Goal: Ask a question

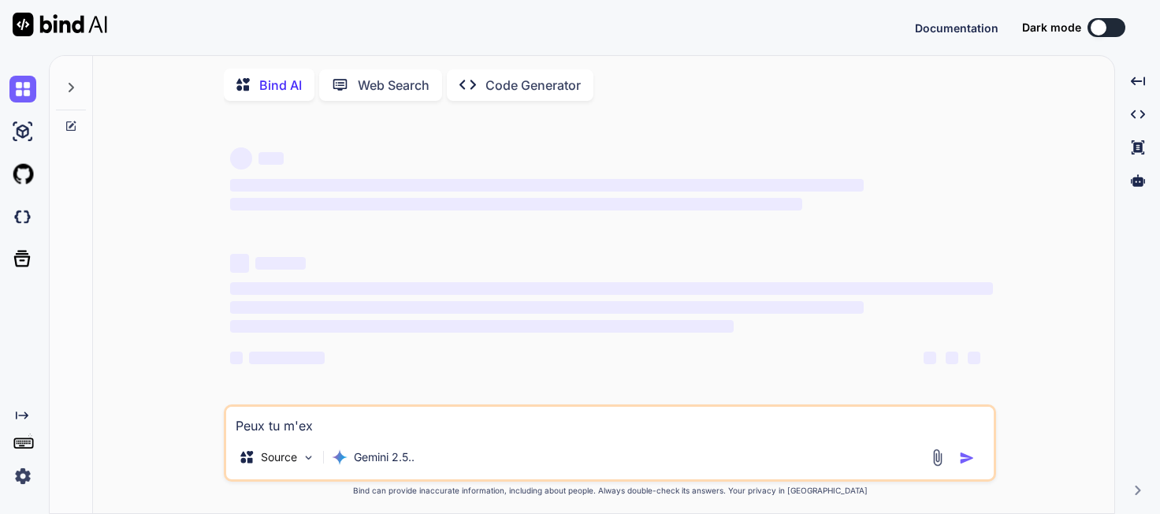
scroll to position [2, 0]
type textarea "x"
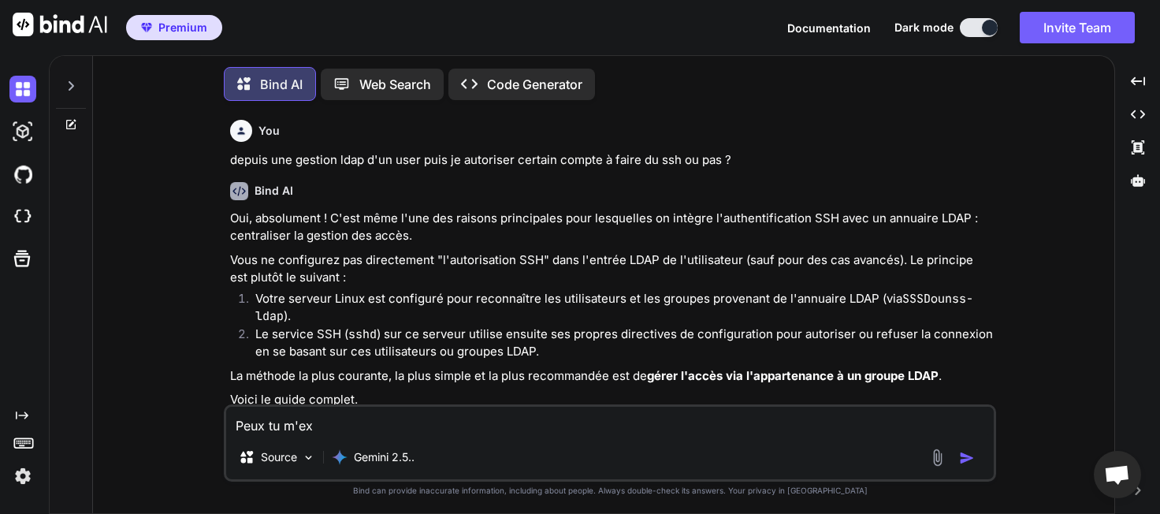
scroll to position [3, 0]
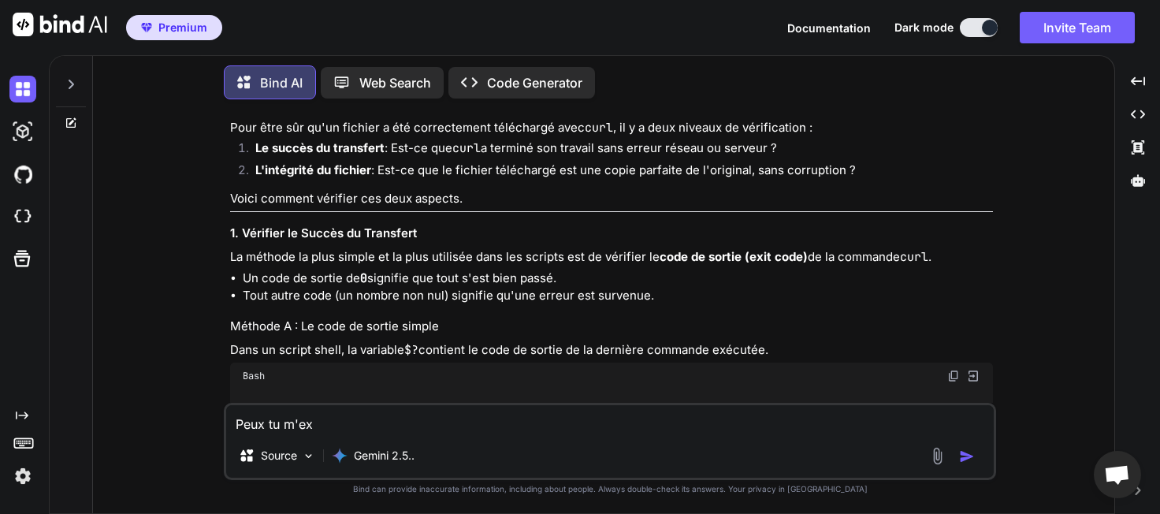
type textarea "x"
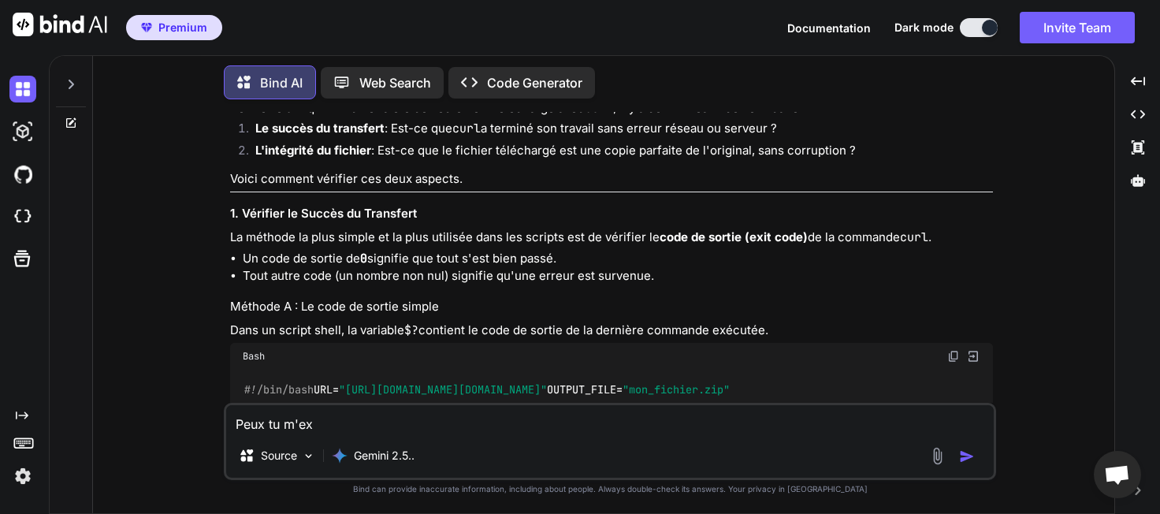
scroll to position [6942, 0]
drag, startPoint x: 362, startPoint y: 426, endPoint x: 274, endPoint y: 425, distance: 87.5
click at [226, 424] on textarea "Peux tu m'ex" at bounding box center [609, 419] width 767 height 28
type textarea "P"
type textarea "x"
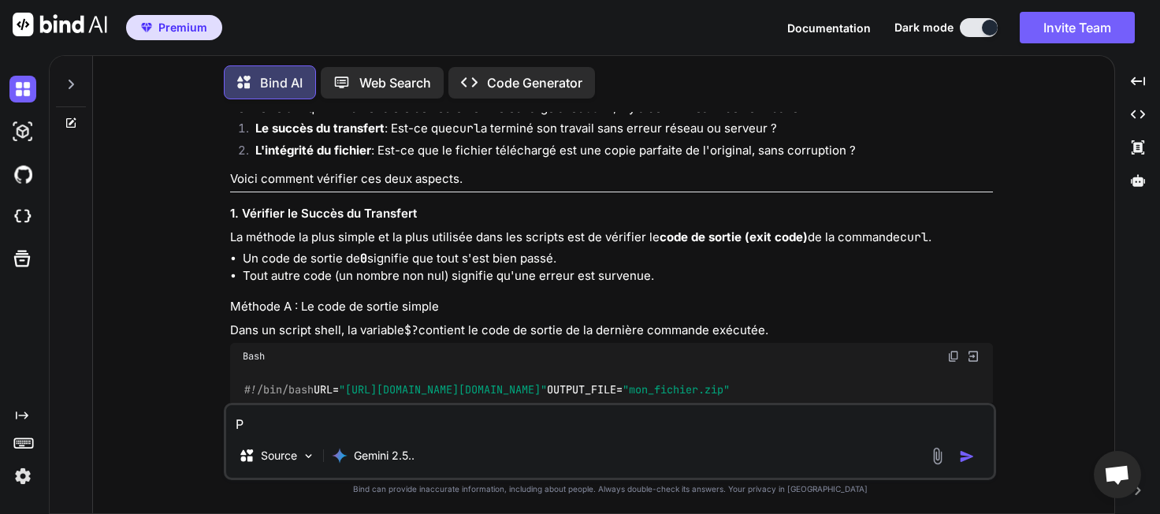
type textarea "Pe"
type textarea "x"
type textarea "Peu"
type textarea "x"
type textarea "Peux"
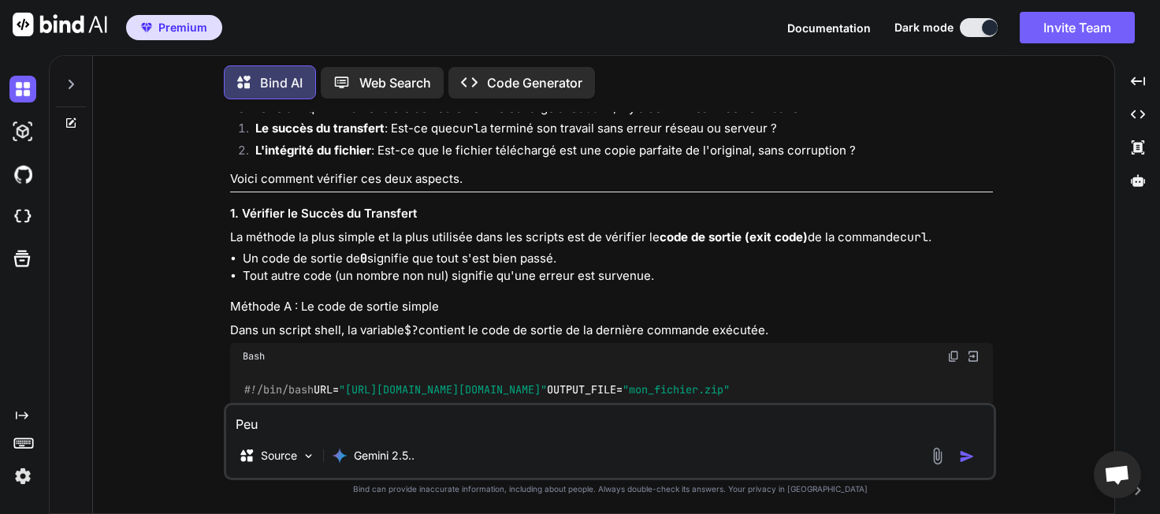
type textarea "x"
type textarea "Peux"
type textarea "x"
type textarea "Peux t"
type textarea "x"
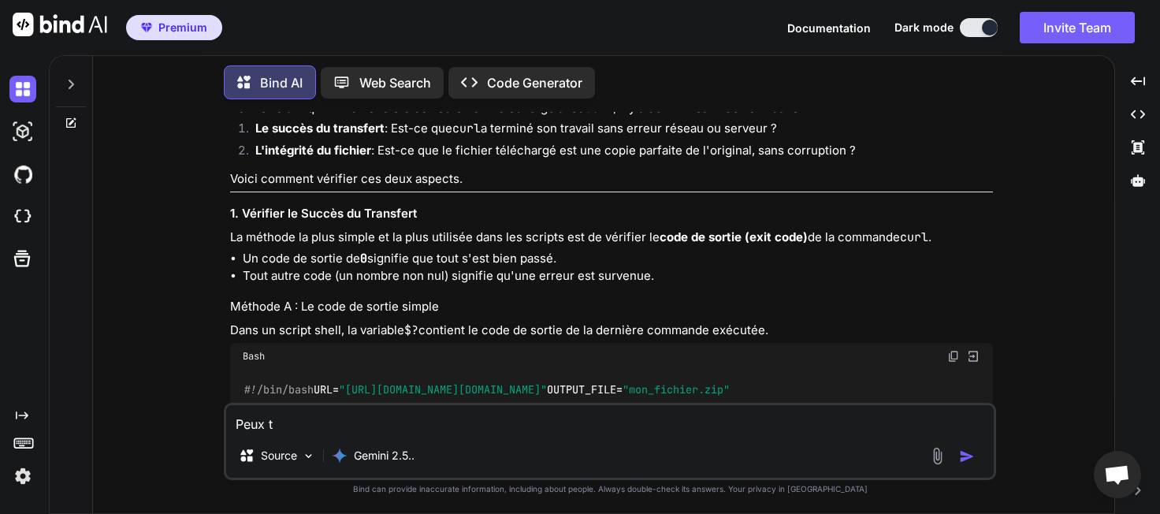
type textarea "Peux tu"
type textarea "x"
type textarea "Peux tu"
type textarea "x"
type textarea "Peux tu d"
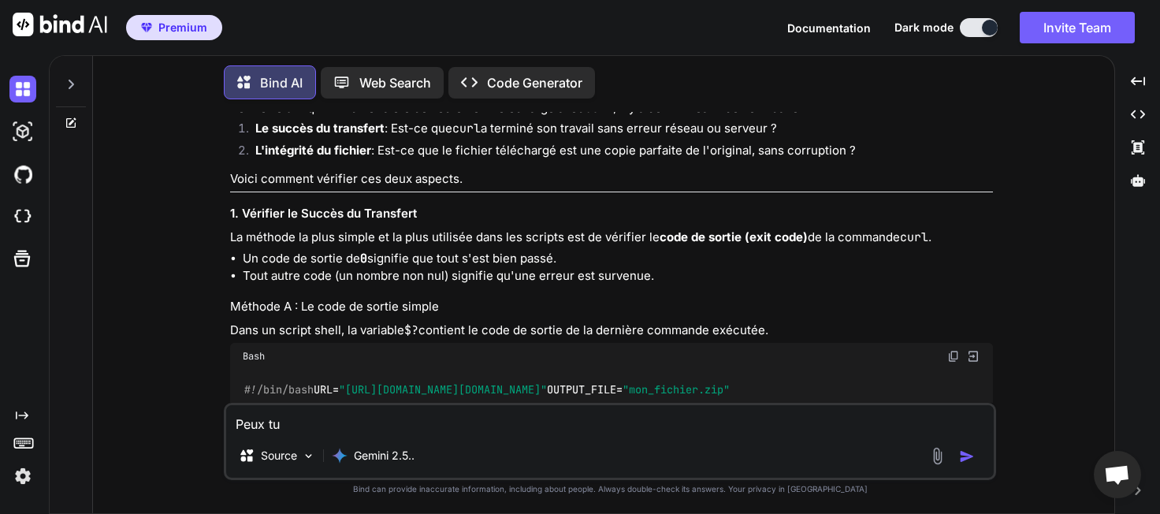
type textarea "x"
type textarea "Peux tu de"
type textarea "x"
type textarea "Peux tu d"
type textarea "x"
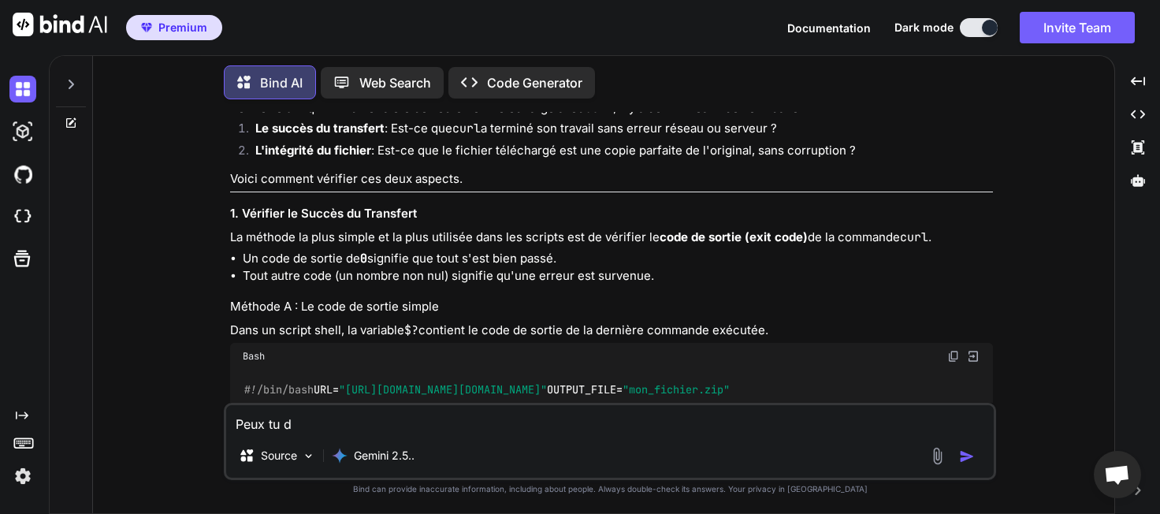
type textarea "Peux tu"
type textarea "x"
type textarea "Peux tu m"
type textarea "x"
type textarea "Peux tu me"
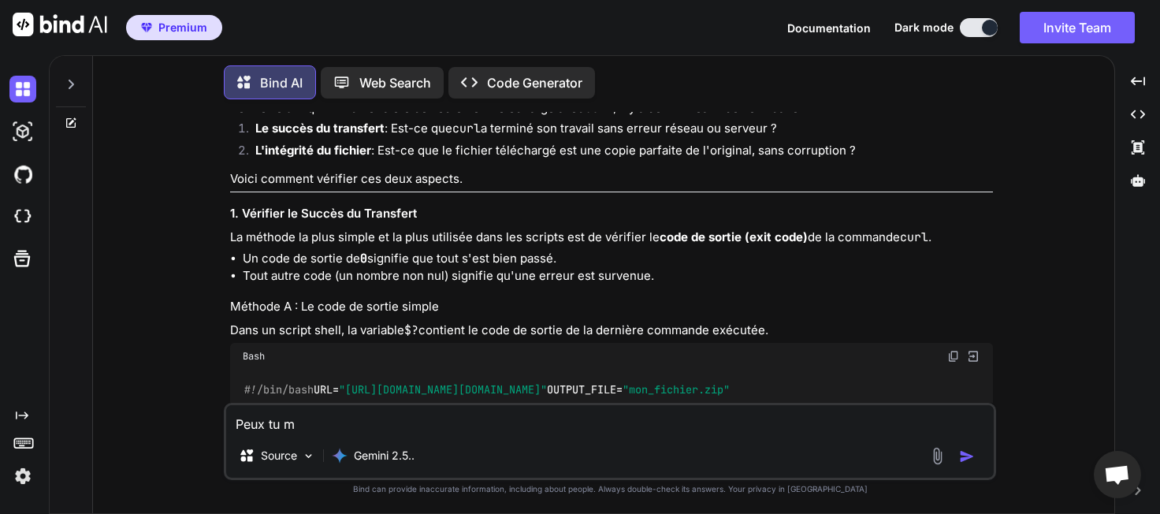
type textarea "x"
type textarea "Peux tu me"
type textarea "x"
type textarea "Peux tu me l"
type textarea "x"
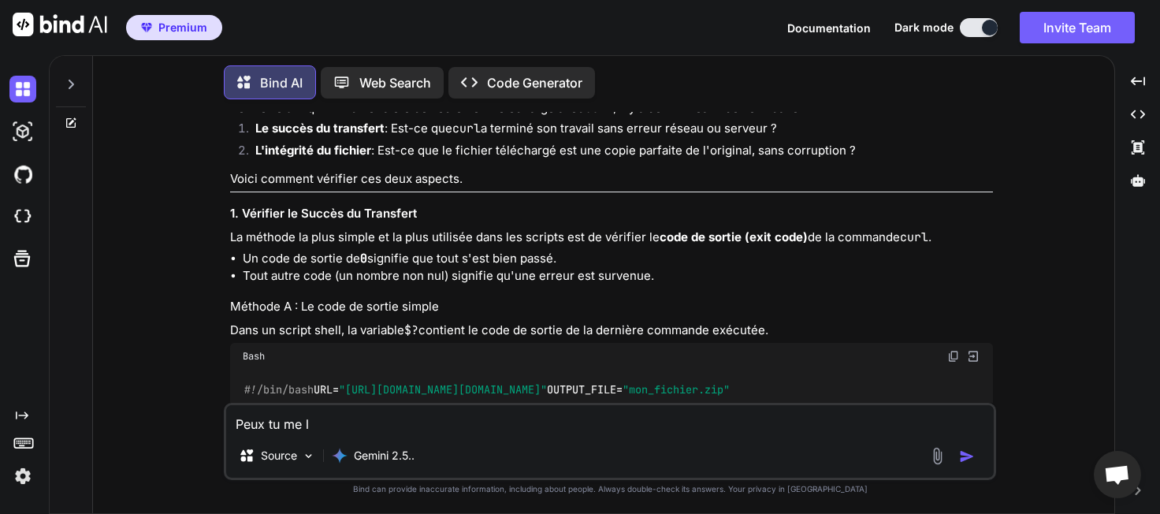
type textarea "Peux tu me li"
type textarea "x"
type textarea "Peux tu me lis"
type textarea "x"
type textarea "Peux tu me list"
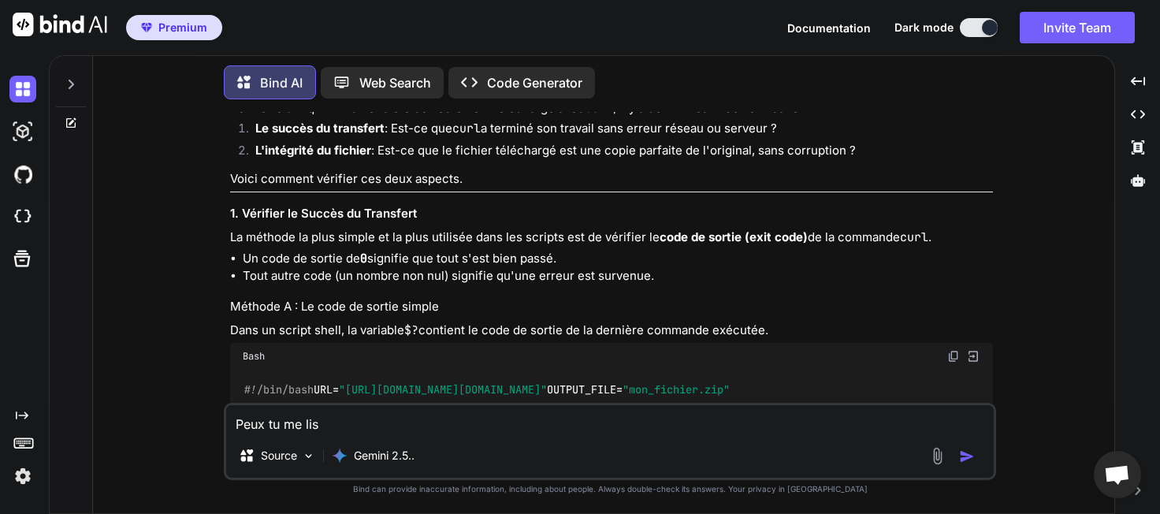
type textarea "x"
type textarea "Peux tu me liste"
type textarea "x"
type textarea "Peux tu me lister"
type textarea "x"
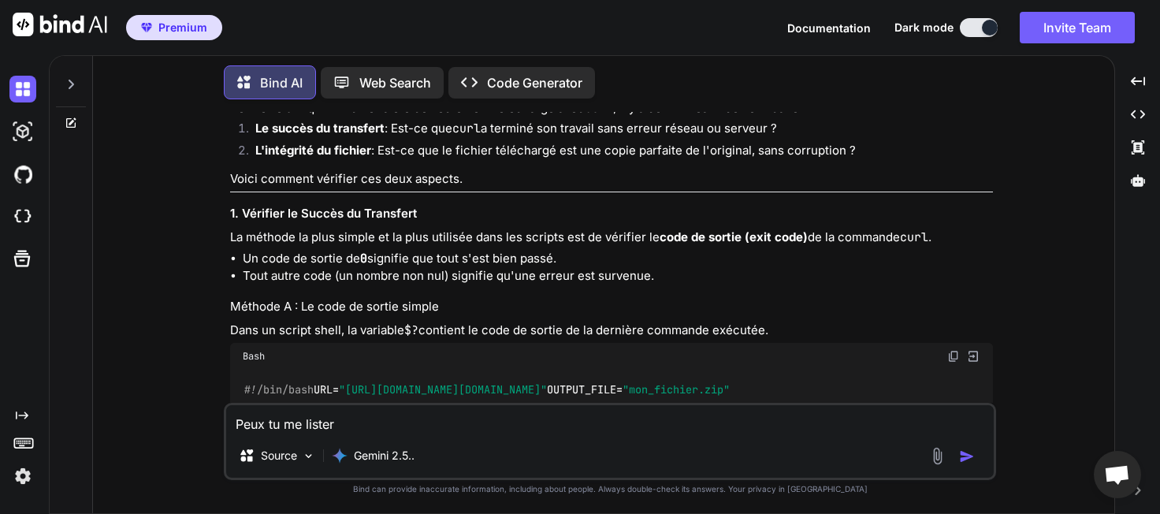
type textarea "Peux tu me lister"
type textarea "x"
type textarea "Peux tu me lister l"
type textarea "x"
type textarea "Peux tu me lister le"
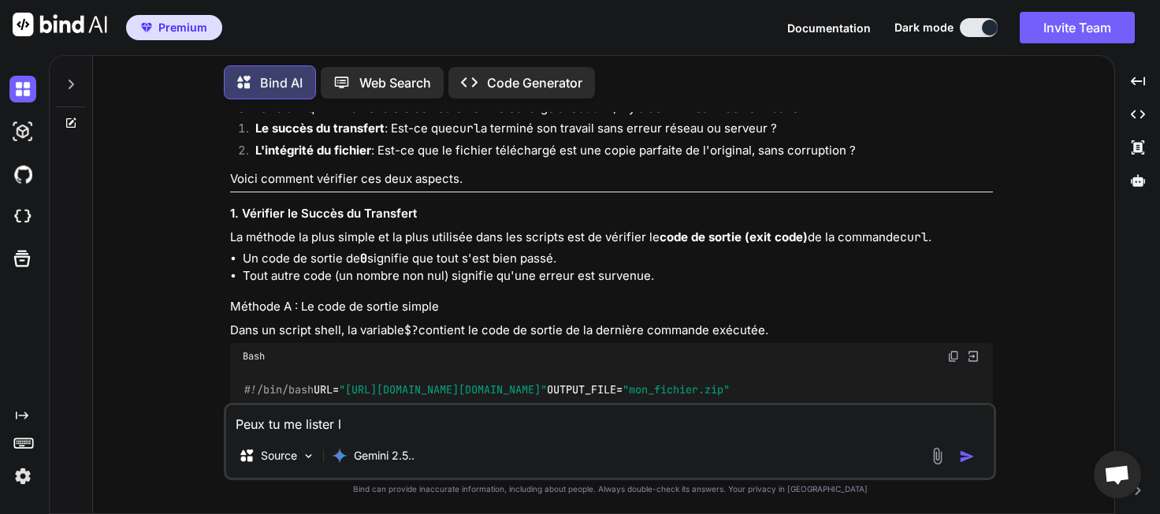
type textarea "x"
type textarea "Peux tu me lister les"
type textarea "x"
type textarea "Peux tu me lister les"
type textarea "x"
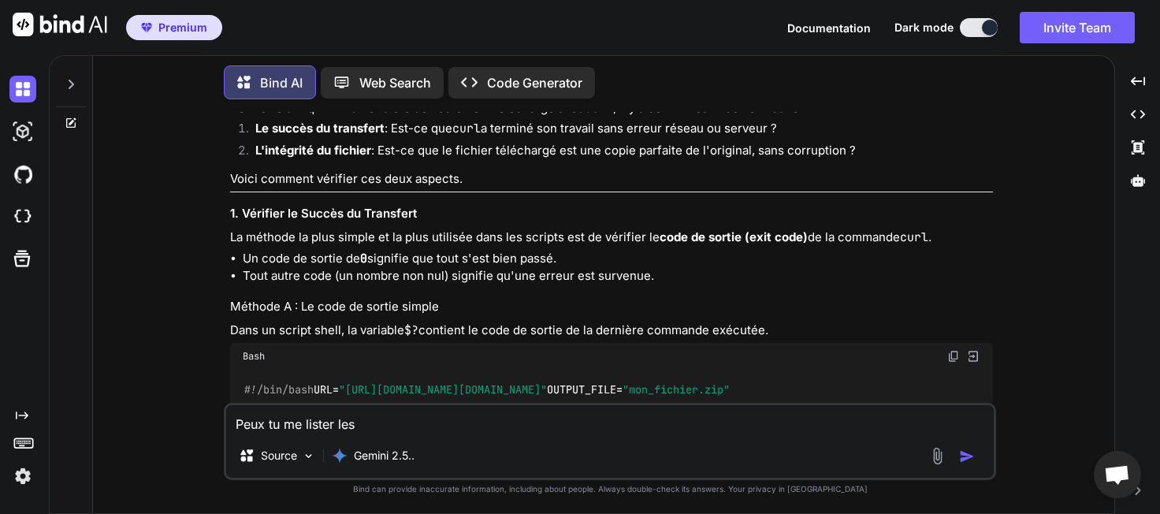
type textarea "Peux tu me lister les d"
type textarea "x"
type textarea "Peux tu me lister les di"
type textarea "x"
type textarea "Peux tu me lister les dif"
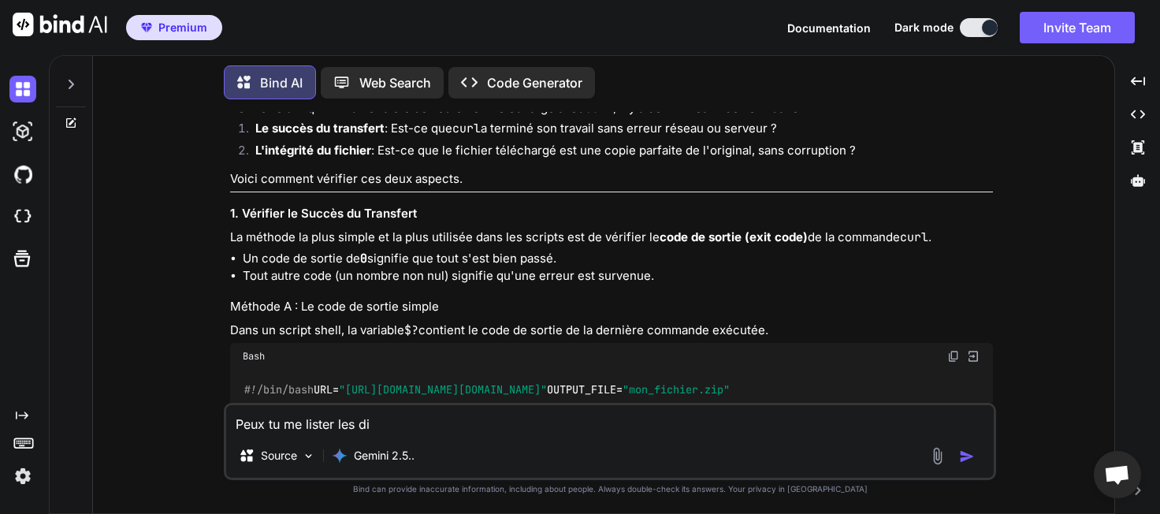
type textarea "x"
type textarea "Peux tu me lister les diff"
type textarea "x"
type textarea "Peux tu me lister les diffé"
type textarea "x"
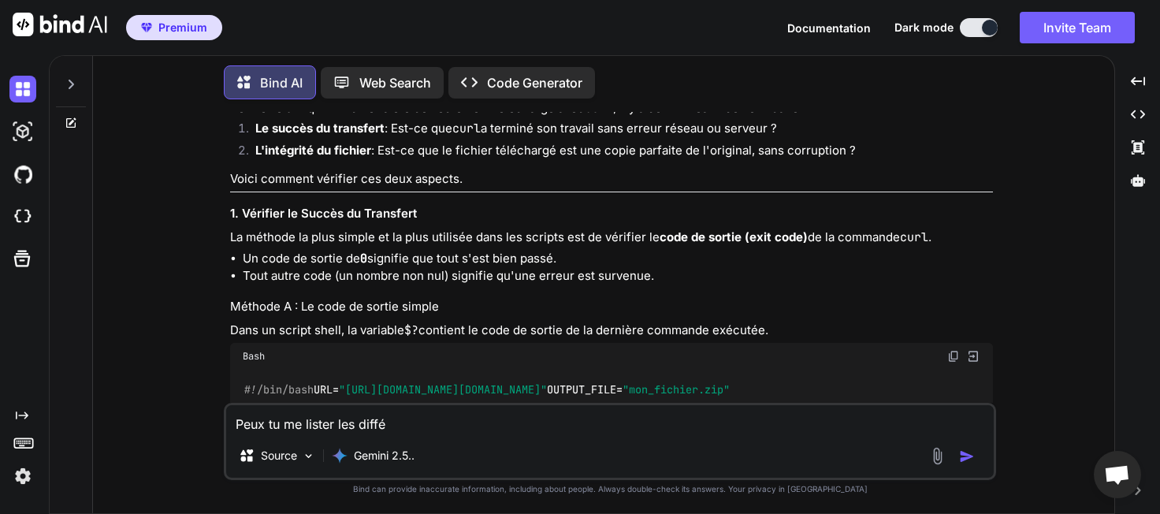
type textarea "Peux tu me lister les différ"
type textarea "x"
type textarea "Peux tu me lister les différe"
type textarea "x"
type textarea "Peux tu me lister les différen"
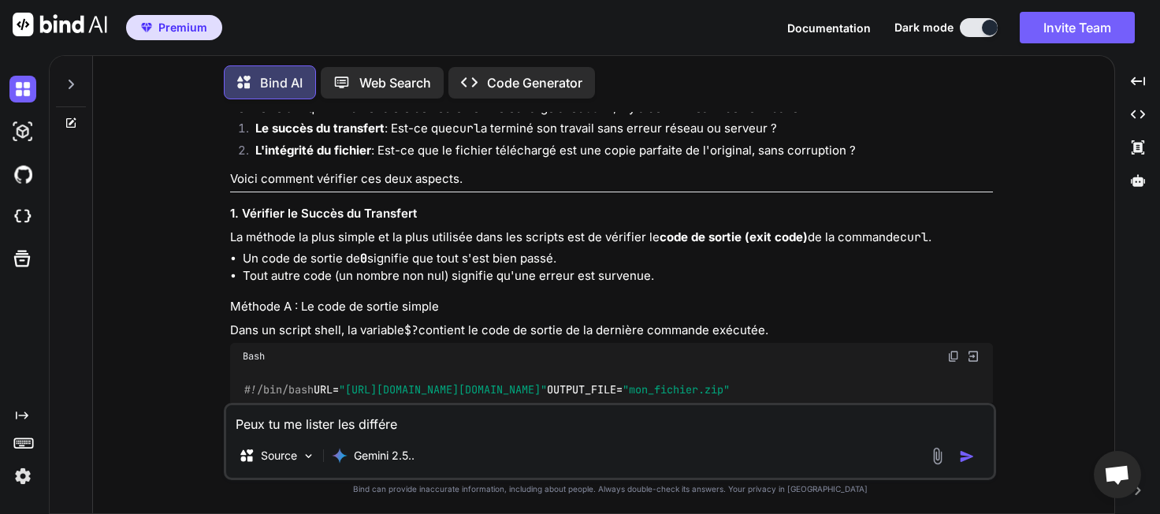
type textarea "x"
type textarea "Peux tu me lister les différent"
type textarea "x"
type textarea "Peux tu me lister les différent"
type textarea "x"
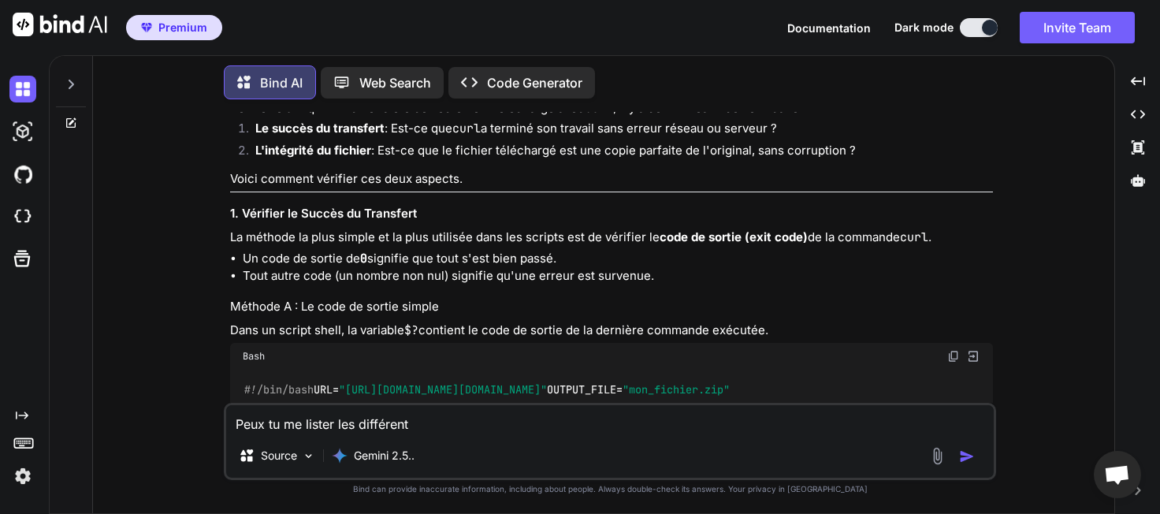
type textarea "Peux tu me lister les différent m"
type textarea "x"
type textarea "Peux tu me lister les différent mo"
type textarea "x"
type textarea "Peux tu me lister les différent mod"
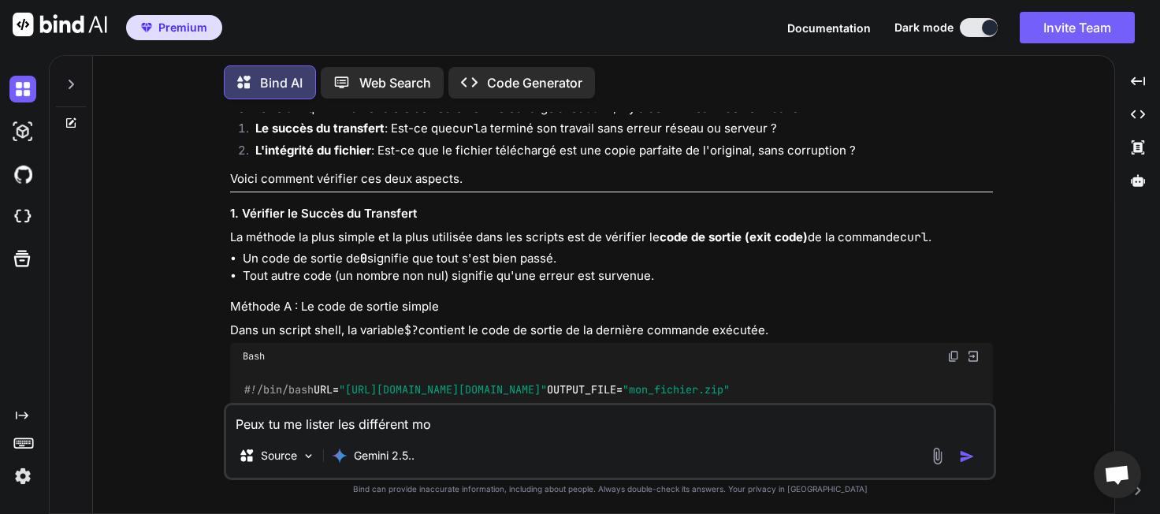
type textarea "x"
type textarea "Peux tu me lister les différent mode"
type textarea "x"
type textarea "Peux tu me lister les différent mode"
type textarea "x"
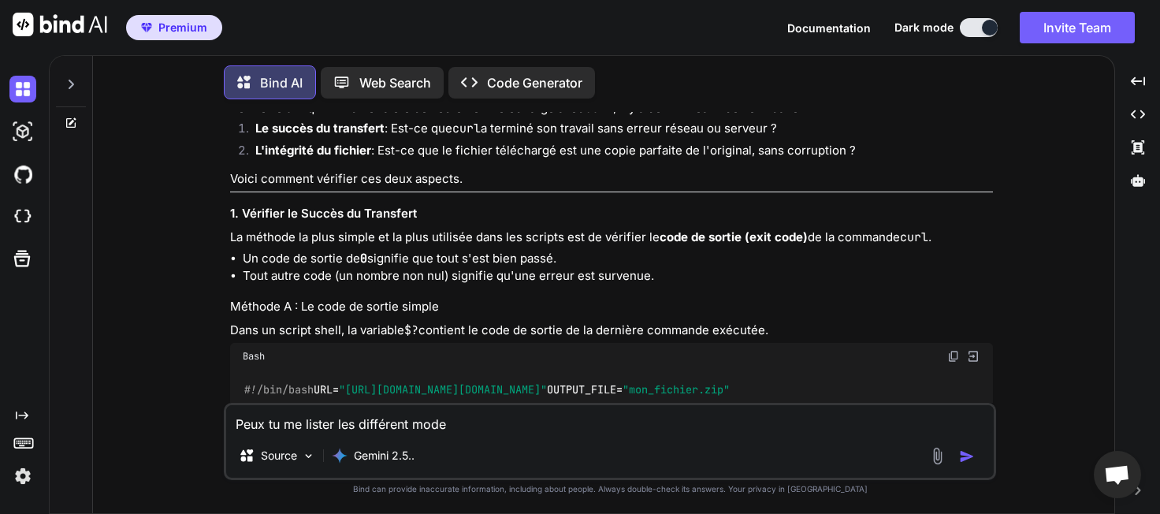
type textarea "Peux tu me lister les différent mode d"
type textarea "x"
type textarea "Peux tu me lister les différent mode de"
type textarea "x"
type textarea "Peux tu me lister les différent mode d"
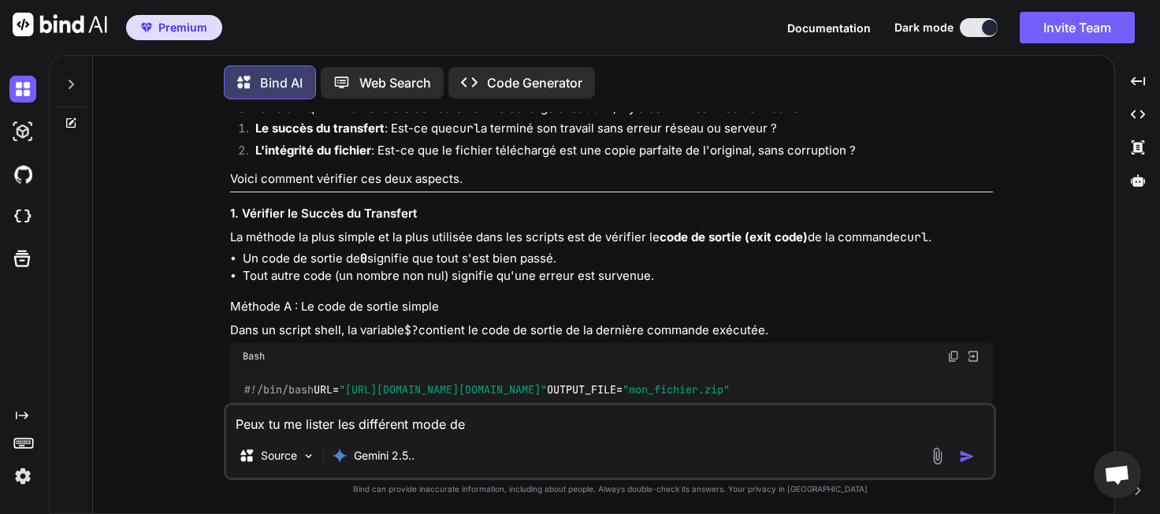
type textarea "x"
type textarea "Peux tu me lister les différent mode"
type textarea "x"
type textarea "Peux tu me lister les différent mode d"
type textarea "x"
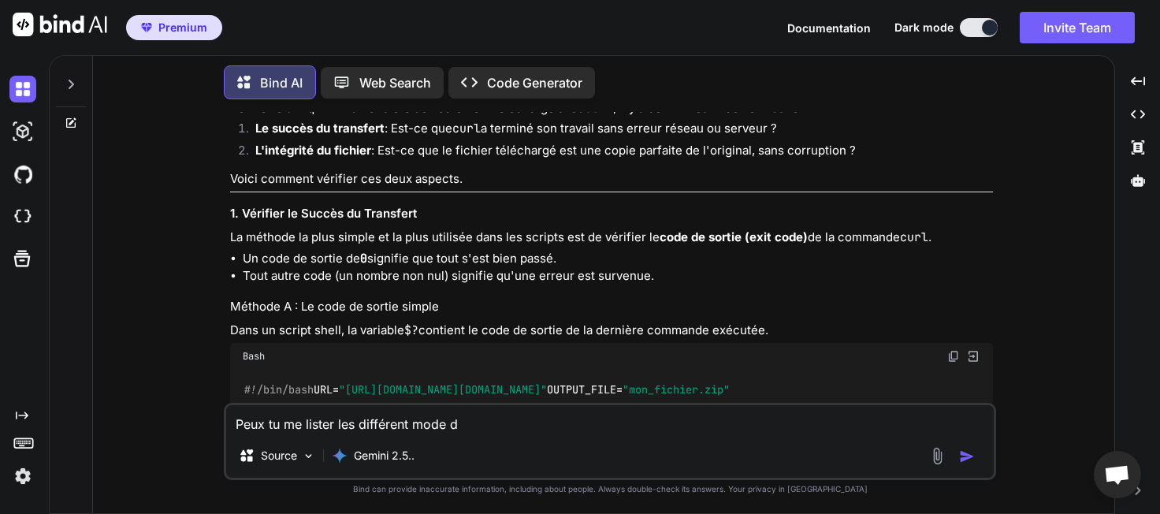
type textarea "Peux tu me lister les différent mode de"
type textarea "x"
type textarea "Peux tu me lister les différent mode d"
type textarea "x"
type textarea "Peux tu me lister les différent mode"
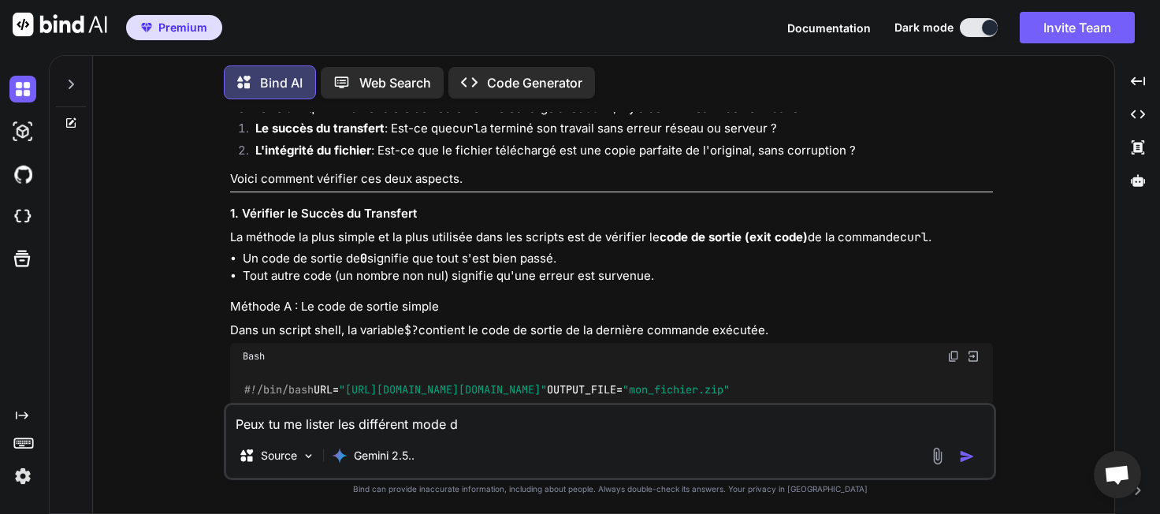
type textarea "x"
type textarea "Peux tu me lister les différent mode d"
type textarea "x"
type textarea "Peux tu me lister les différent mode de"
type textarea "x"
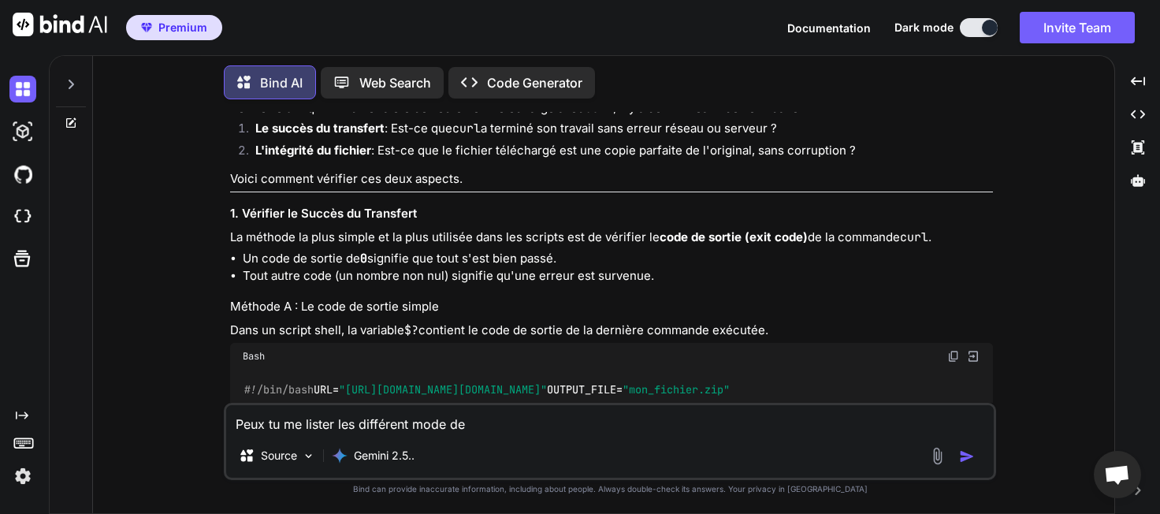
type textarea "Peux tu me lister les différent mode de"
type textarea "x"
type textarea "Peux tu me lister les différent mode de r"
type textarea "x"
type textarea "Peux tu me lister les différent mode de re"
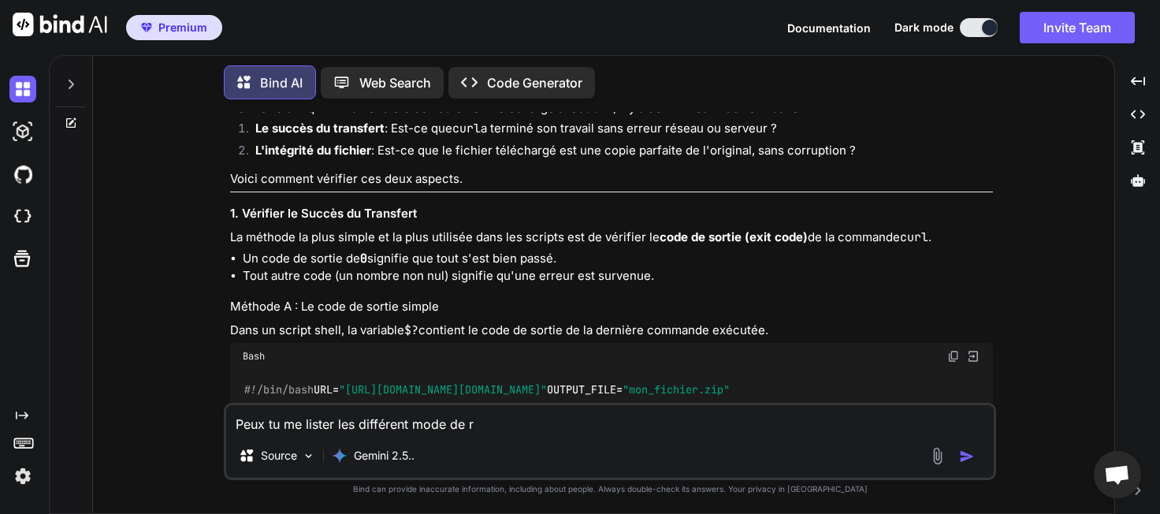
type textarea "x"
type textarea "Peux tu me lister les différent mode de res"
type textarea "x"
type textarea "Peux tu me lister les différent mode de rest"
type textarea "x"
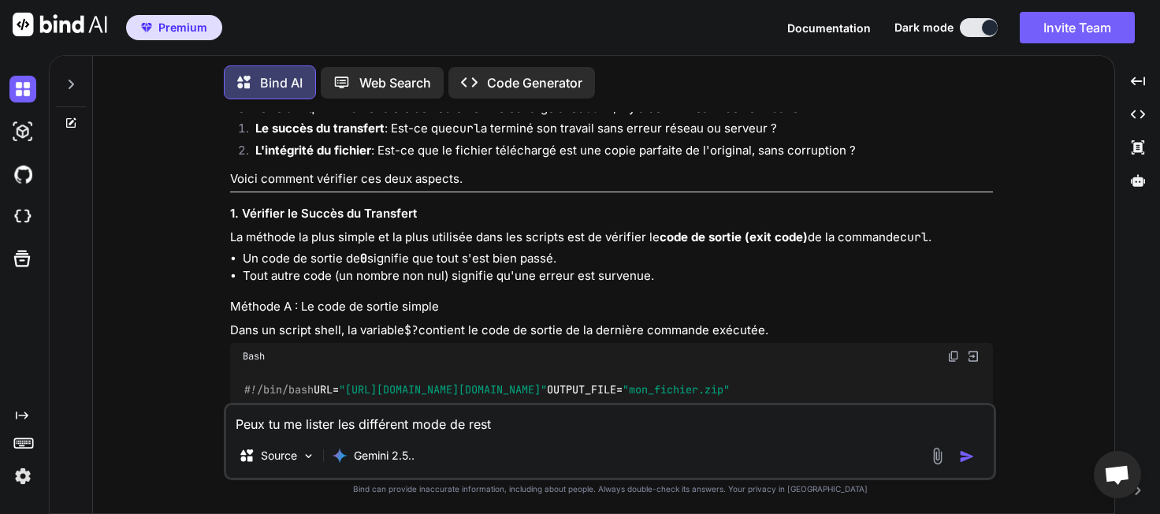
type textarea "Peux tu me lister les différent mode de resta"
type textarea "x"
type textarea "Peux tu me lister les différent mode de restar"
type textarea "x"
type textarea "Peux tu me lister les différent mode de restart"
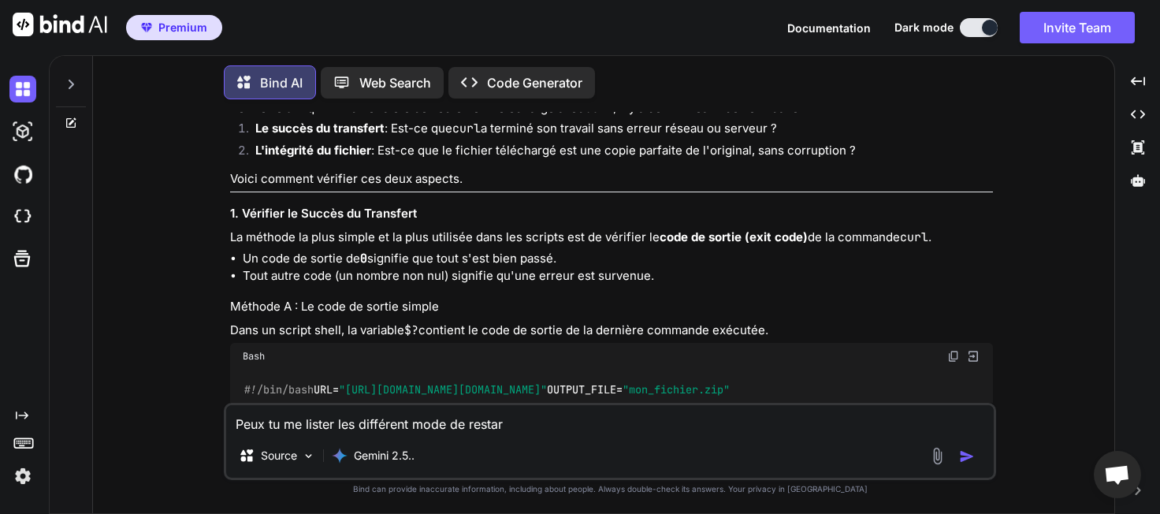
type textarea "x"
type textarea "Peux tu me lister les différent mode de restart="
type textarea "x"
type textarea "Peux tu me lister les différent mode de estart="
type textarea "x"
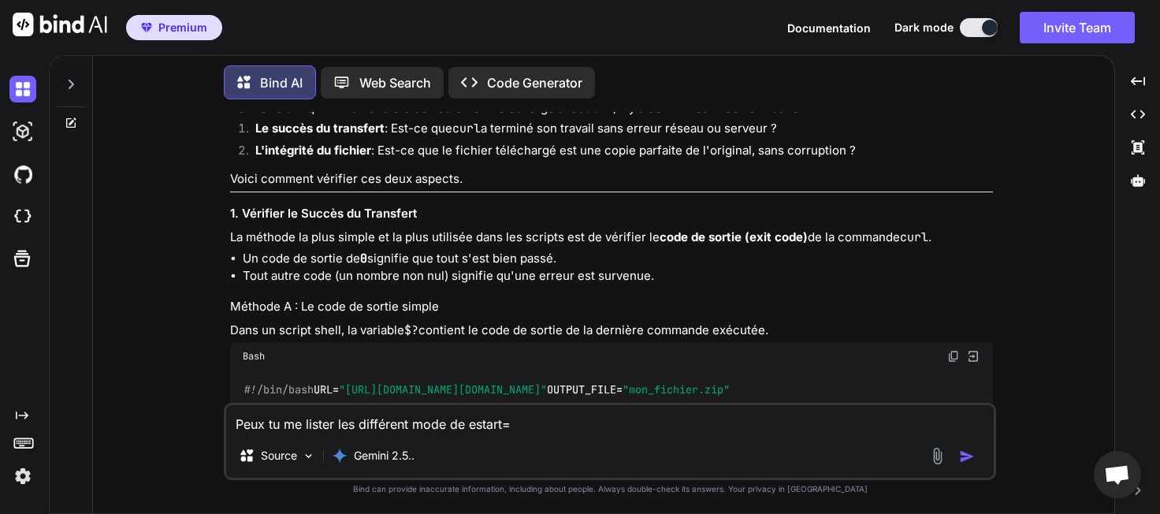
type textarea "Peux tu me lister les différent mode de Restart="
type textarea "x"
type textarea "Peux tu me lister les différent mode de Restart="
type textarea "x"
type textarea "Peux tu me lister les différent mode de Restart= ?"
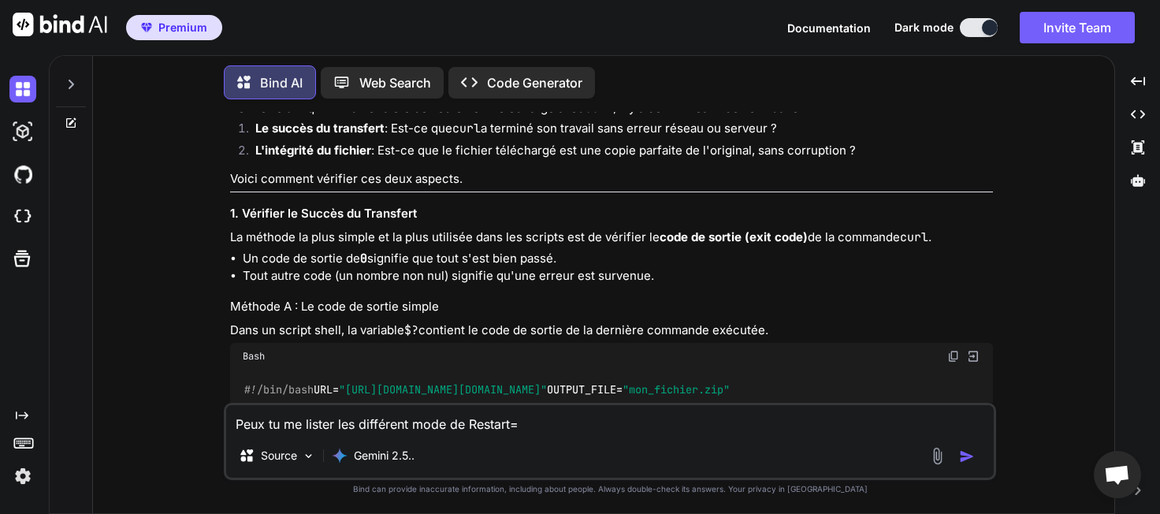
type textarea "x"
type textarea "Peux tu me lister les différent mode de Restart= ?"
click at [972, 455] on img "button" at bounding box center [967, 456] width 16 height 16
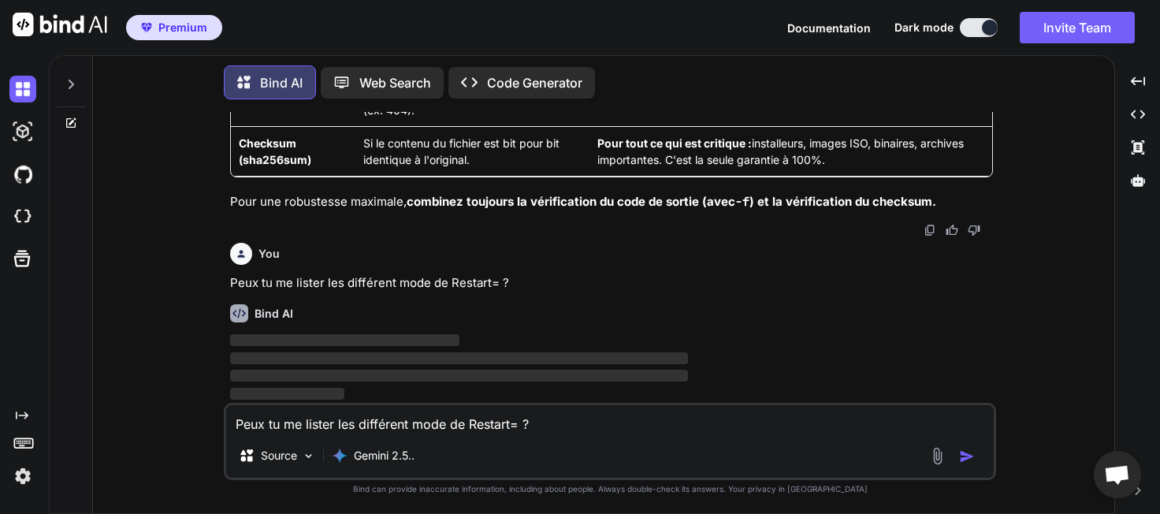
scroll to position [9237, 0]
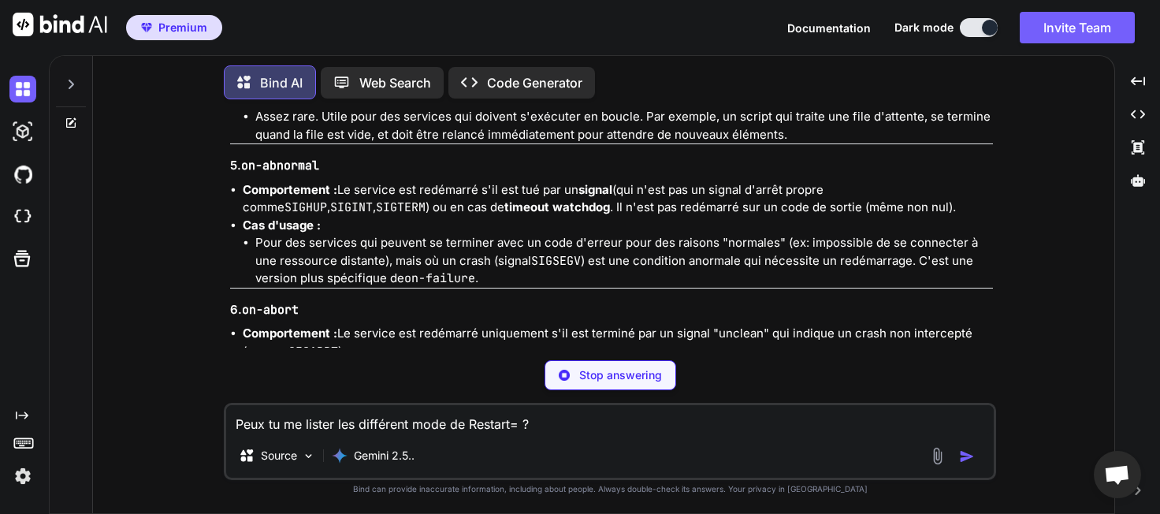
type textarea "x"
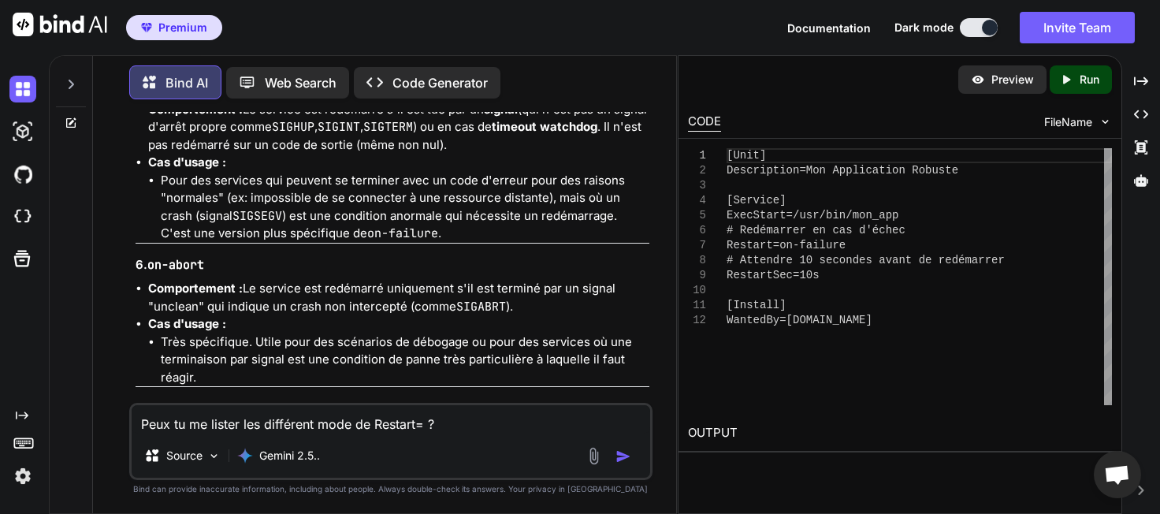
scroll to position [11322, 0]
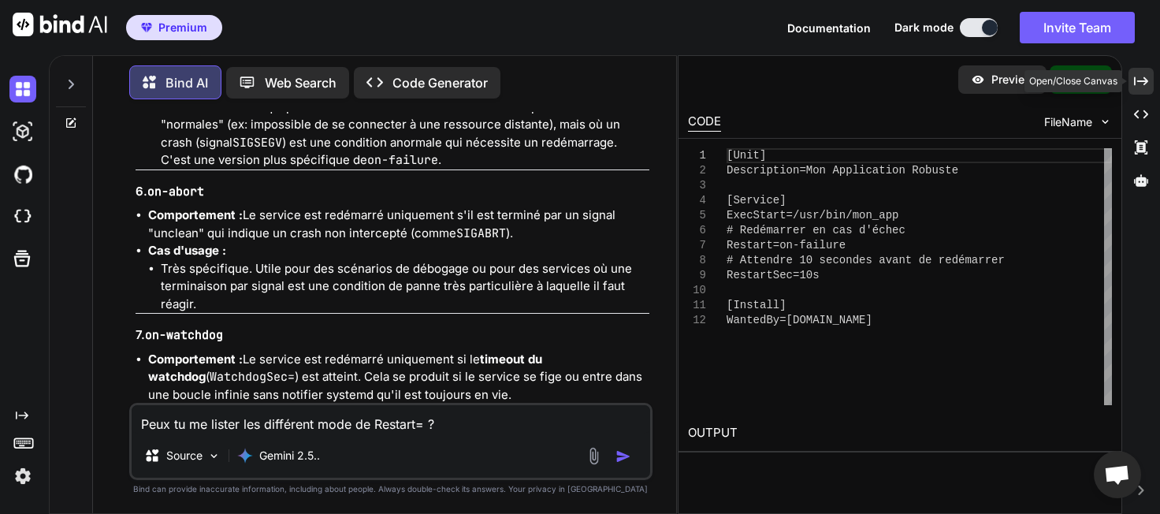
click at [1141, 80] on icon "Created with Pixso." at bounding box center [1141, 81] width 14 height 14
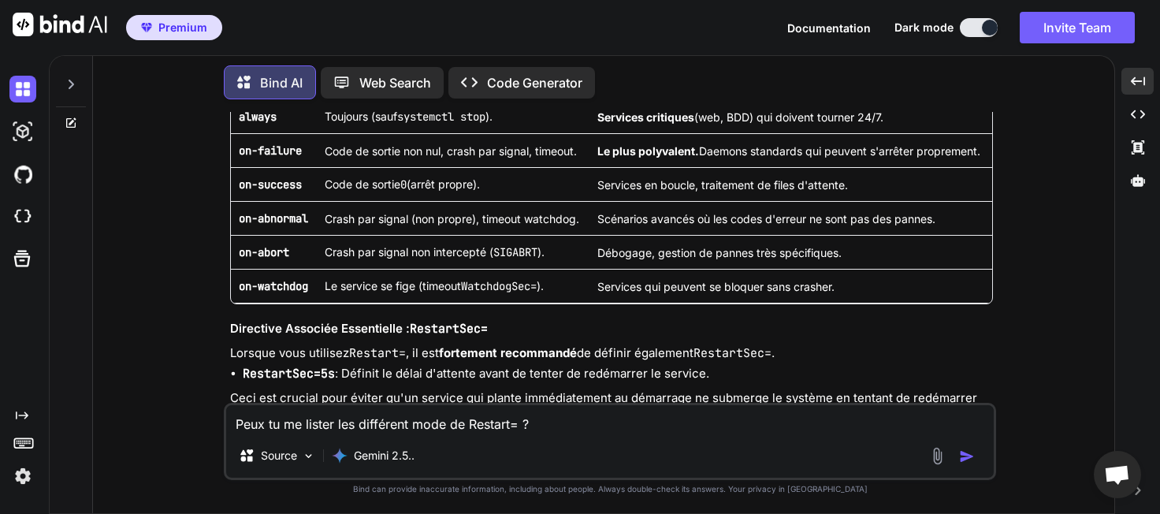
scroll to position [10253, 0]
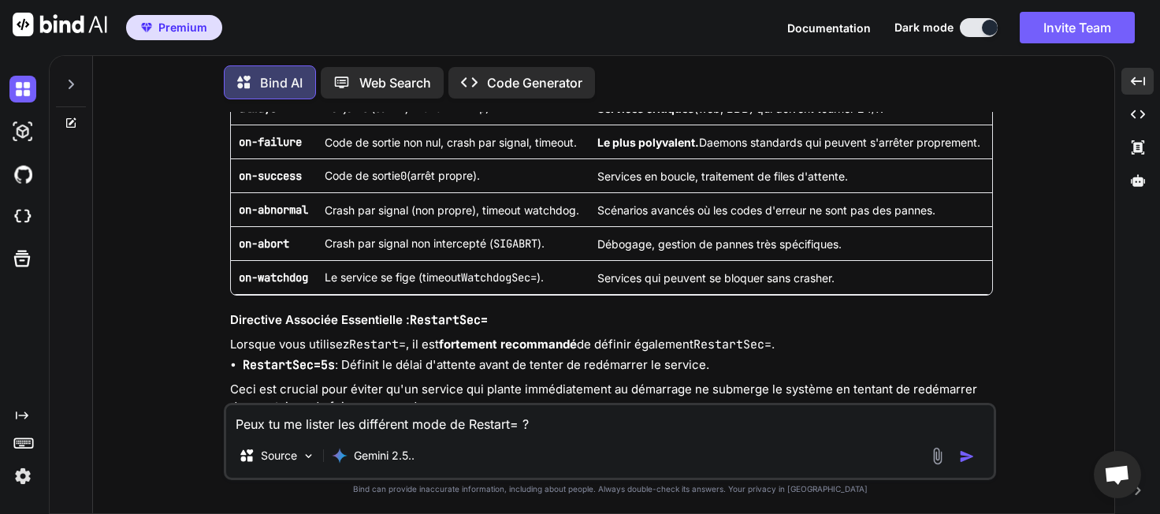
drag, startPoint x: 825, startPoint y: 201, endPoint x: 931, endPoint y: 200, distance: 106.4
drag, startPoint x: 341, startPoint y: 258, endPoint x: 379, endPoint y: 257, distance: 37.8
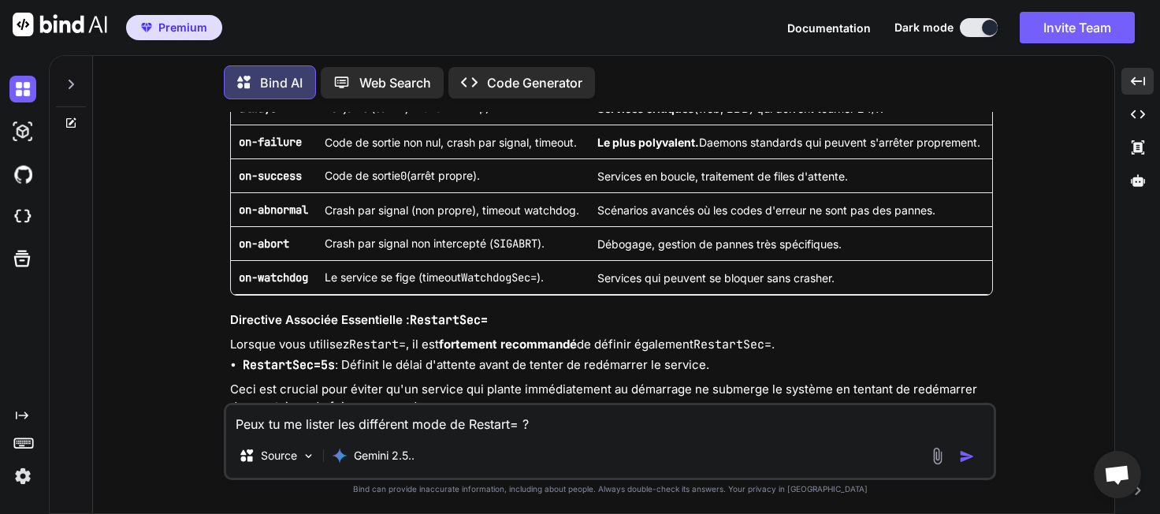
drag, startPoint x: 395, startPoint y: 257, endPoint x: 473, endPoint y: 261, distance: 78.1
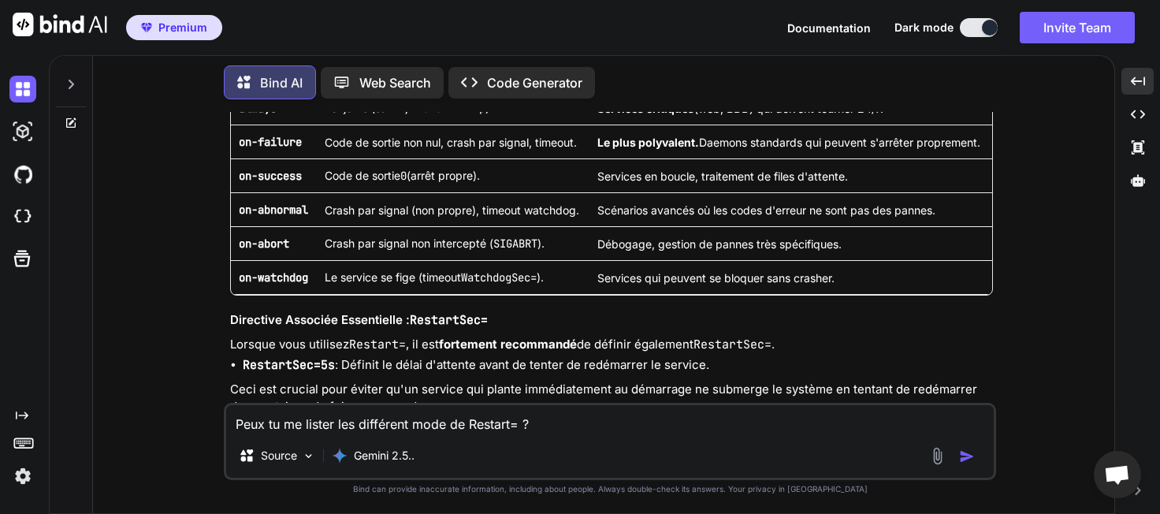
drag, startPoint x: 514, startPoint y: 274, endPoint x: 448, endPoint y: 274, distance: 66.2
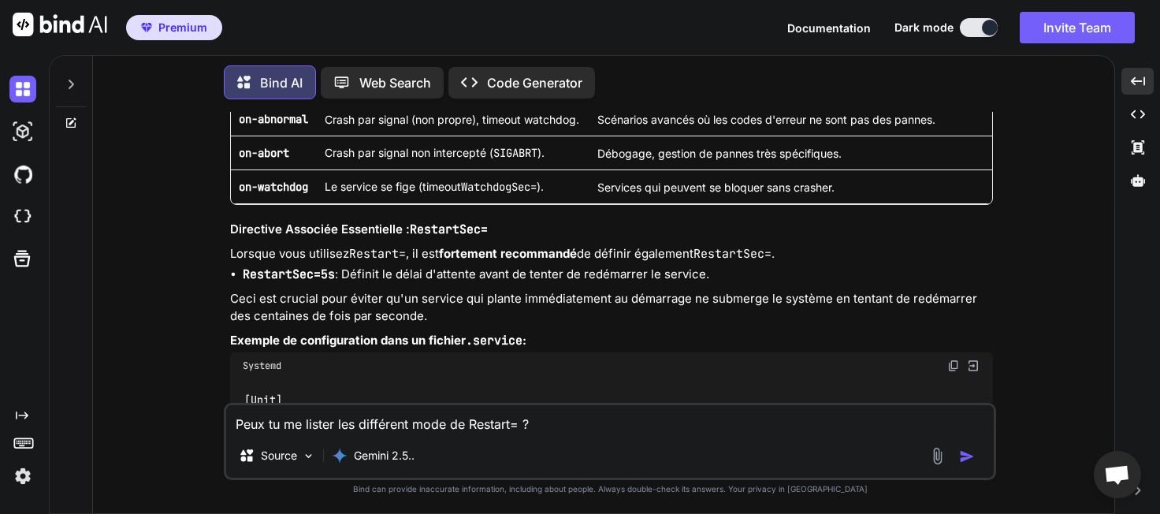
drag, startPoint x: 410, startPoint y: 240, endPoint x: 801, endPoint y: 245, distance: 390.8
drag, startPoint x: 369, startPoint y: 295, endPoint x: 592, endPoint y: 291, distance: 223.8
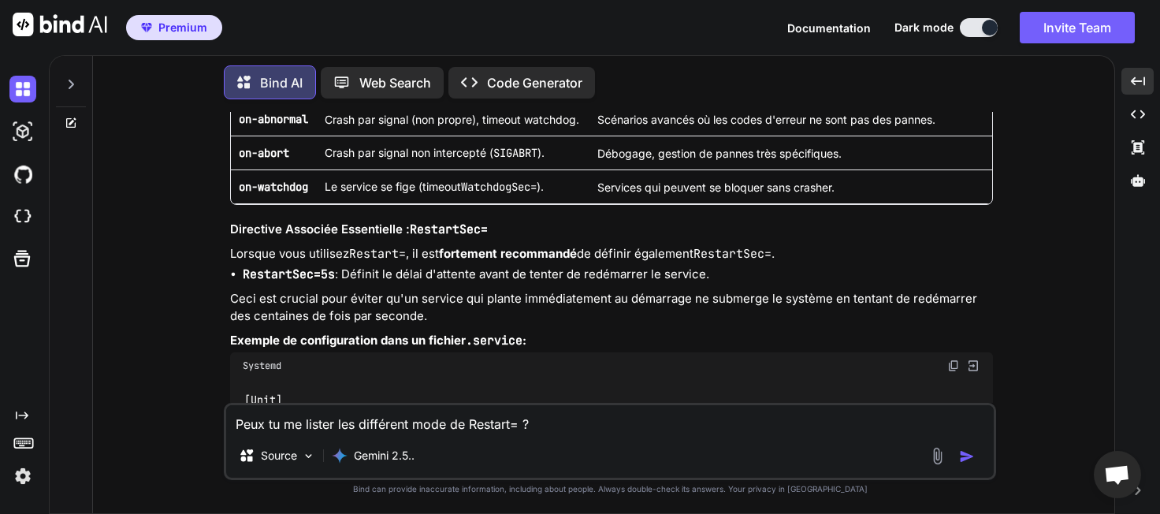
drag, startPoint x: 511, startPoint y: 295, endPoint x: 763, endPoint y: 297, distance: 252.1
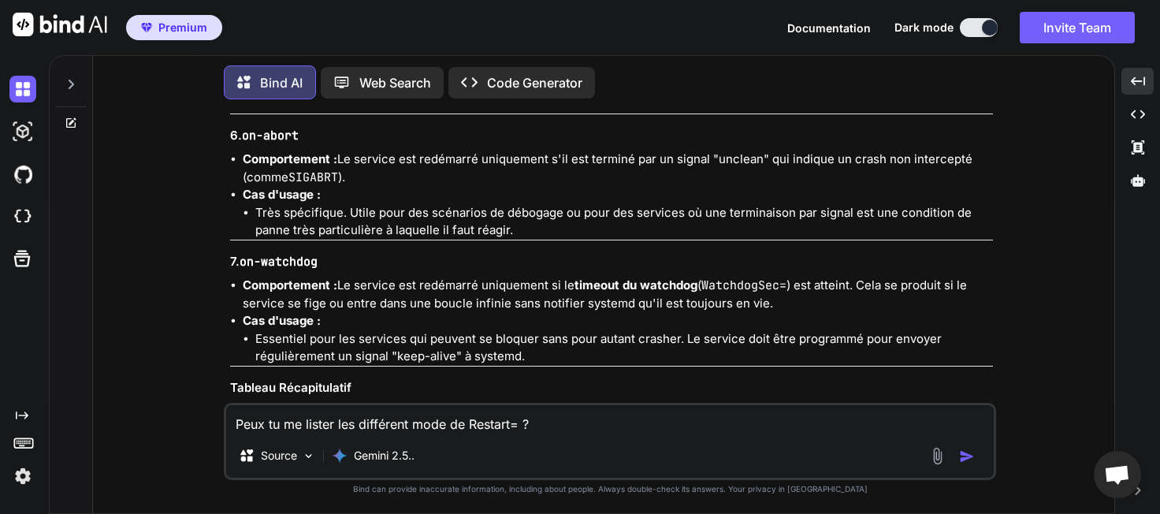
scroll to position [9800, 0]
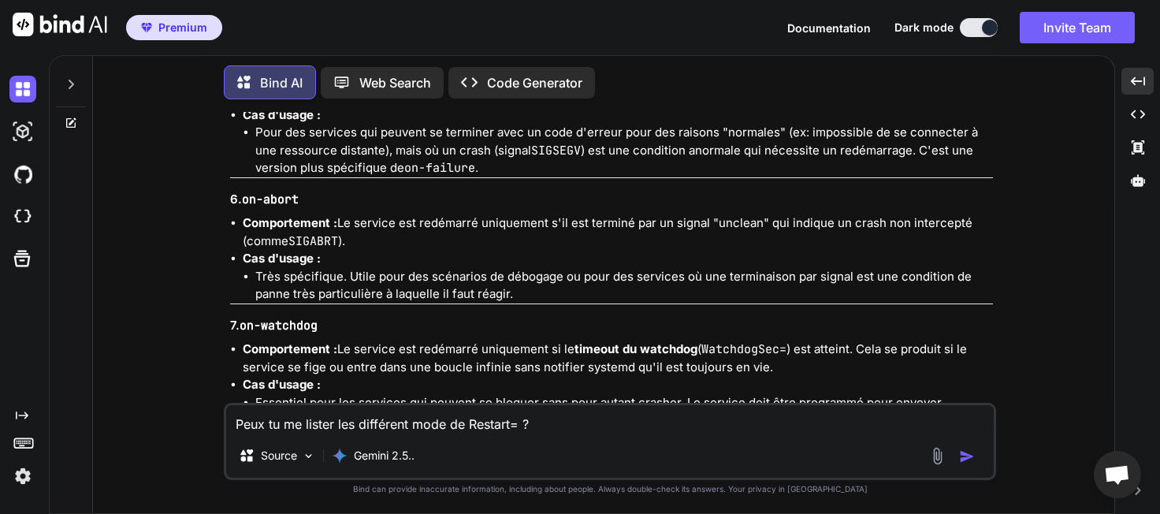
drag, startPoint x: 400, startPoint y: 262, endPoint x: 776, endPoint y: 268, distance: 375.9
drag, startPoint x: 900, startPoint y: 262, endPoint x: 946, endPoint y: 262, distance: 46.5
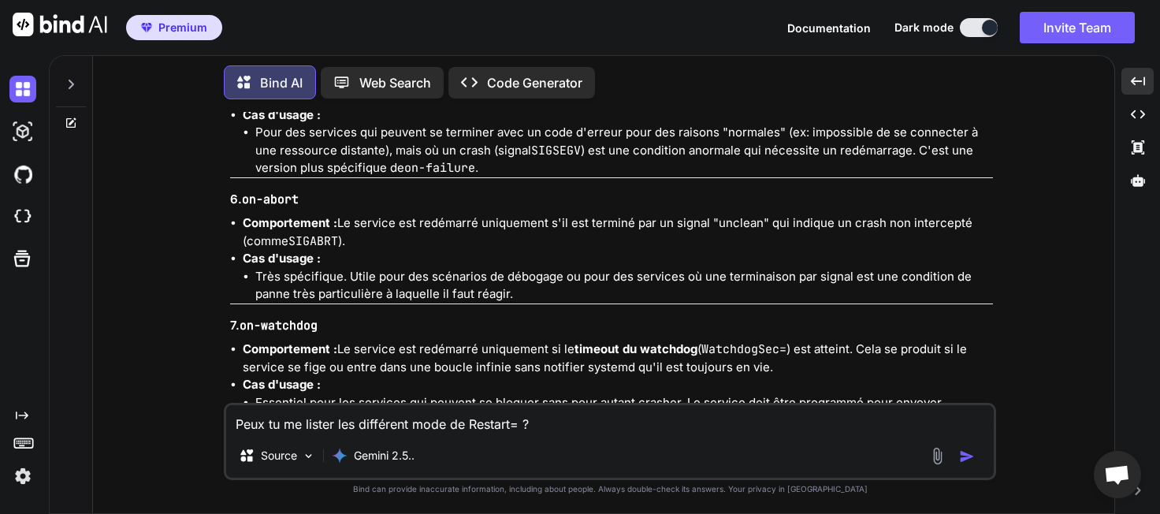
drag, startPoint x: 904, startPoint y: 263, endPoint x: 825, endPoint y: 277, distance: 80.7
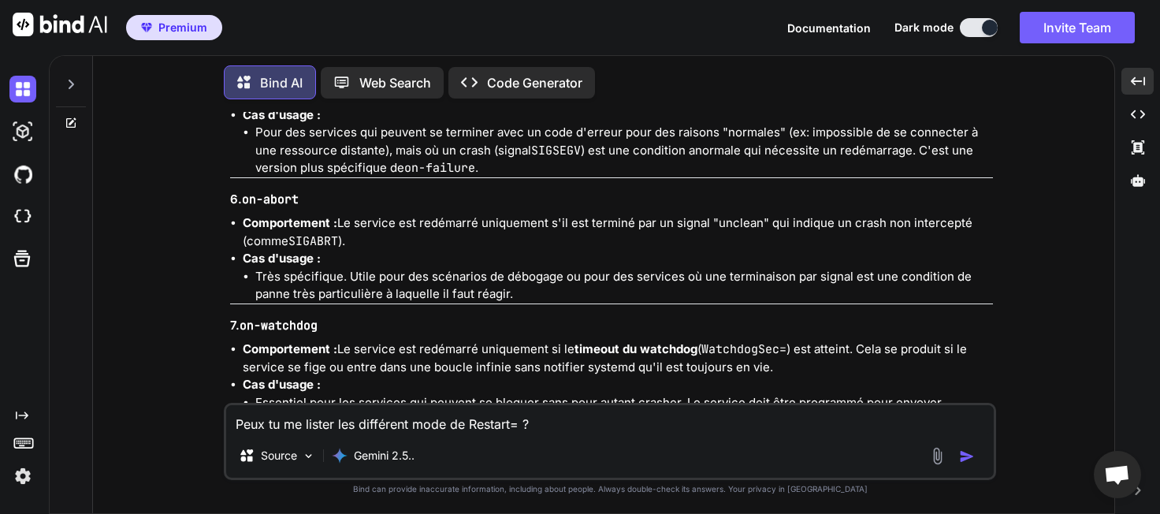
click at [321, 251] on div "Bien sûr ! La directive Restart= dans une unité de service systemd est l'une de…" at bounding box center [611, 237] width 763 height 1808
click at [306, 422] on textarea "Peux tu me lister les différent mode de Restart= ?" at bounding box center [609, 419] width 767 height 28
type textarea "D"
type textarea "x"
type textarea "DE"
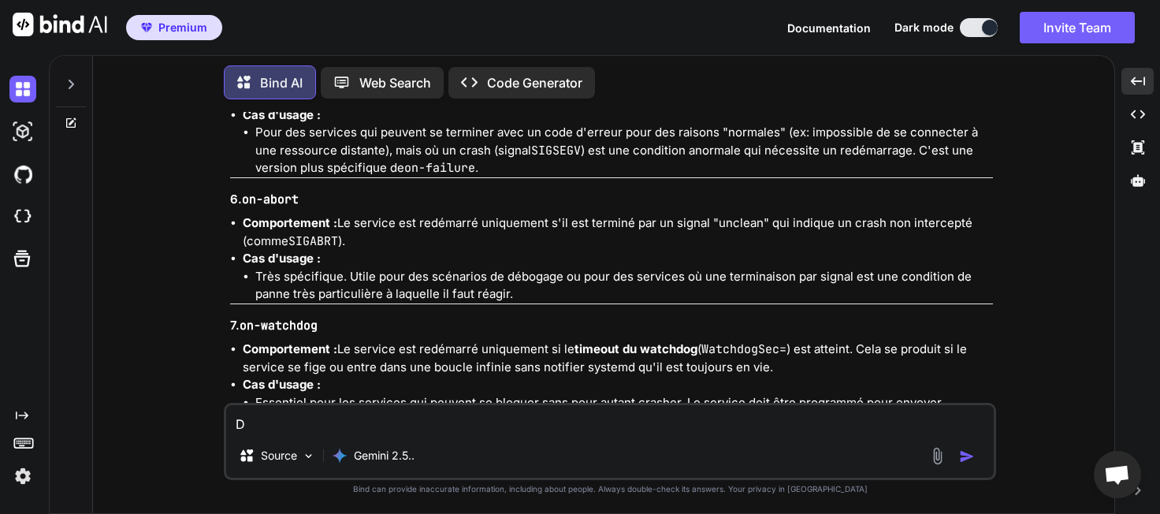
type textarea "x"
type textarea "D"
type textarea "x"
type textarea "D"
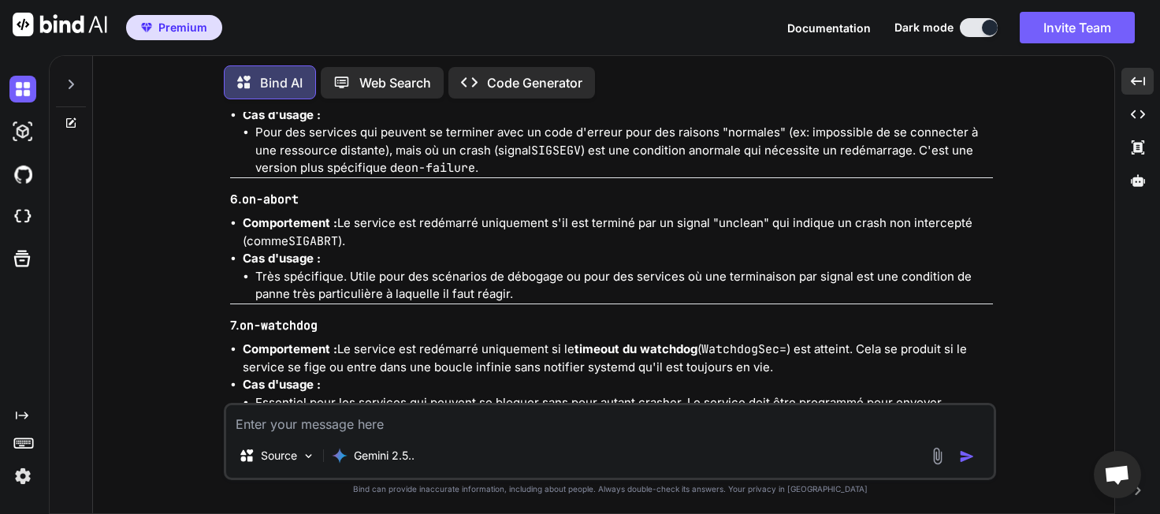
type textarea "x"
type textarea "DE"
type textarea "x"
type textarea "D"
type textarea "x"
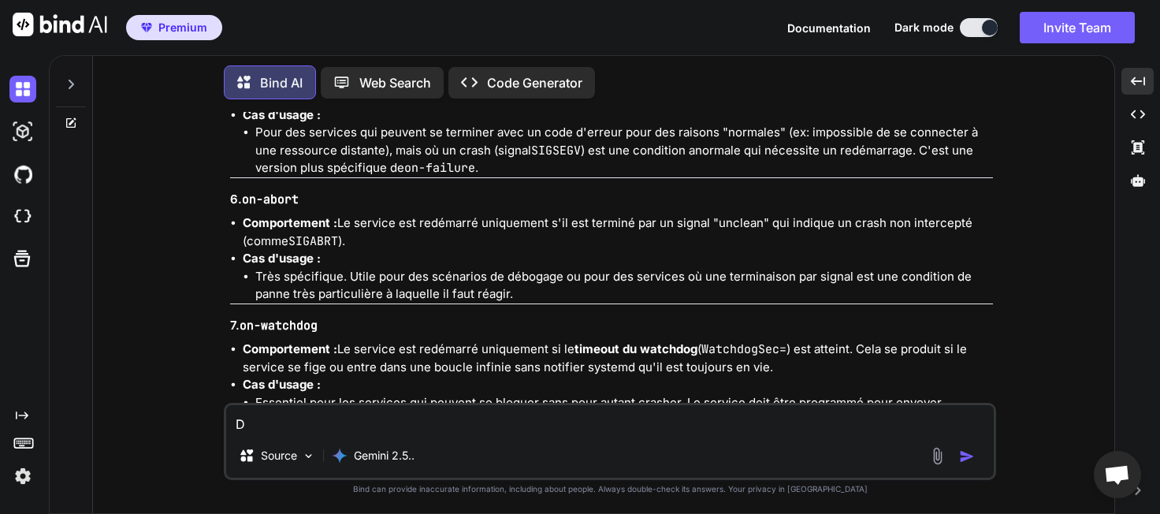
type textarea "x"
type textarea "D"
type textarea "x"
type textarea "DE"
type textarea "x"
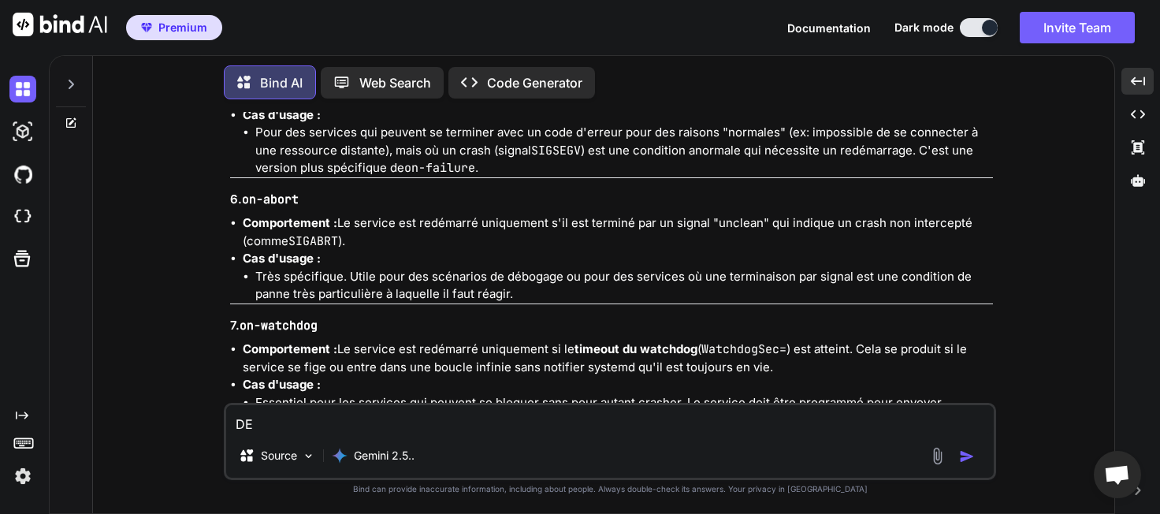
type textarea "D"
type textarea "x"
type textarea "P"
type textarea "x"
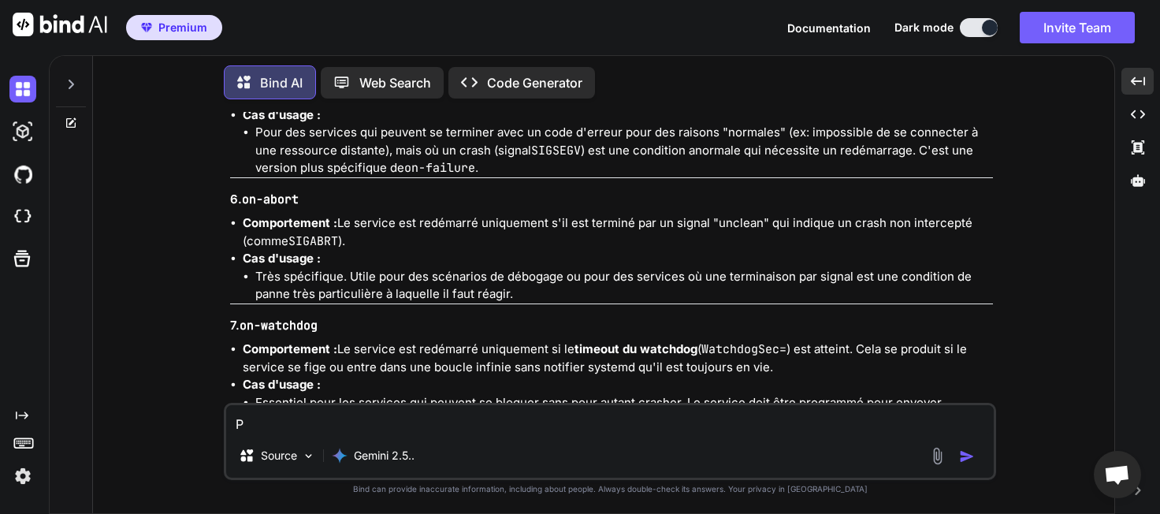
type textarea "x"
type textarea "A"
type textarea "x"
type textarea "A"
type textarea "x"
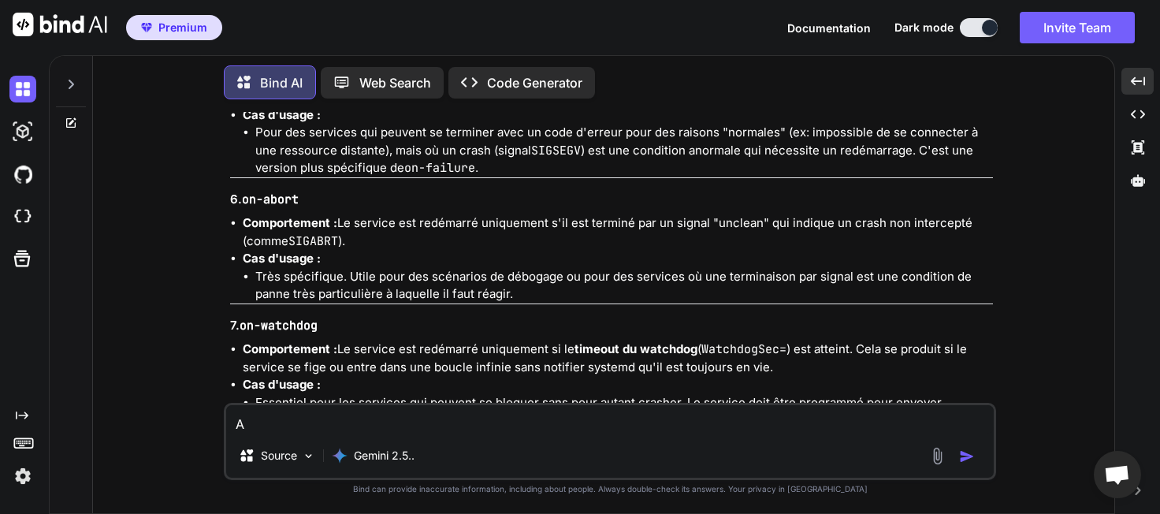
type textarea "A q"
type textarea "x"
type textarea "A qu"
type textarea "x"
type textarea "A quo"
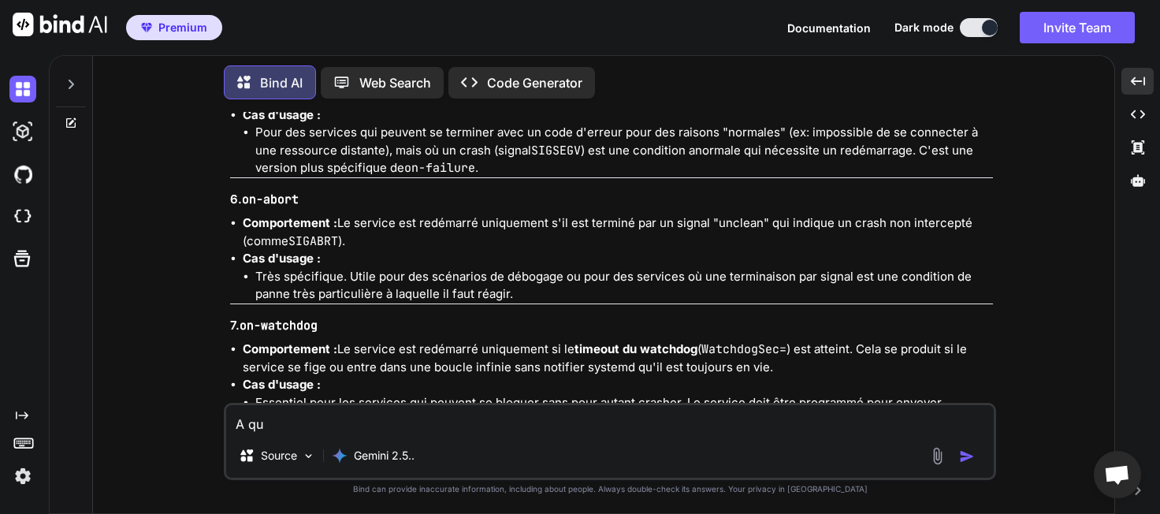
type textarea "x"
type textarea "A quoi"
type textarea "x"
type textarea "A quoi"
type textarea "x"
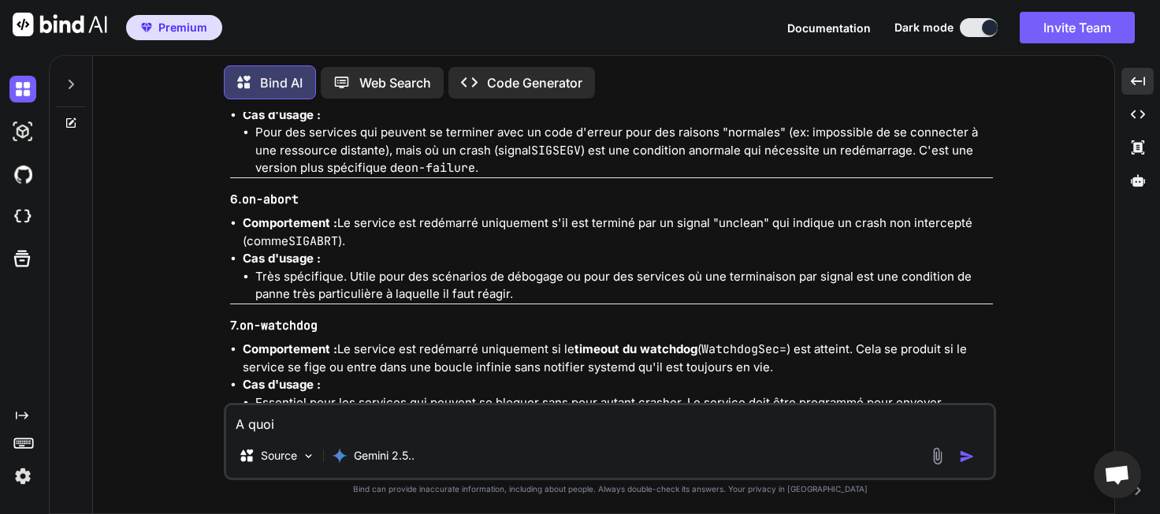
type textarea "A quoi s"
type textarea "x"
type textarea "A quoi se"
type textarea "x"
type textarea "A quoi ser"
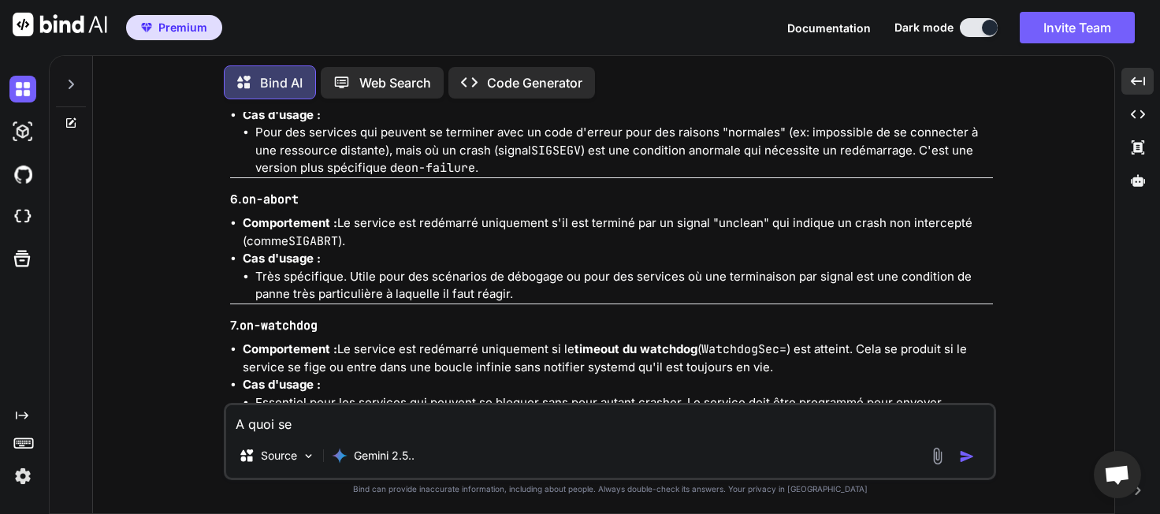
type textarea "x"
type textarea "A quoi sert"
type textarea "x"
type textarea "A quoi sert"
type textarea "x"
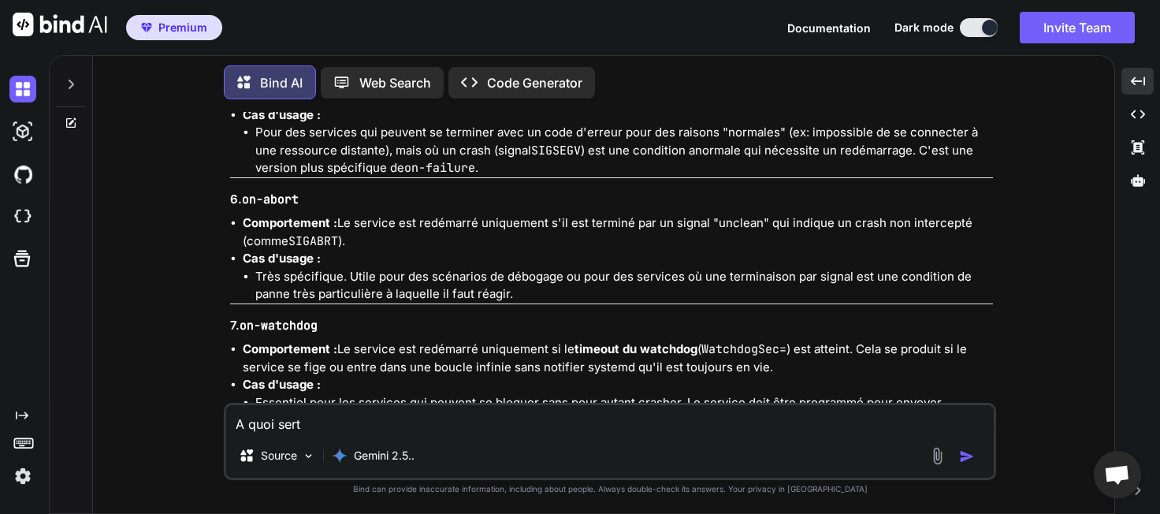
type textarea "A quoi sert l"
type textarea "x"
type textarea "A quoi sert la"
type textarea "x"
type textarea "A quoi sert la"
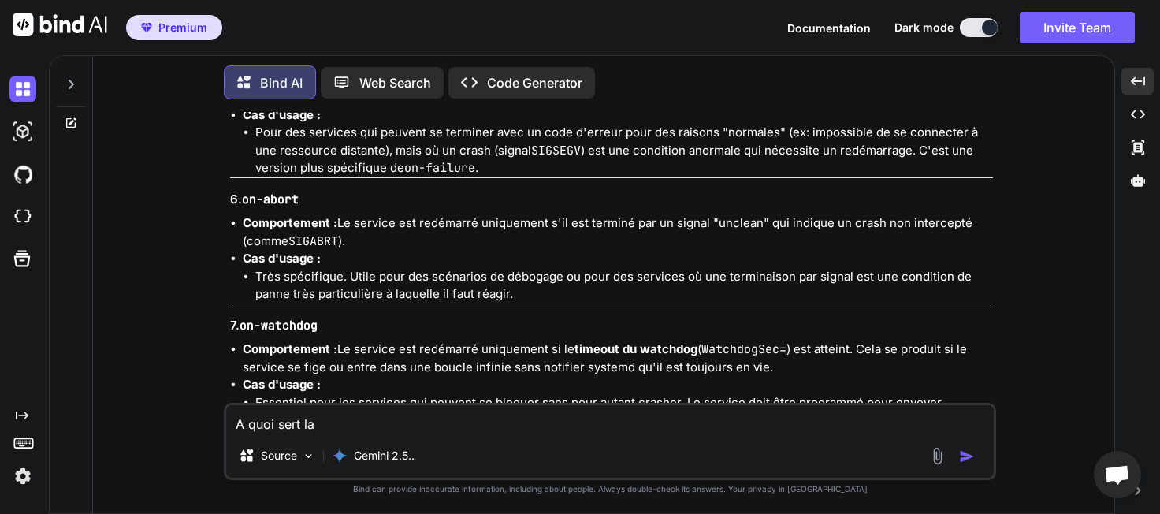
type textarea "x"
type textarea "A quoi sert la d"
type textarea "x"
type textarea "A quoi sert la di"
type textarea "x"
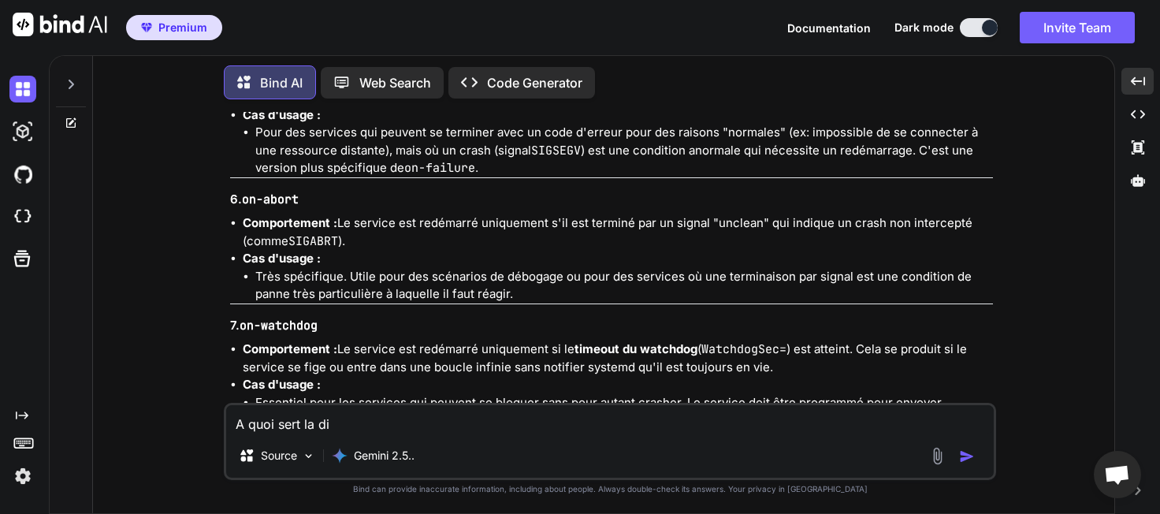
type textarea "A quoi sert la dir"
type textarea "x"
type textarea "A quoi sert la dire"
type textarea "x"
type textarea "A quoi sert la direc"
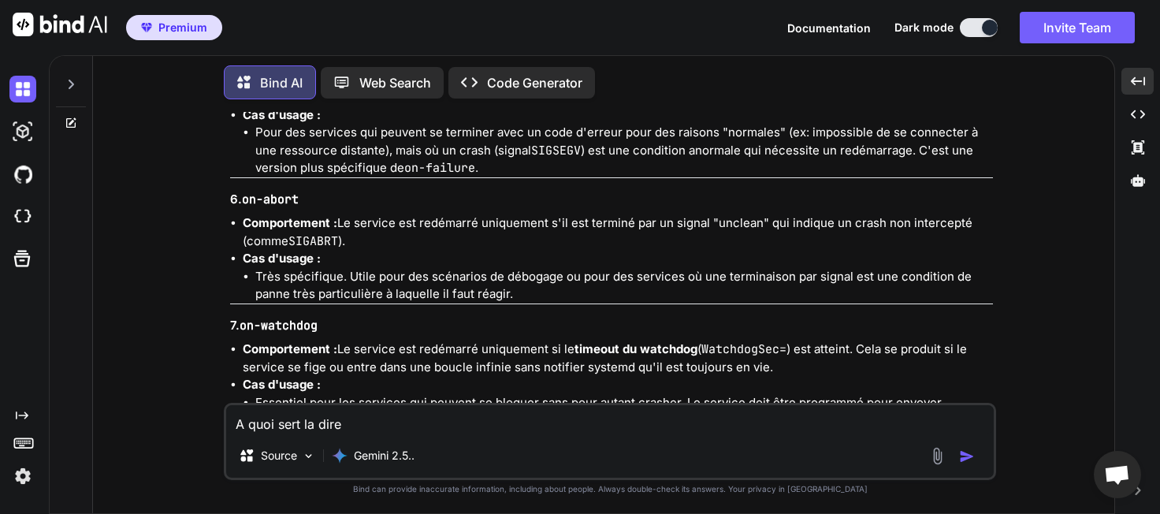
type textarea "x"
type textarea "A quoi sert la direct"
click at [971, 455] on img "button" at bounding box center [967, 456] width 16 height 16
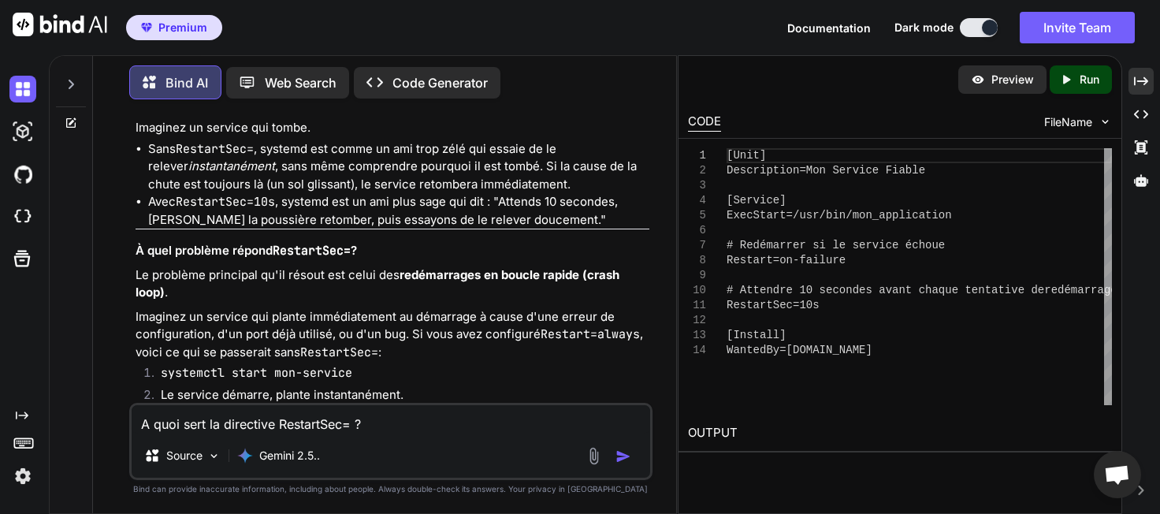
scroll to position [12681, 0]
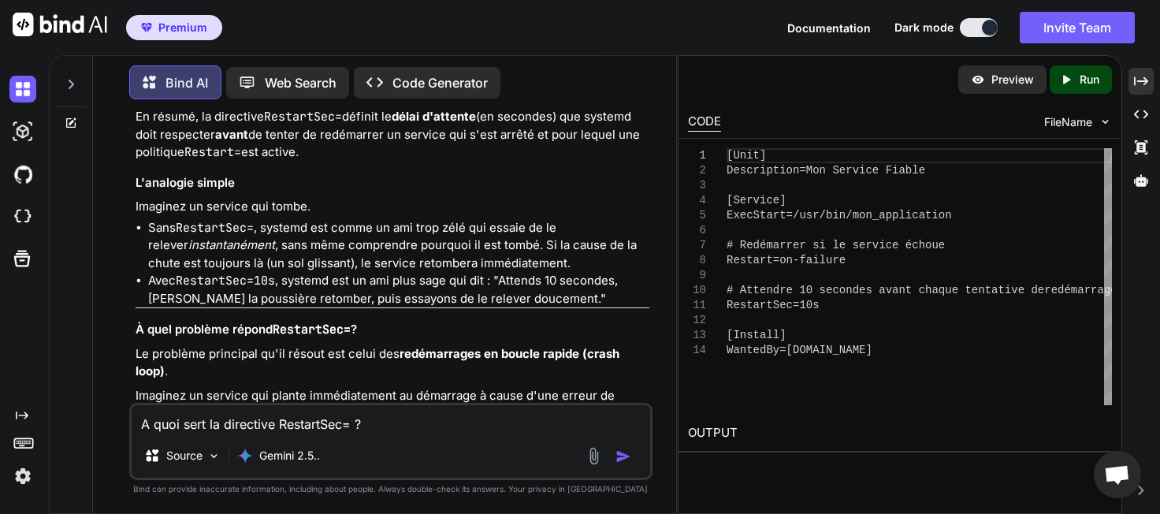
click at [245, 422] on textarea "A quoi sert la directive RestartSec= ?" at bounding box center [391, 419] width 518 height 28
click at [439, 436] on div "sous linux avec ethtools j'ai besoin d'analyse l Source Gemini 2.5.." at bounding box center [390, 441] width 522 height 77
click at [440, 431] on textarea "sous linux avec ethtools j'ai besoin d'analyse l" at bounding box center [391, 419] width 518 height 28
click at [332, 431] on textarea "sous linux avec ethtools j'ai besoin d'analyse l" at bounding box center [391, 419] width 518 height 28
click at [423, 431] on textarea "sous linux avec ethtools j'ai besoin d'analyse l" at bounding box center [391, 419] width 518 height 28
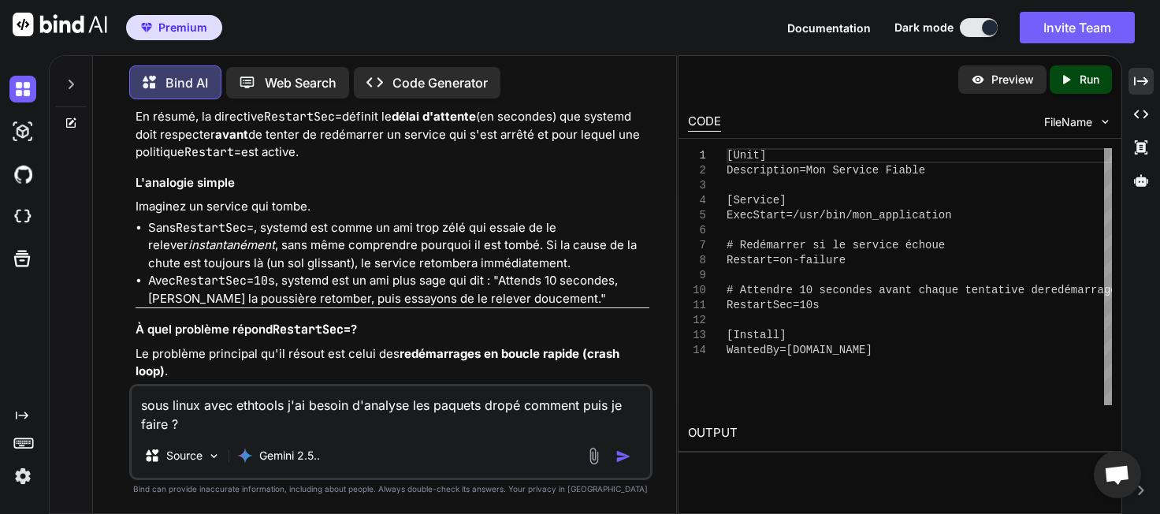
click at [618, 457] on img "button" at bounding box center [623, 456] width 16 height 16
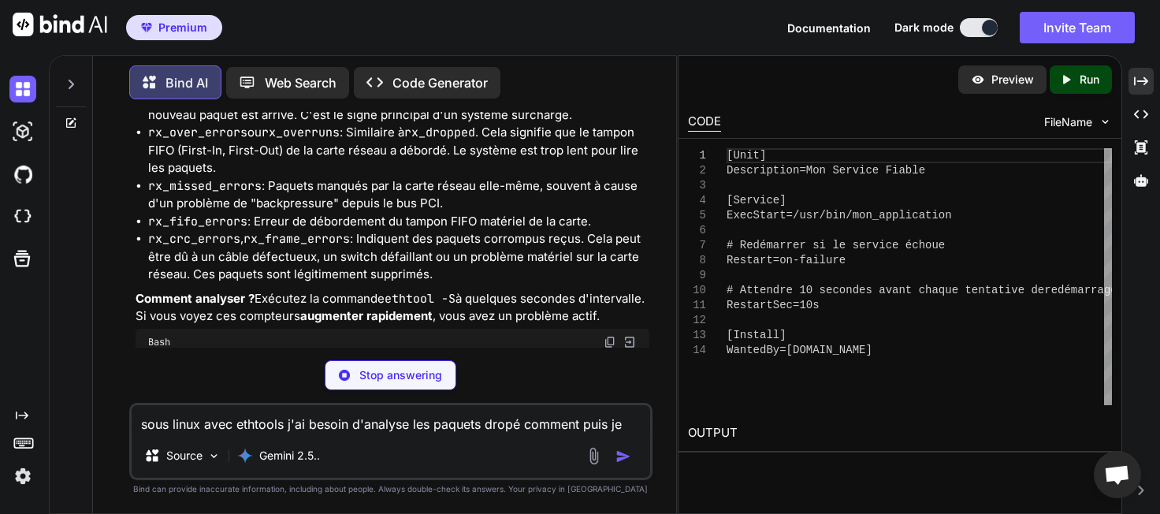
scroll to position [15347, 0]
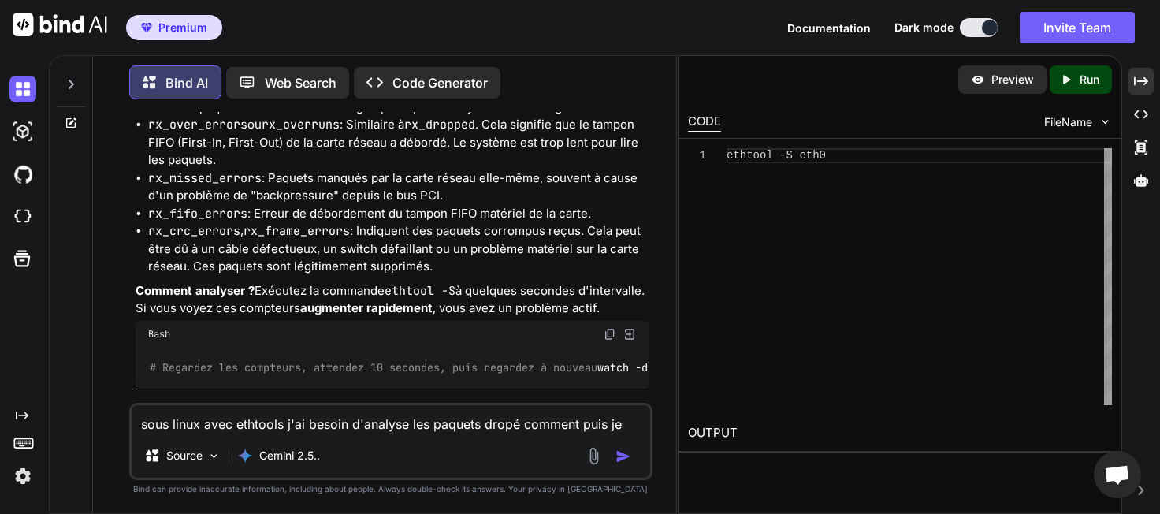
drag, startPoint x: 173, startPoint y: 299, endPoint x: 570, endPoint y: 300, distance: 397.9
copy code "ethtool -S eth0 | grep -i 'drop\|miss\|error\|over\|buffer'"
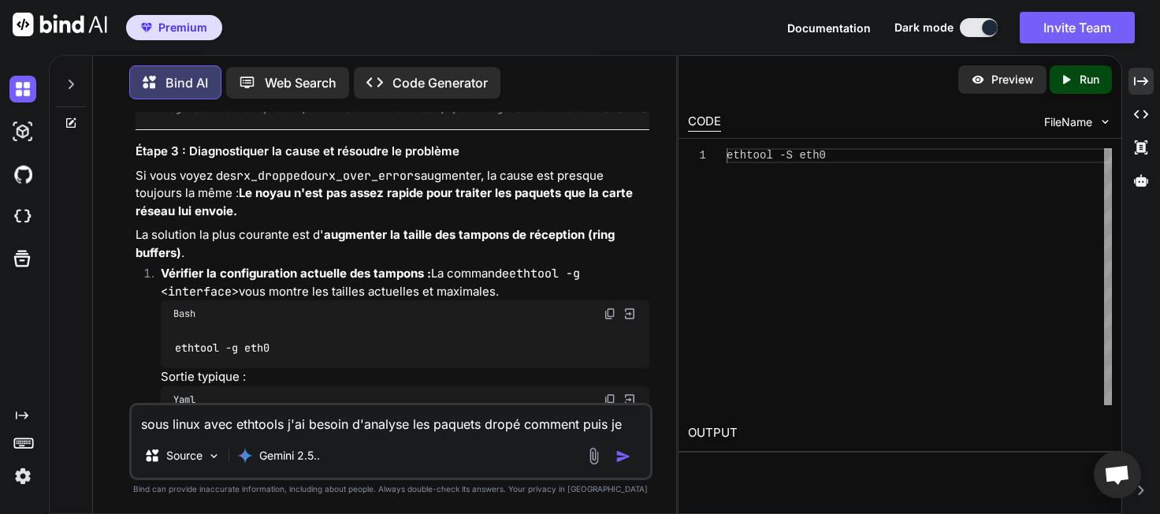
scroll to position [15619, 0]
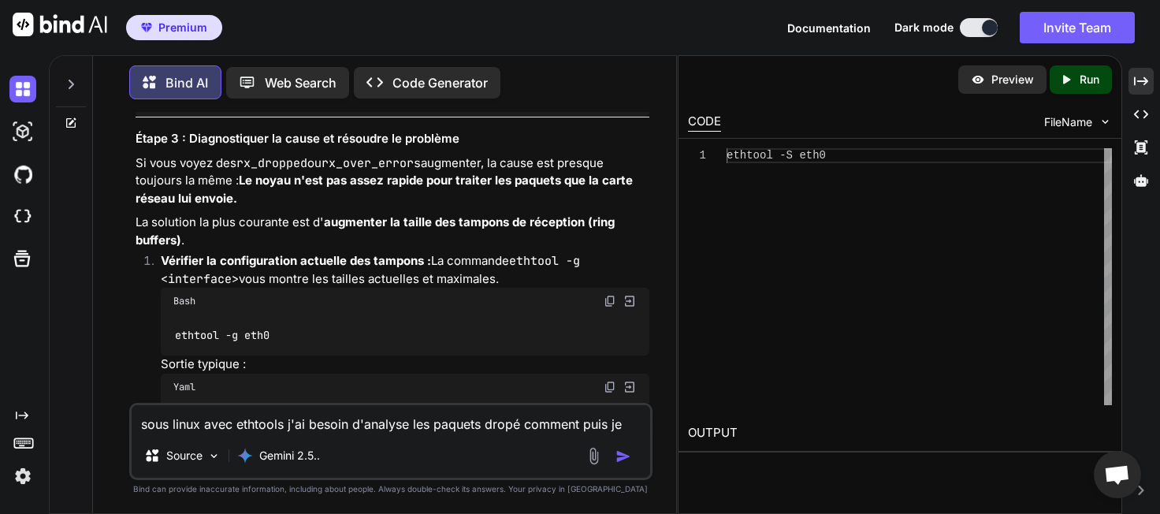
drag, startPoint x: 191, startPoint y: 241, endPoint x: 235, endPoint y: 252, distance: 45.5
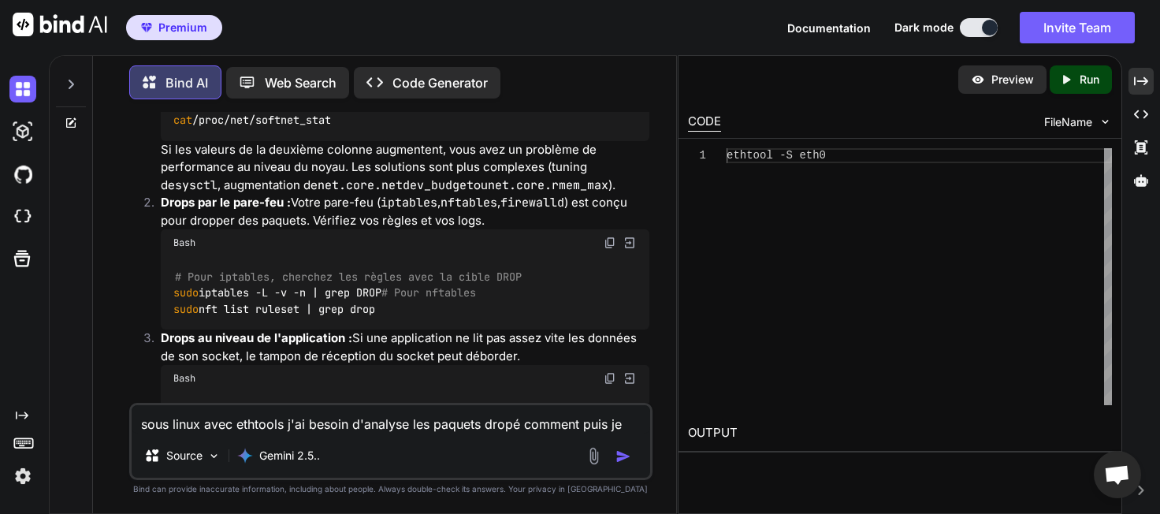
scroll to position [16706, 0]
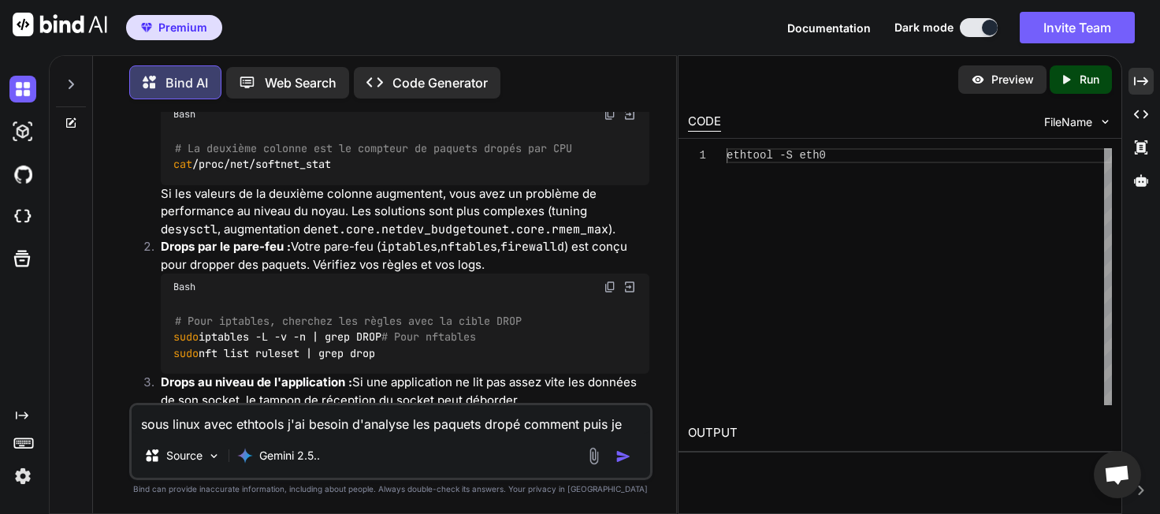
drag, startPoint x: 201, startPoint y: 209, endPoint x: 331, endPoint y: 205, distance: 130.1
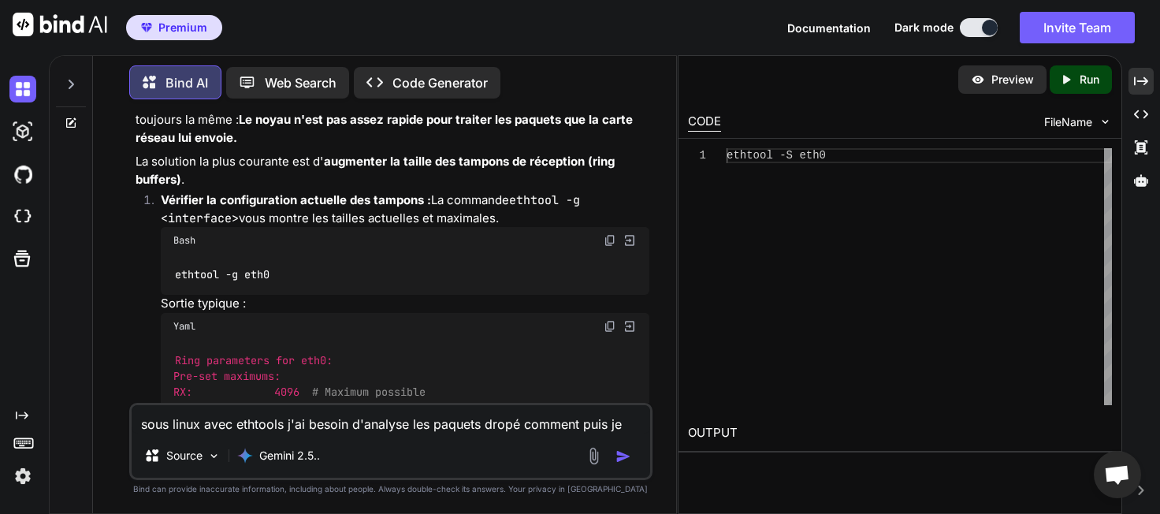
scroll to position [16042, 0]
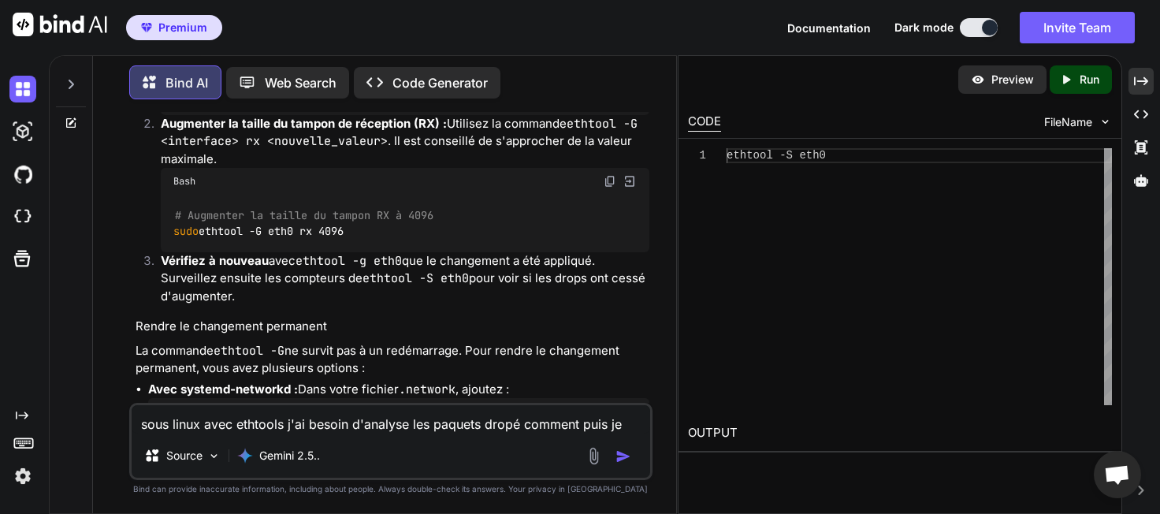
click at [387, 429] on textarea "sous linux avec ethtools j'ai besoin d'analyse les paquets dropé comment puis j…" at bounding box center [391, 419] width 518 height 28
click at [618, 453] on img "button" at bounding box center [623, 456] width 16 height 16
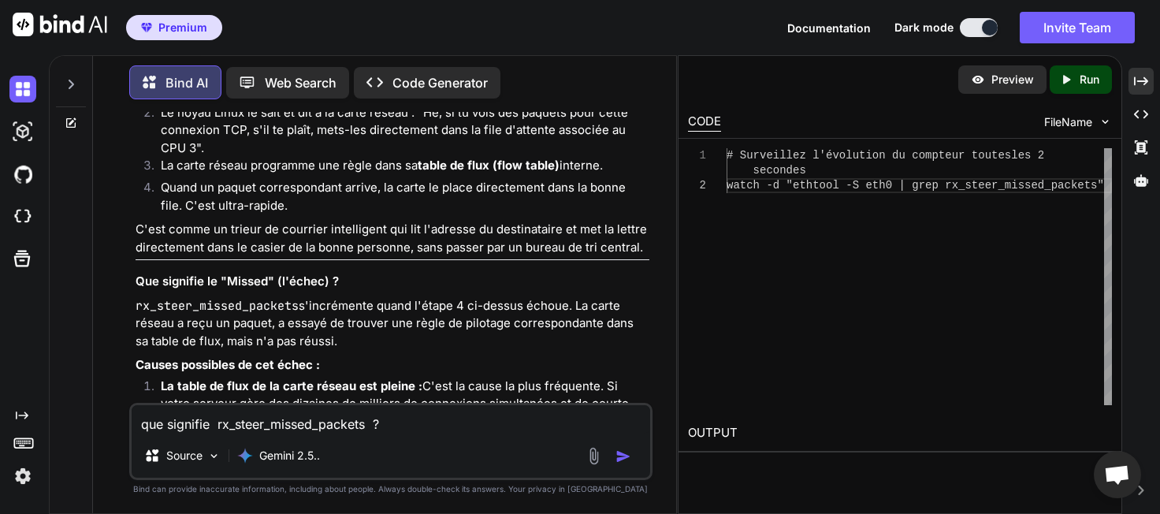
scroll to position [17824, 0]
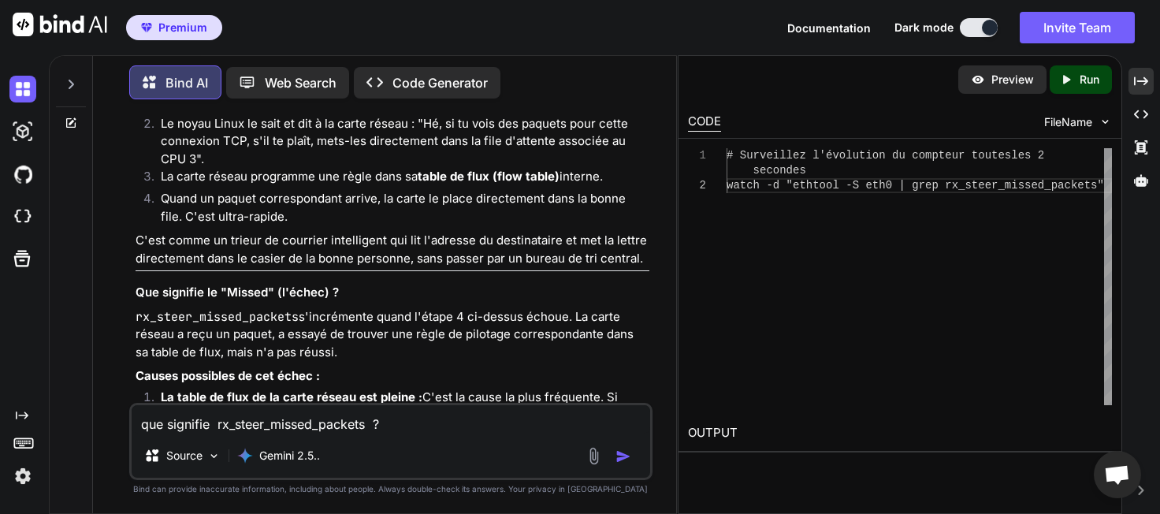
drag, startPoint x: 395, startPoint y: 236, endPoint x: 201, endPoint y: 240, distance: 193.9
drag, startPoint x: 242, startPoint y: 250, endPoint x: 279, endPoint y: 246, distance: 37.2
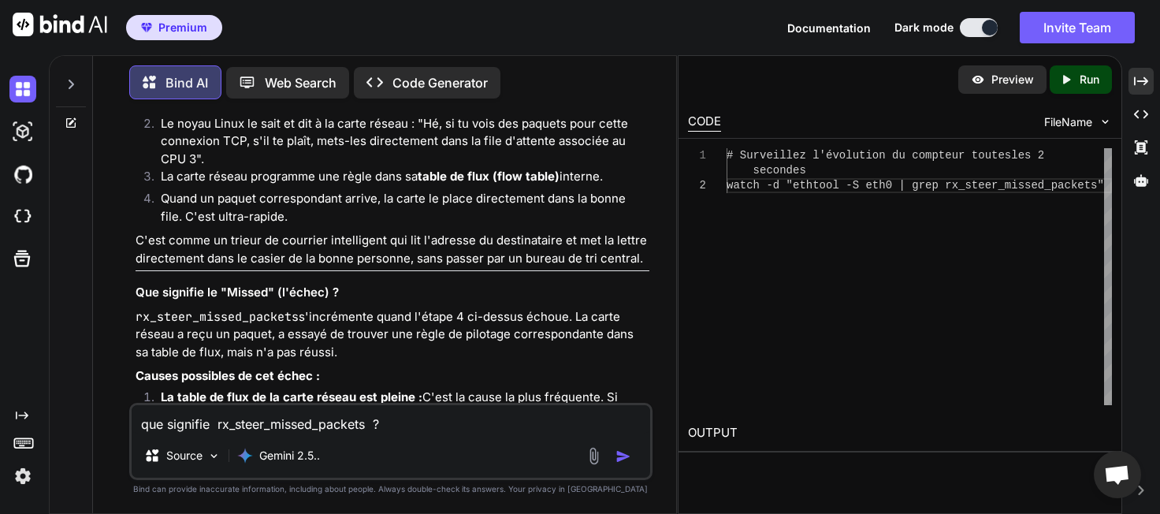
drag, startPoint x: 602, startPoint y: 250, endPoint x: 345, endPoint y: 234, distance: 257.3
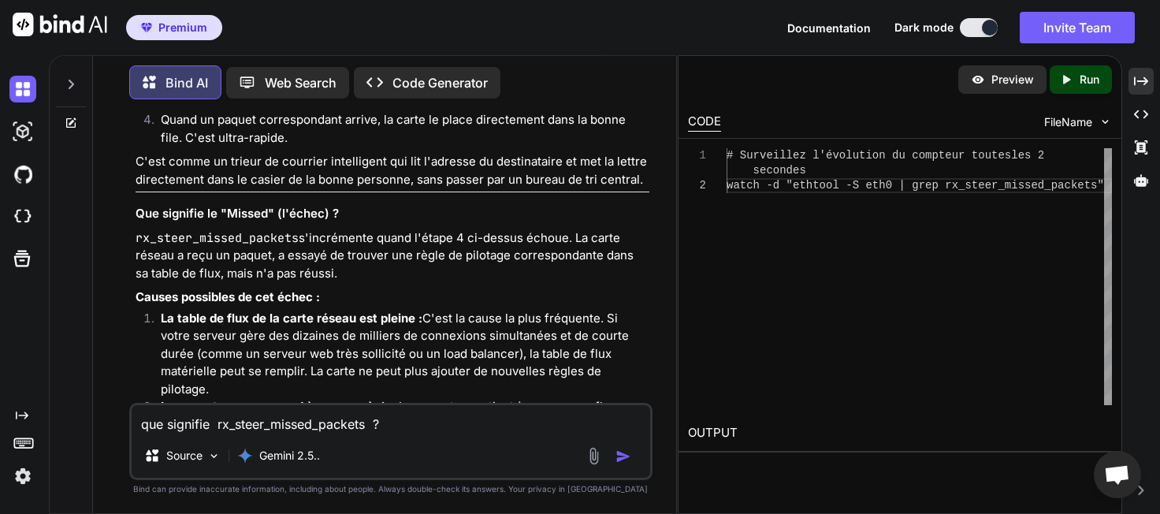
scroll to position [17914, 0]
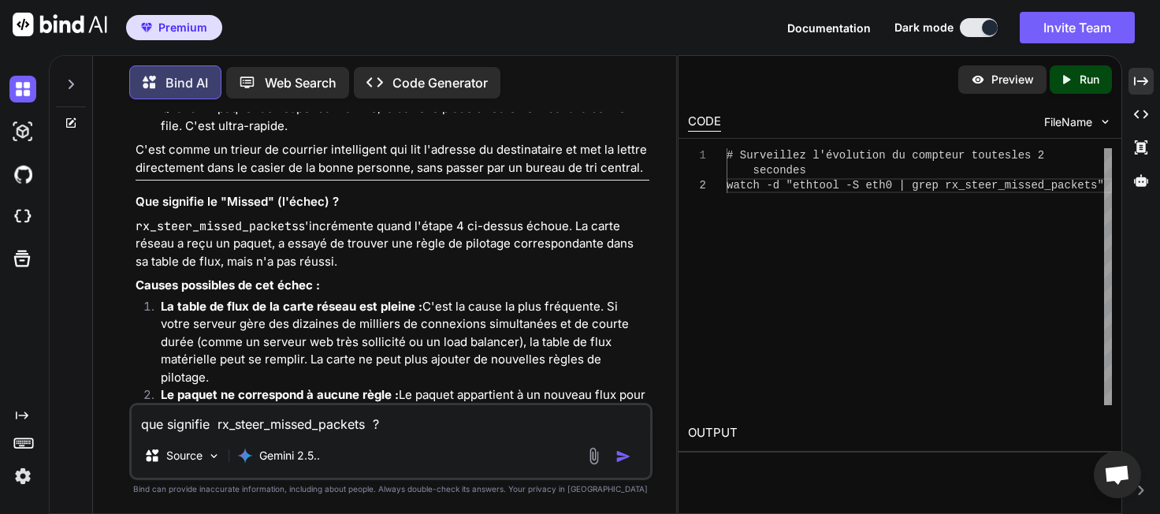
drag, startPoint x: 181, startPoint y: 240, endPoint x: 326, endPoint y: 262, distance: 146.6
drag, startPoint x: 224, startPoint y: 281, endPoint x: 441, endPoint y: 305, distance: 218.7
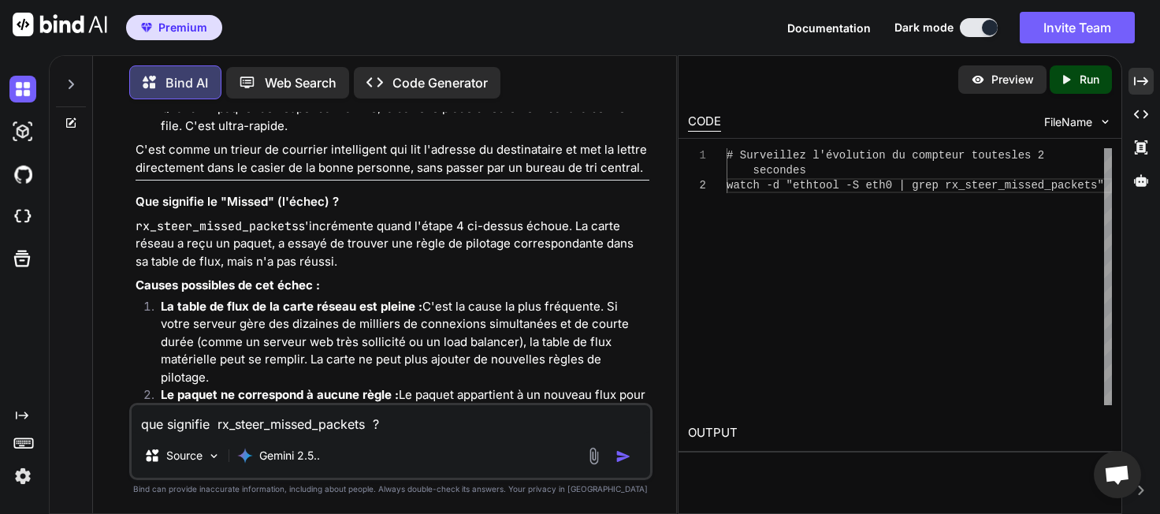
drag, startPoint x: 493, startPoint y: 299, endPoint x: 296, endPoint y: 268, distance: 199.5
drag, startPoint x: 152, startPoint y: 322, endPoint x: 374, endPoint y: 344, distance: 223.2
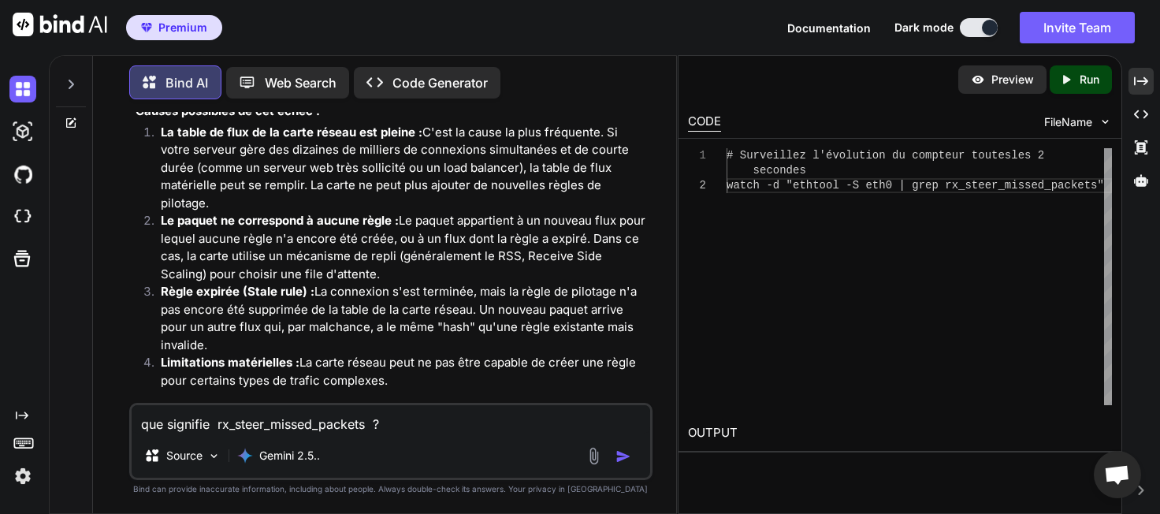
scroll to position [18095, 0]
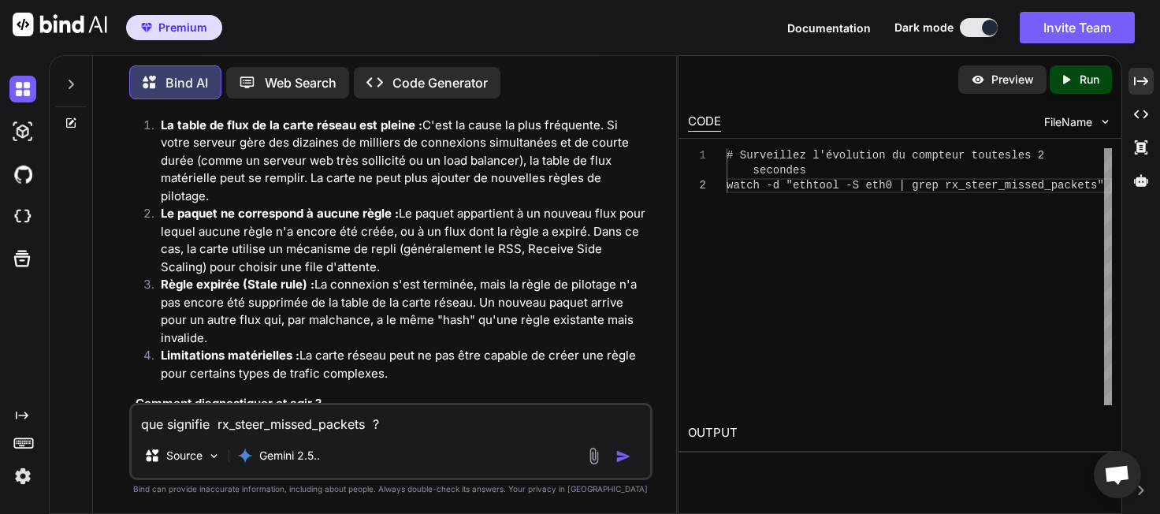
drag, startPoint x: 263, startPoint y: 180, endPoint x: 399, endPoint y: 226, distance: 143.3
click at [399, 226] on div "Excellente question, c'est un compteur assez spécifique qui pointe vers des méc…" at bounding box center [392, 353] width 513 height 1912
drag, startPoint x: 137, startPoint y: 238, endPoint x: 511, endPoint y: 270, distance: 374.8
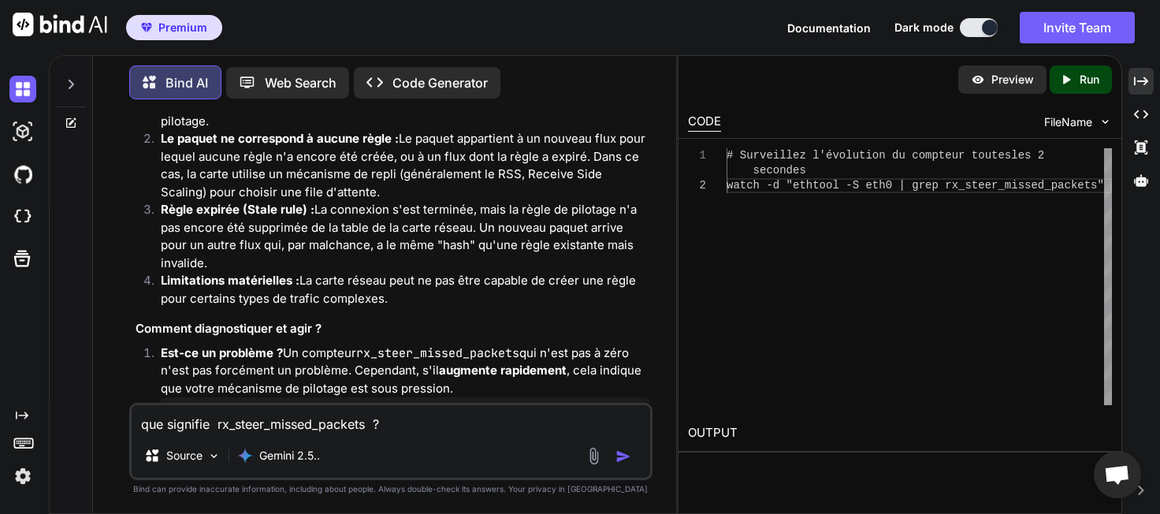
scroll to position [18186, 0]
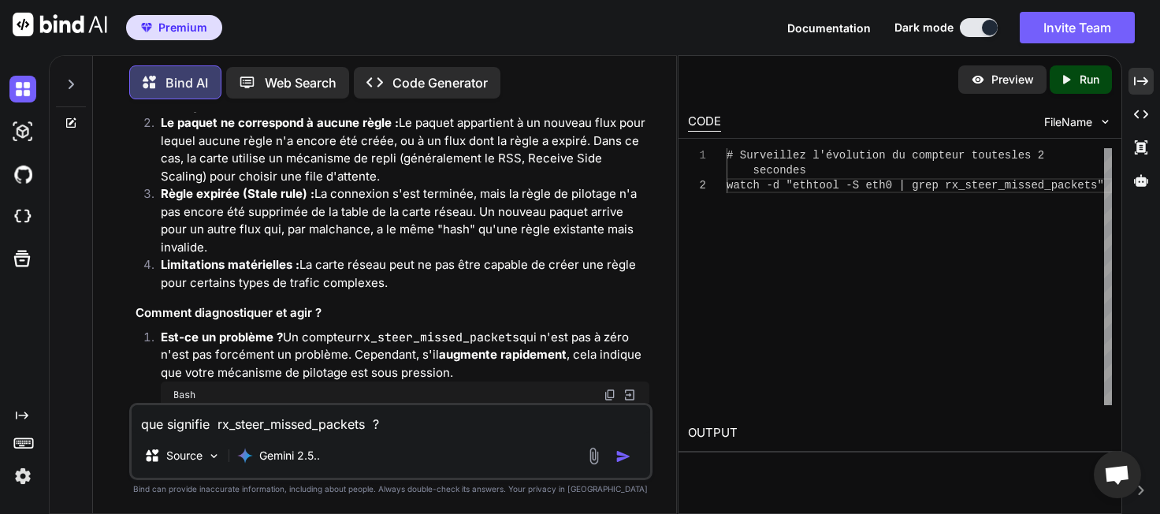
drag, startPoint x: 260, startPoint y: 236, endPoint x: 381, endPoint y: 243, distance: 121.5
drag, startPoint x: 184, startPoint y: 255, endPoint x: 533, endPoint y: 300, distance: 351.1
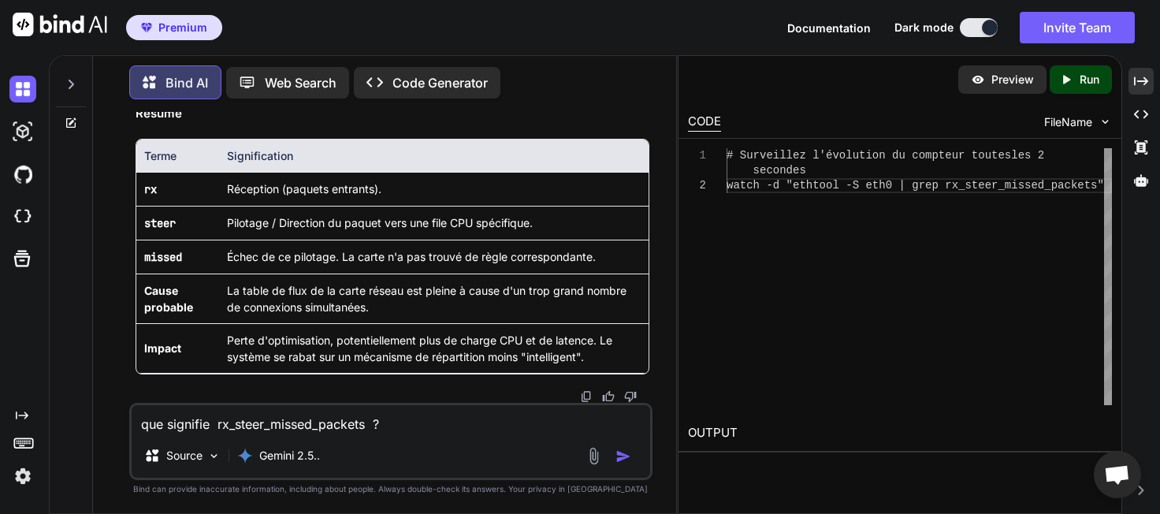
scroll to position [19572, 0]
click at [293, 421] on textarea "que signifie rx_steer_missed_packets ?" at bounding box center [391, 419] width 518 height 28
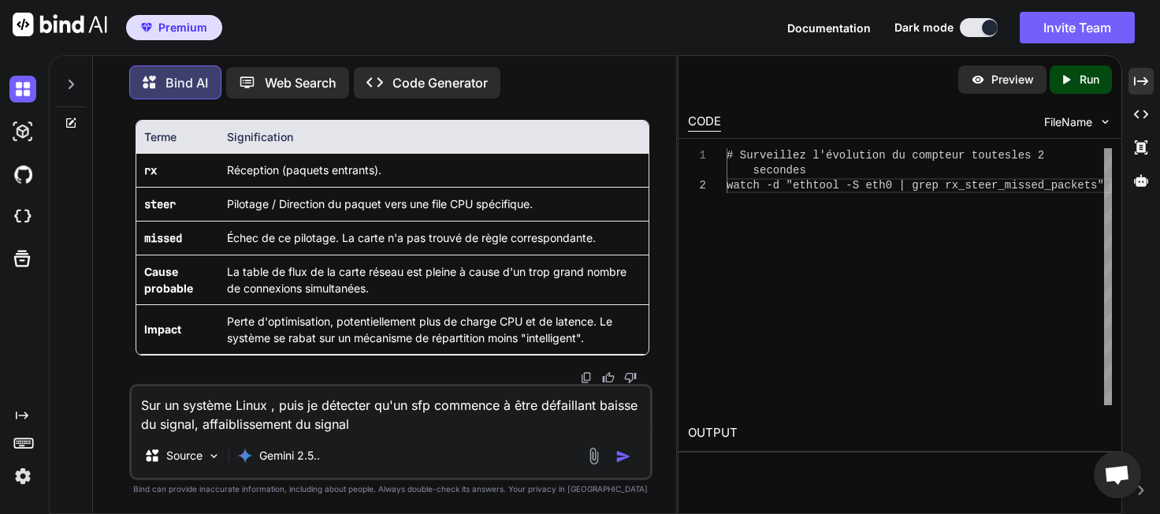
click at [626, 459] on img "button" at bounding box center [623, 456] width 16 height 16
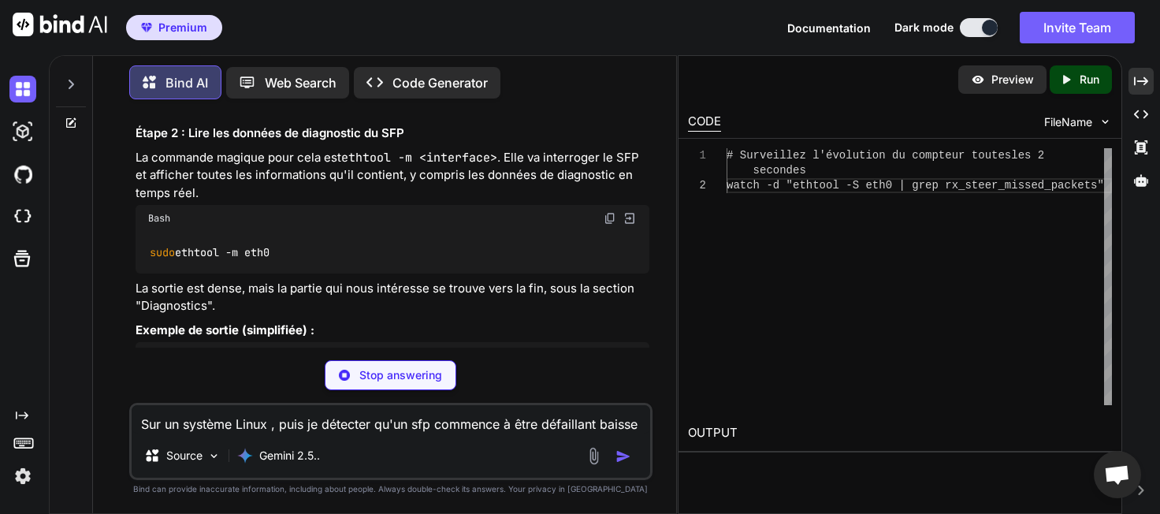
scroll to position [19921, 0]
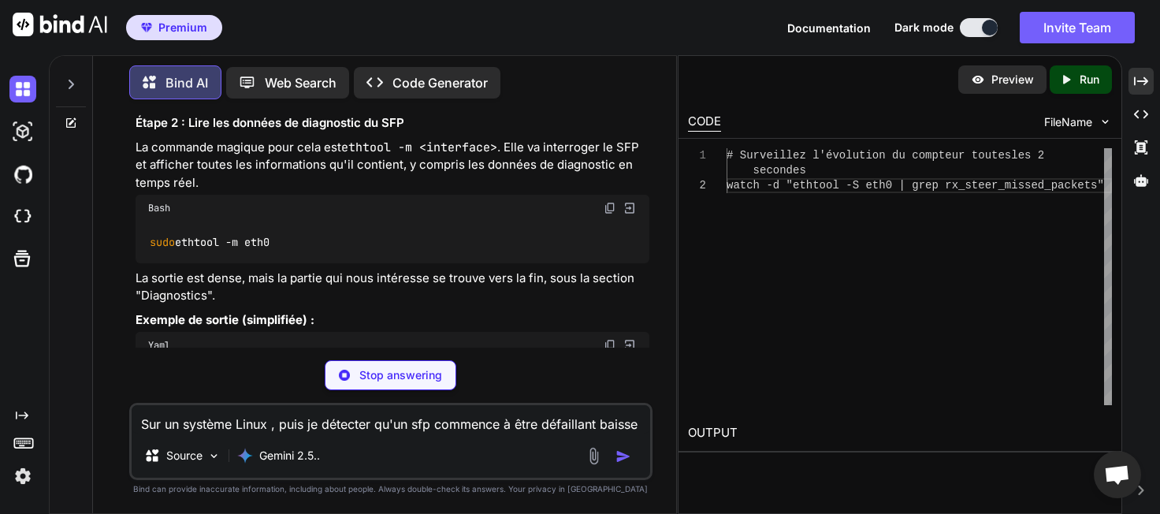
drag, startPoint x: 463, startPoint y: 237, endPoint x: 542, endPoint y: 237, distance: 78.8
drag, startPoint x: 333, startPoint y: 251, endPoint x: 324, endPoint y: 252, distance: 9.5
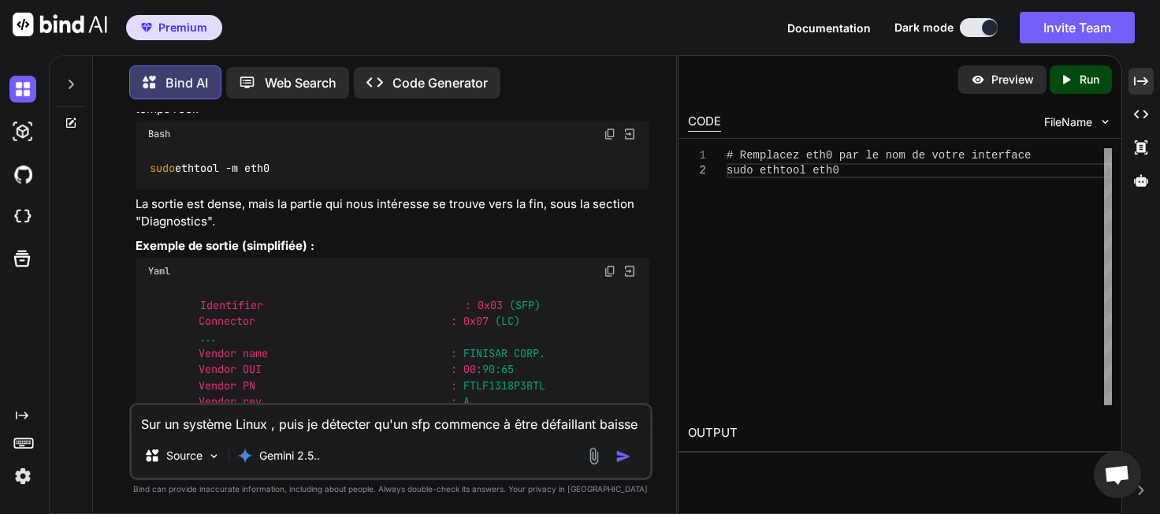
scroll to position [20011, 0]
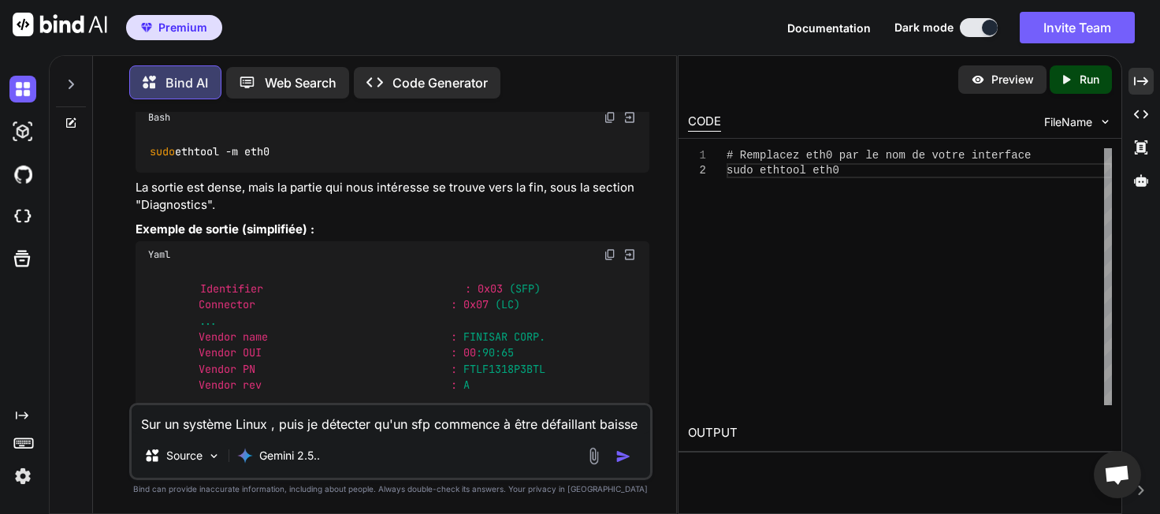
drag, startPoint x: 265, startPoint y: 257, endPoint x: 292, endPoint y: 257, distance: 26.8
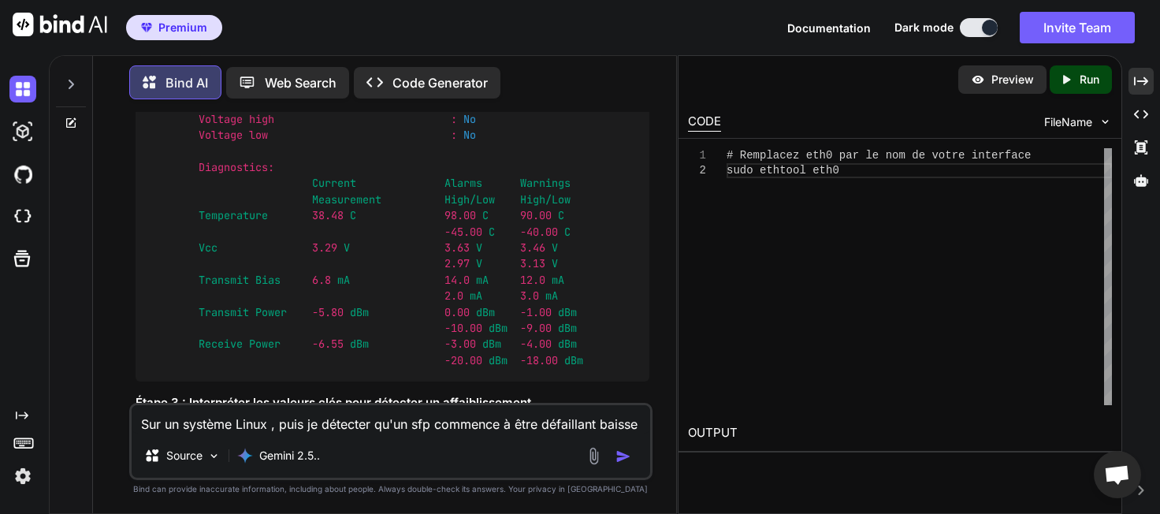
scroll to position [20464, 0]
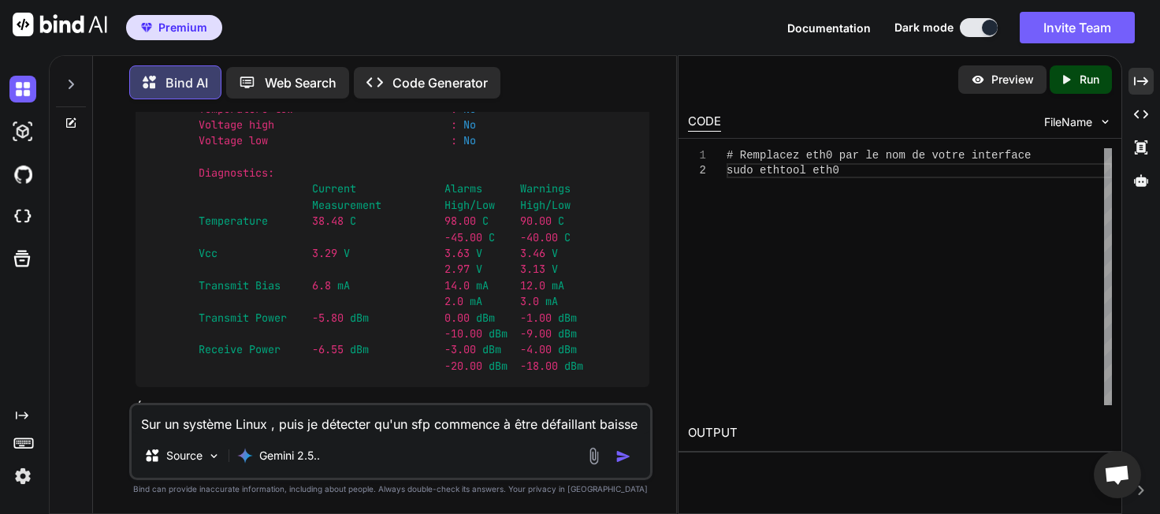
drag, startPoint x: 299, startPoint y: 280, endPoint x: 418, endPoint y: 278, distance: 119.0
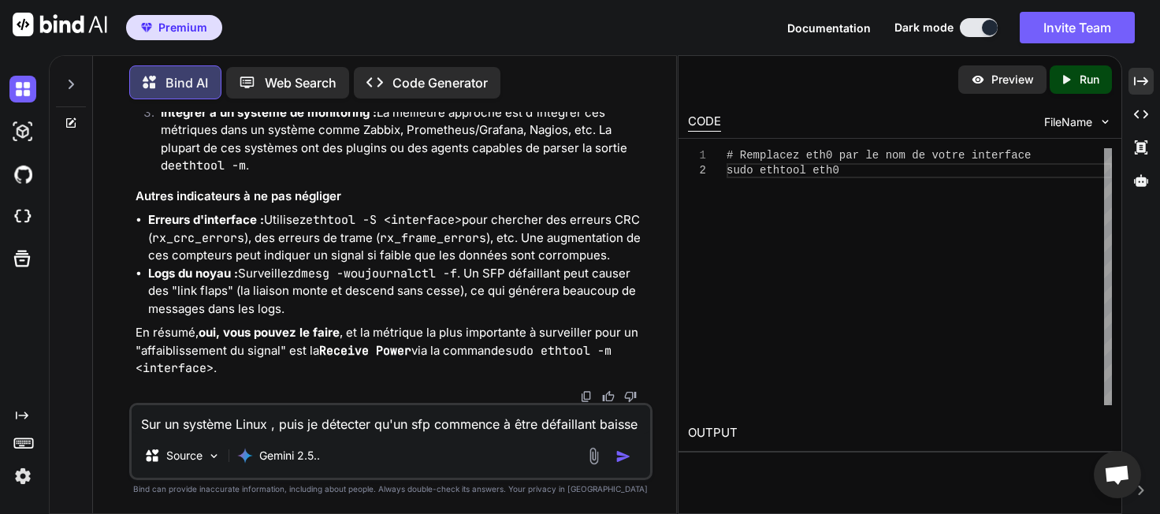
scroll to position [22349, 0]
click at [281, 428] on textarea "Sur un système Linux , puis je détecter qu'un sfp commence à être défaillant ba…" at bounding box center [391, 419] width 518 height 28
click at [616, 460] on img "button" at bounding box center [623, 456] width 16 height 16
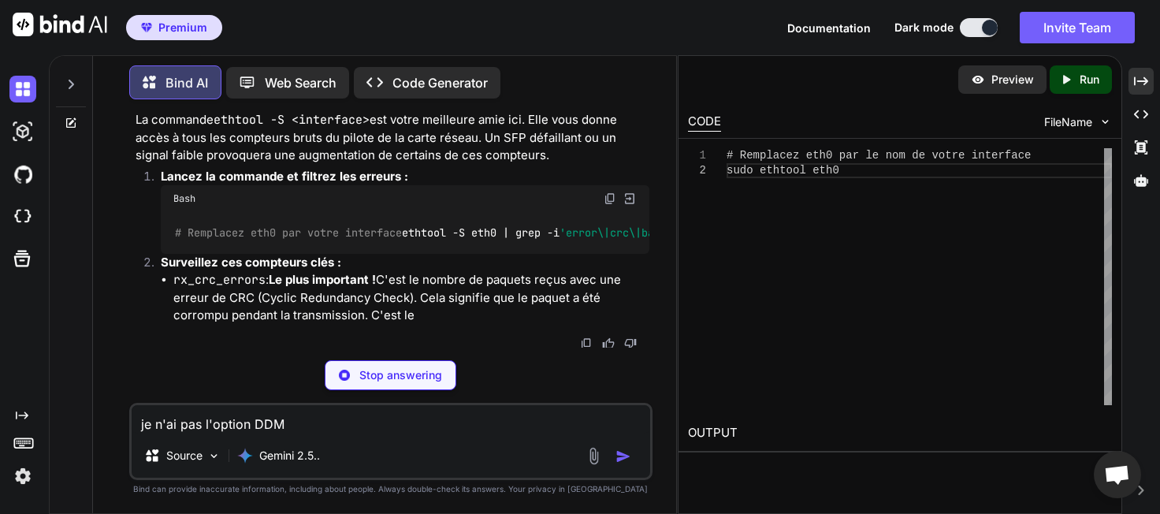
scroll to position [22681, 0]
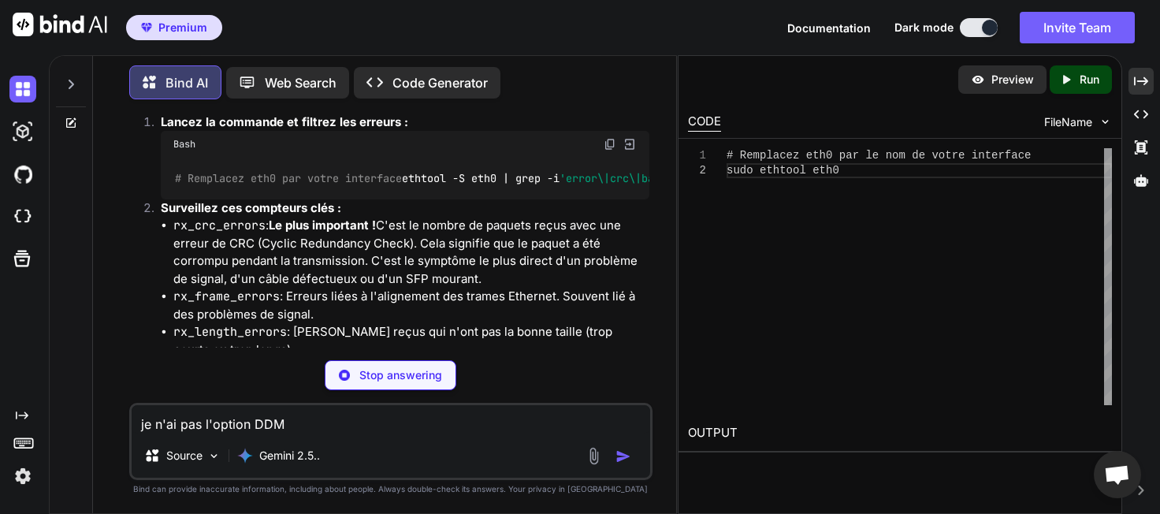
drag, startPoint x: 162, startPoint y: 173, endPoint x: 281, endPoint y: 258, distance: 146.9
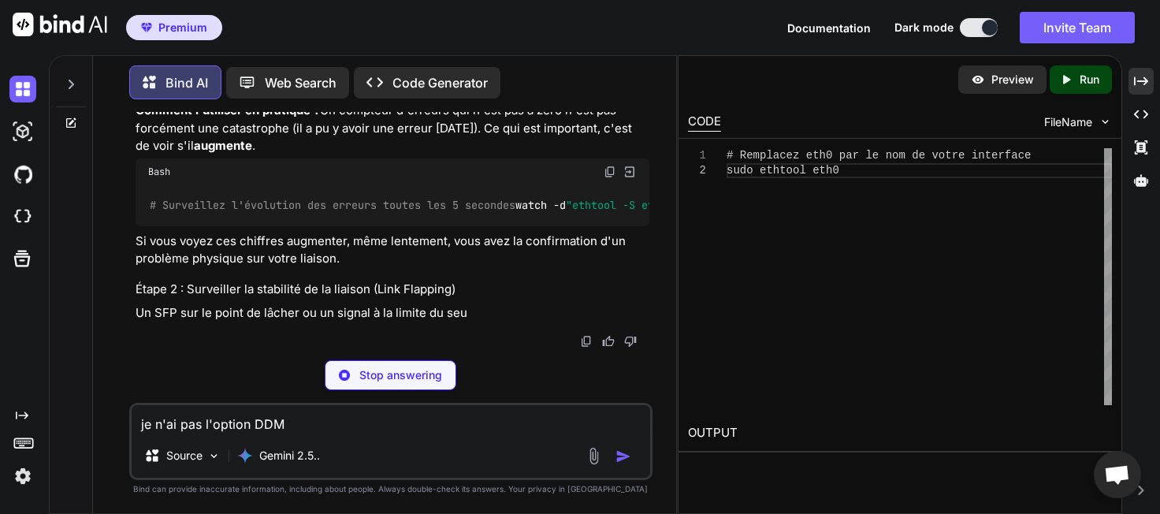
scroll to position [23043, 0]
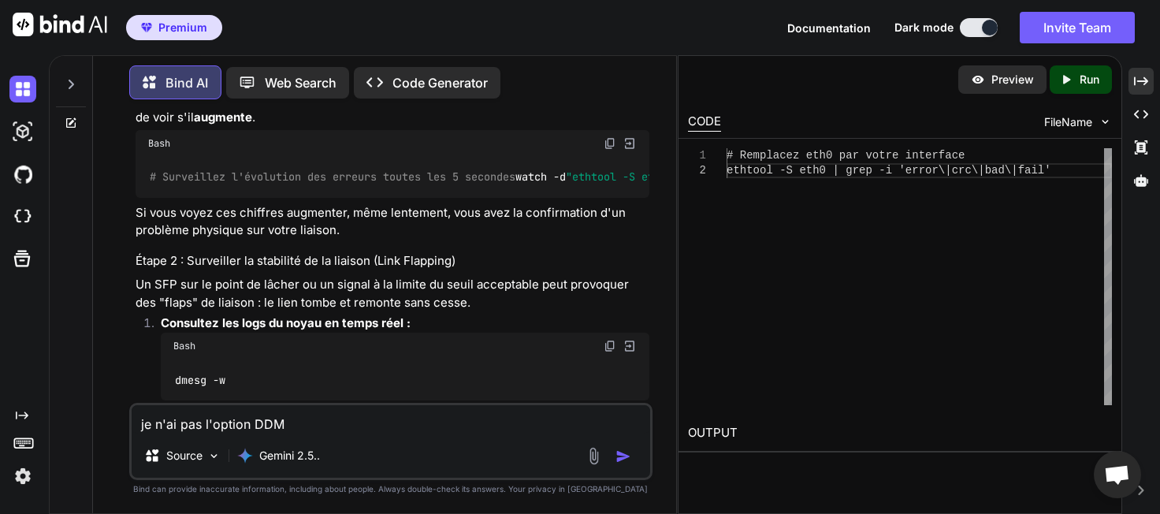
drag, startPoint x: 147, startPoint y: 198, endPoint x: 611, endPoint y: 237, distance: 464.9
drag, startPoint x: 167, startPoint y: 273, endPoint x: 381, endPoint y: 276, distance: 214.3
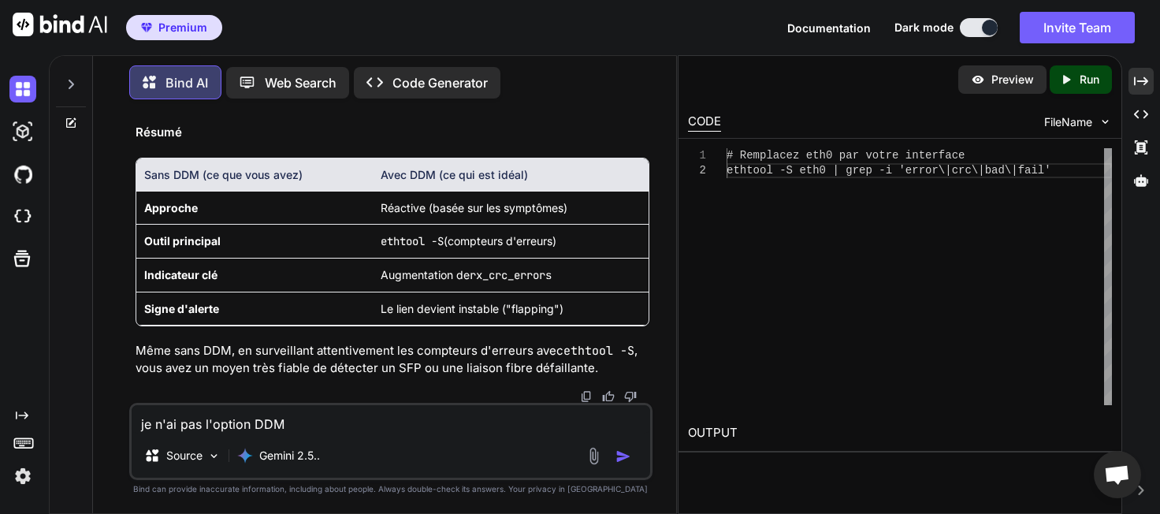
scroll to position [24542, 0]
click at [303, 358] on p "Même sans DDM, en surveillant attentivement les compteurs d'erreurs avec ethtoo…" at bounding box center [392, 359] width 513 height 35
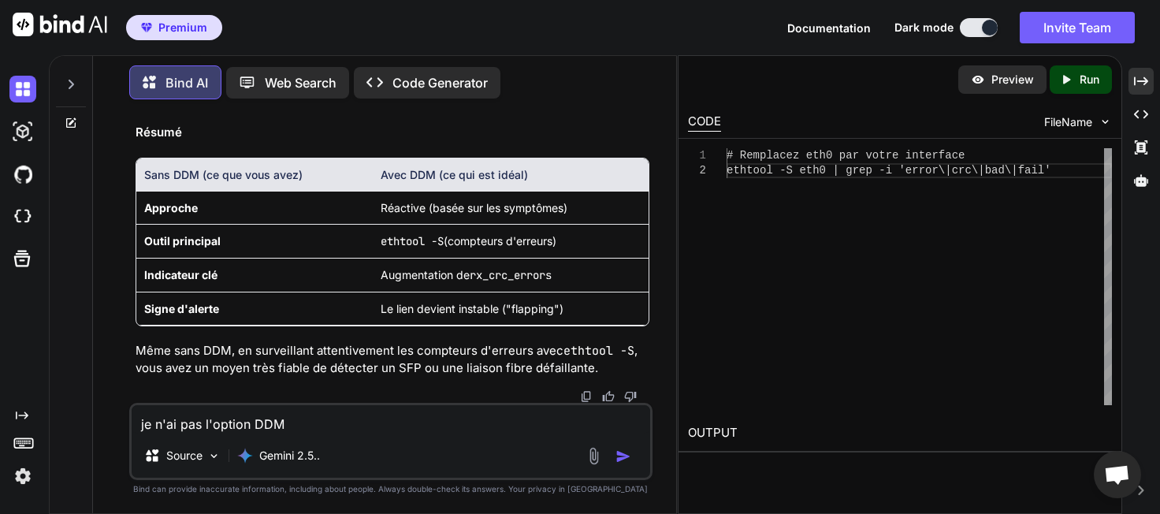
click at [364, 413] on textarea "je n'ai pas l'option DDM" at bounding box center [391, 419] width 518 height 28
click at [287, 426] on textarea at bounding box center [391, 419] width 518 height 28
click at [245, 426] on textarea at bounding box center [391, 419] width 518 height 28
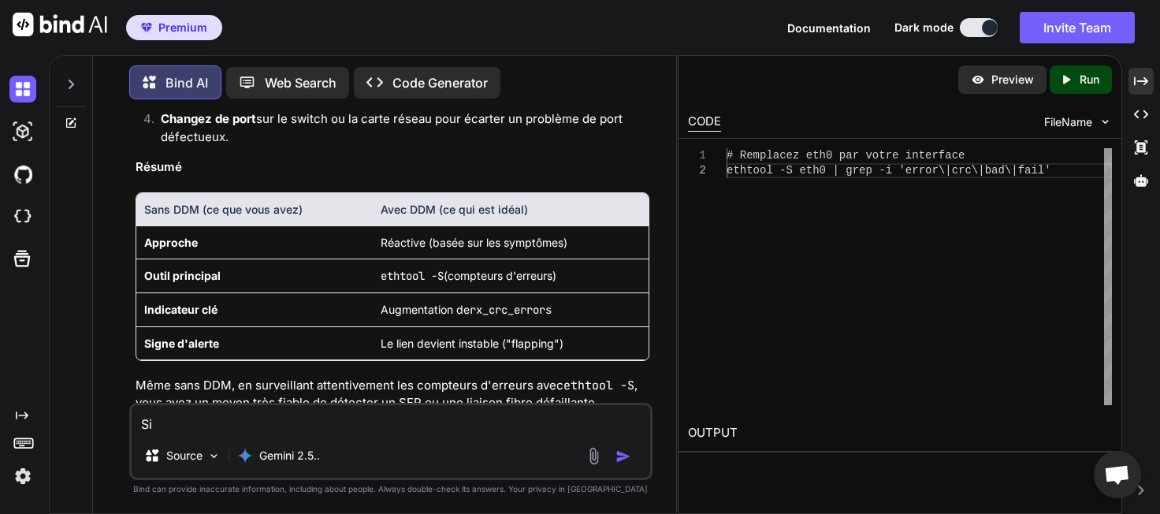
scroll to position [23817, 0]
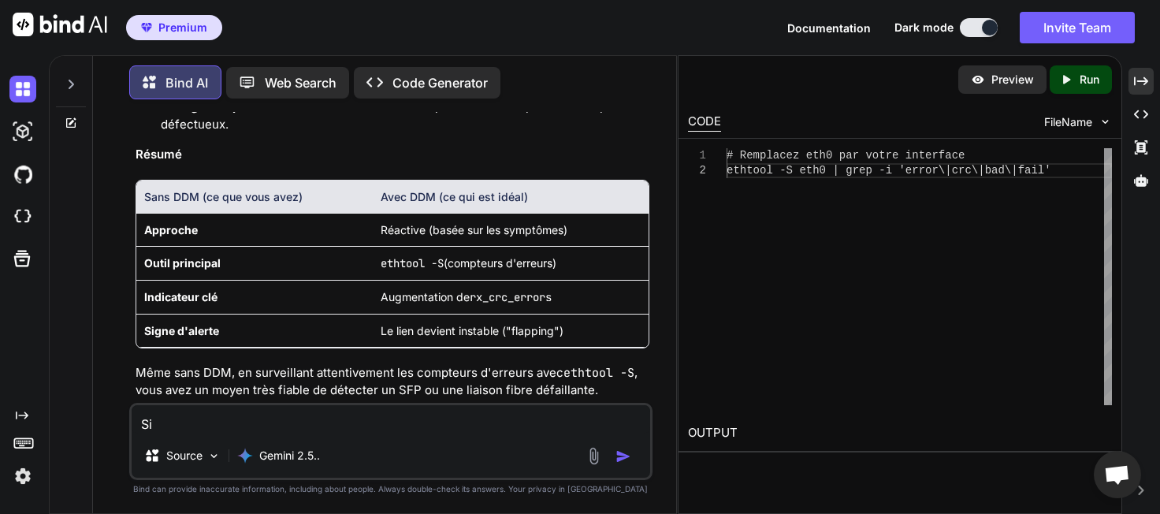
click at [258, 425] on textarea "Si" at bounding box center [391, 419] width 518 height 28
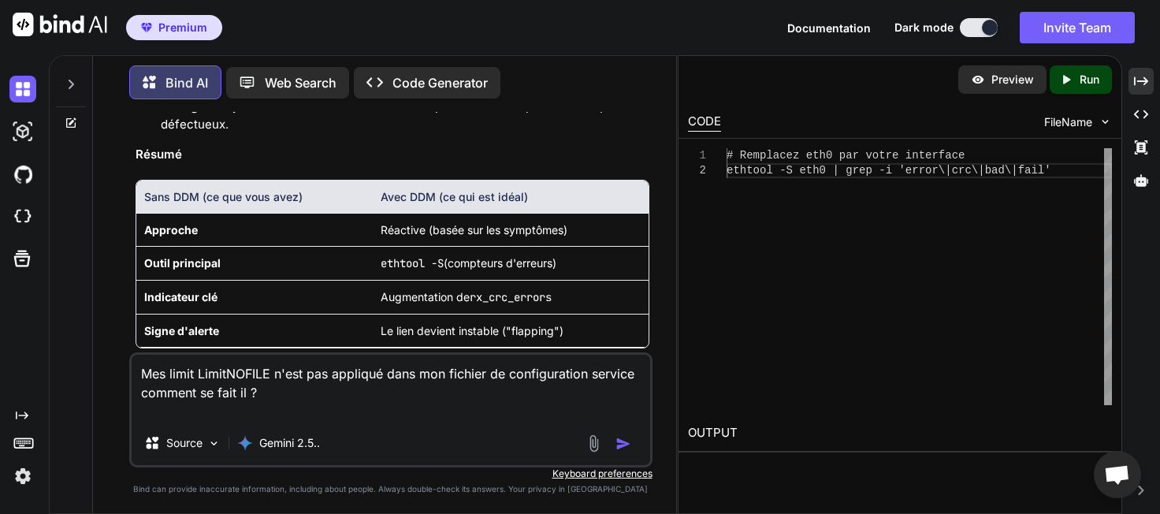
click at [631, 444] on img "button" at bounding box center [623, 444] width 16 height 16
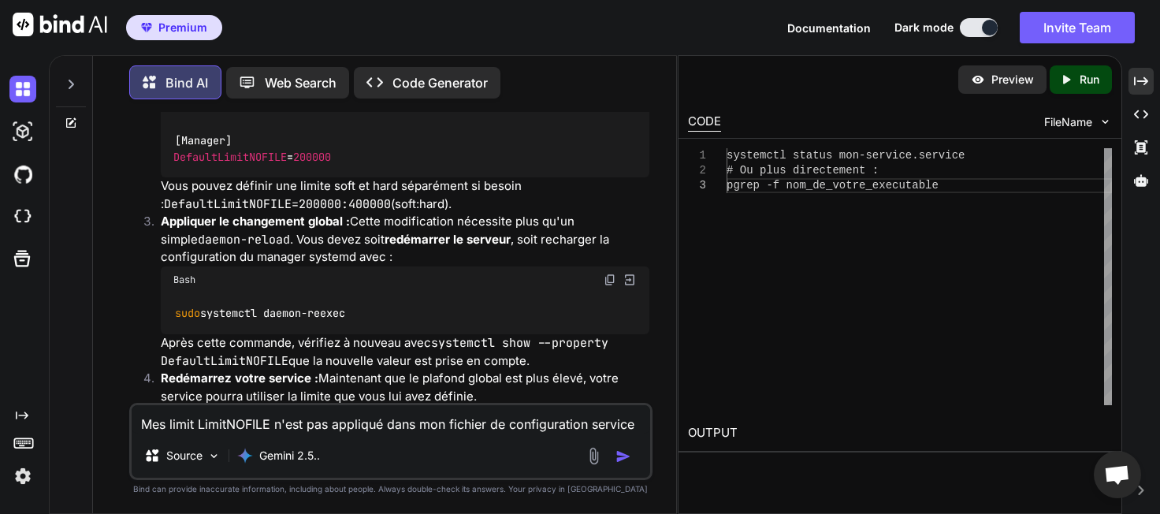
scroll to position [25344, 0]
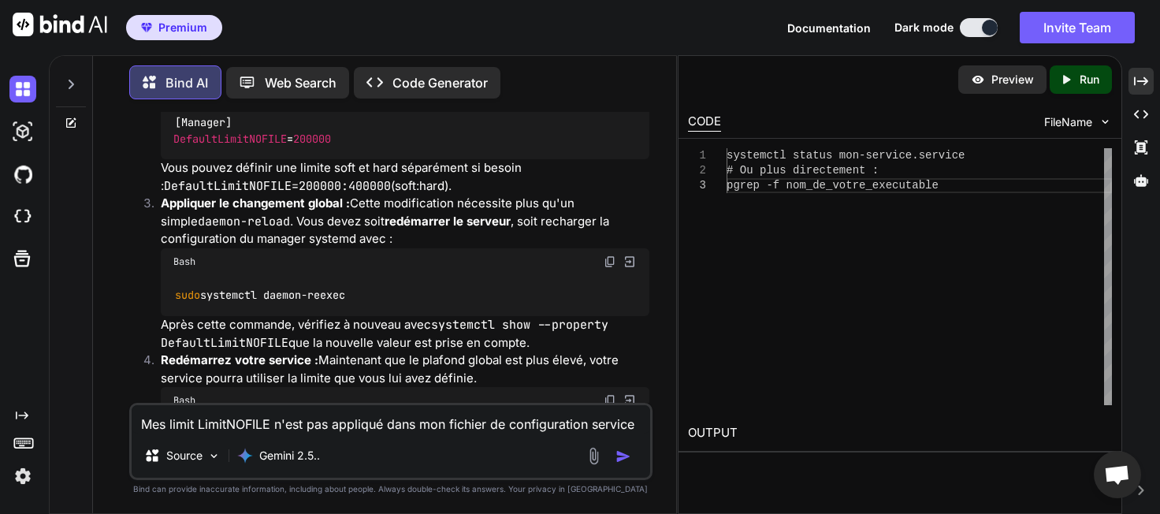
drag, startPoint x: 337, startPoint y: 209, endPoint x: 197, endPoint y: 207, distance: 140.2
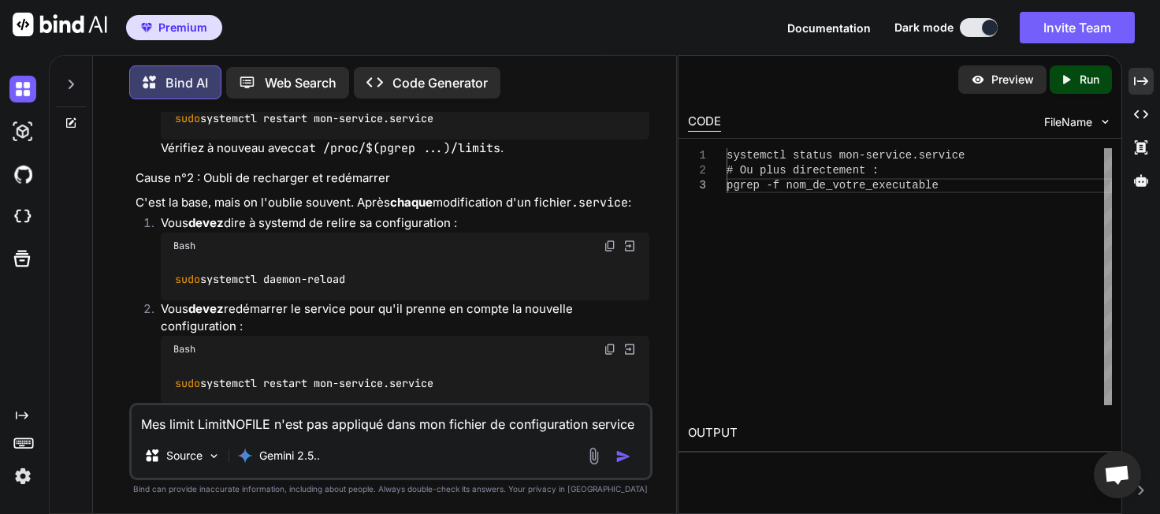
scroll to position [25707, 0]
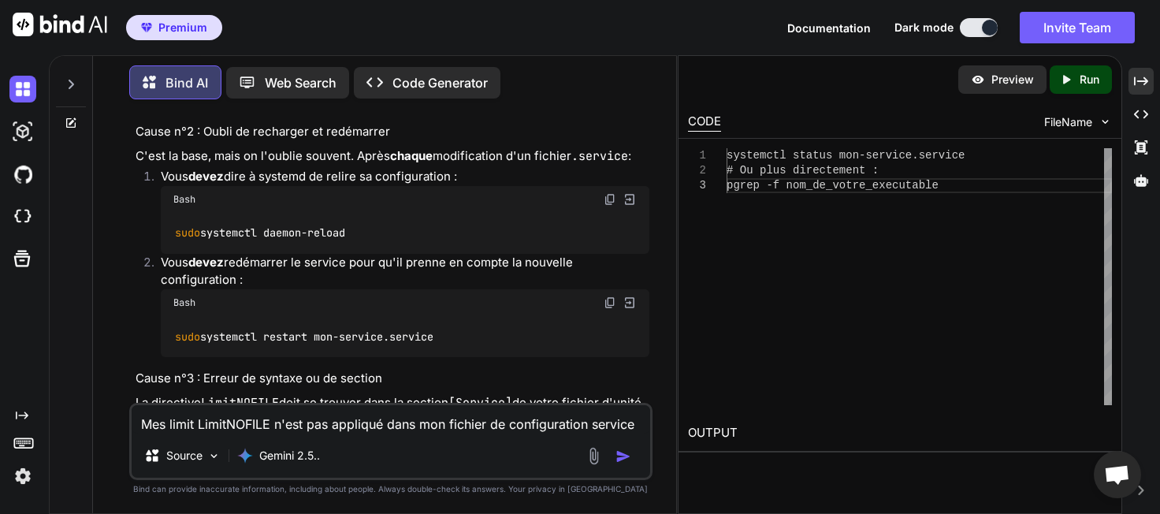
drag, startPoint x: 183, startPoint y: 288, endPoint x: 247, endPoint y: 292, distance: 64.7
drag, startPoint x: 306, startPoint y: 294, endPoint x: 325, endPoint y: 306, distance: 22.7
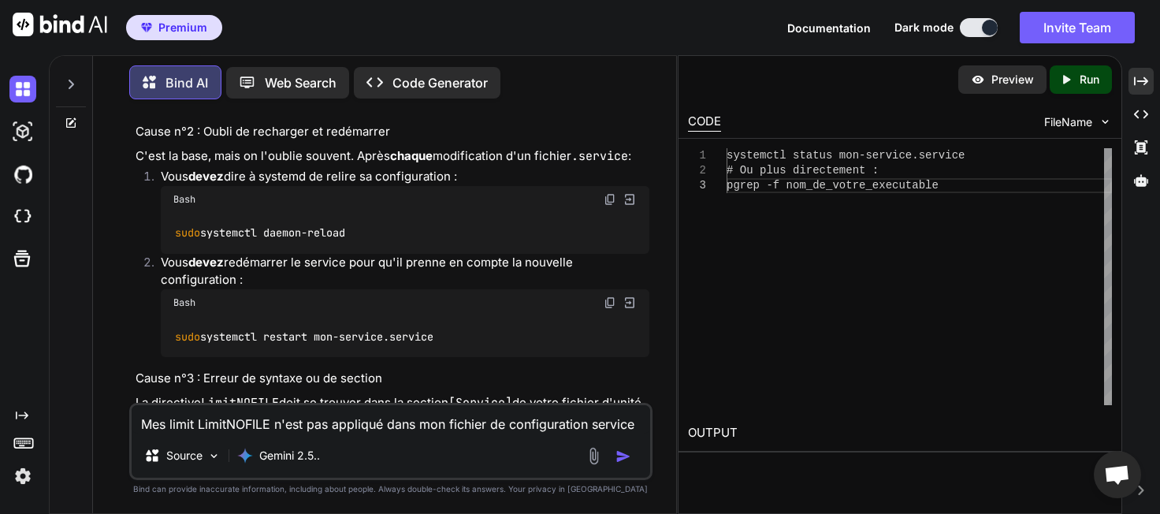
drag, startPoint x: 220, startPoint y: 332, endPoint x: 338, endPoint y: 343, distance: 118.6
drag, startPoint x: 436, startPoint y: 348, endPoint x: 336, endPoint y: 348, distance: 100.8
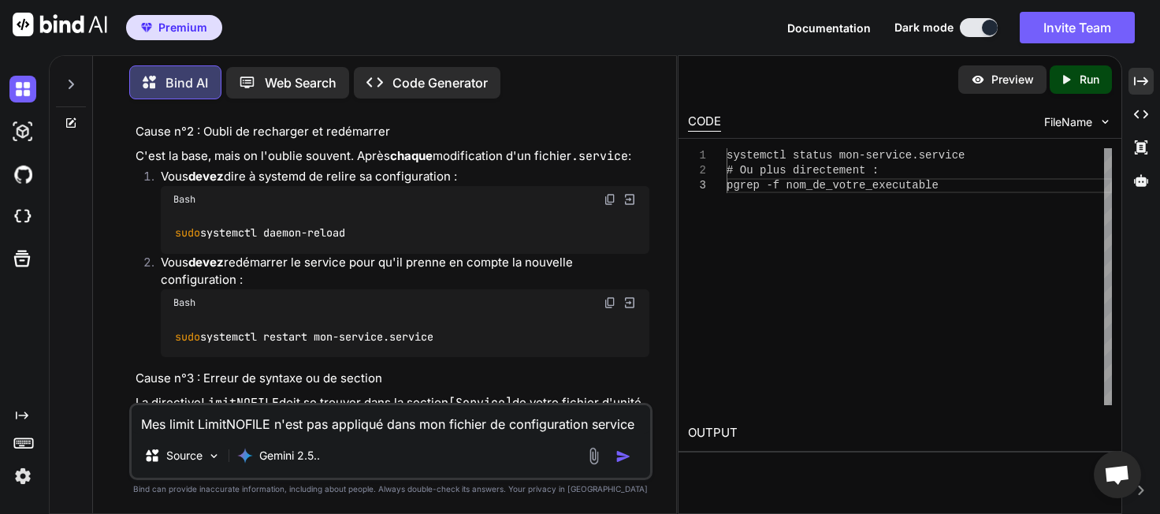
drag, startPoint x: 209, startPoint y: 315, endPoint x: 600, endPoint y: 319, distance: 391.6
drag, startPoint x: 439, startPoint y: 318, endPoint x: 588, endPoint y: 325, distance: 149.1
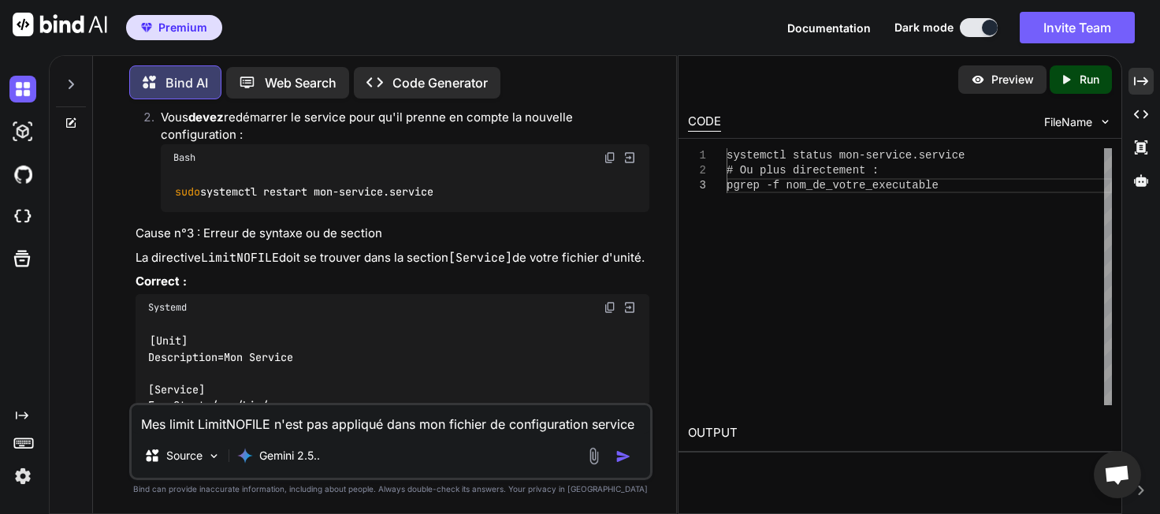
scroll to position [25888, 0]
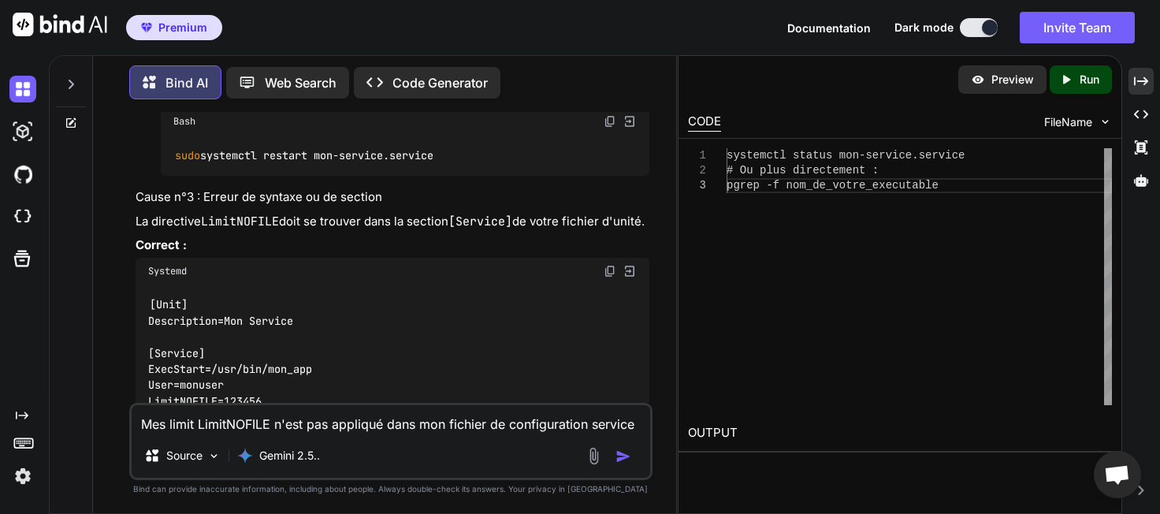
drag, startPoint x: 210, startPoint y: 266, endPoint x: 509, endPoint y: 265, distance: 299.4
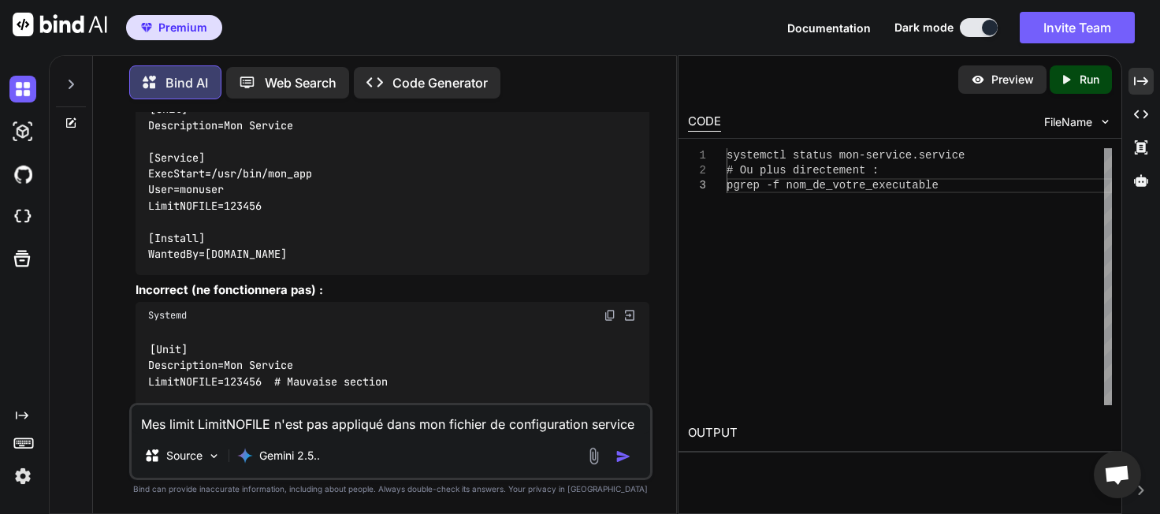
scroll to position [26069, 0]
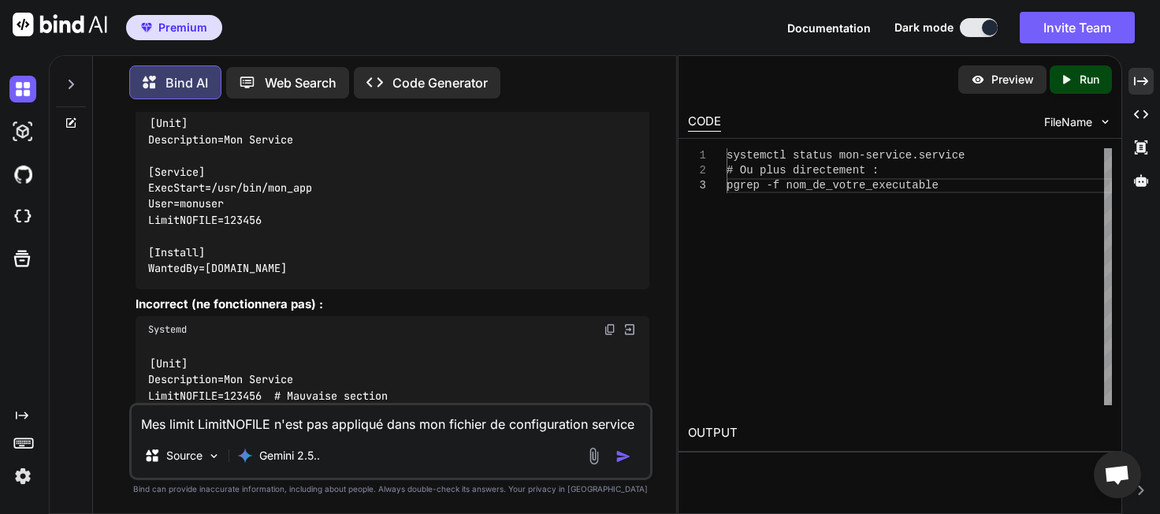
drag, startPoint x: 207, startPoint y: 260, endPoint x: 352, endPoint y: 266, distance: 145.1
drag, startPoint x: 199, startPoint y: 247, endPoint x: 415, endPoint y: 251, distance: 215.9
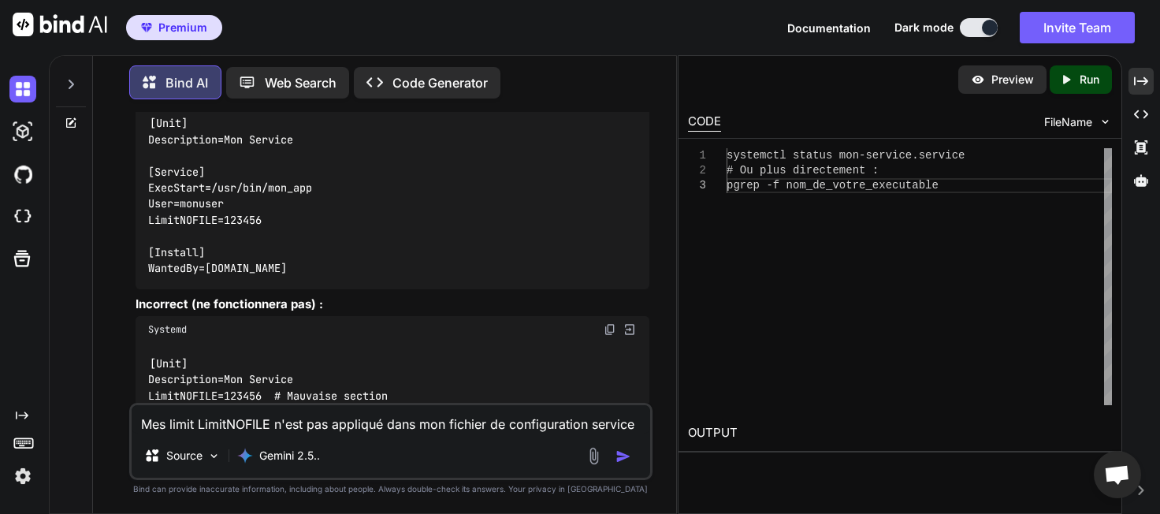
drag, startPoint x: 333, startPoint y: 245, endPoint x: 436, endPoint y: 243, distance: 103.2
drag, startPoint x: 459, startPoint y: 245, endPoint x: 518, endPoint y: 245, distance: 59.1
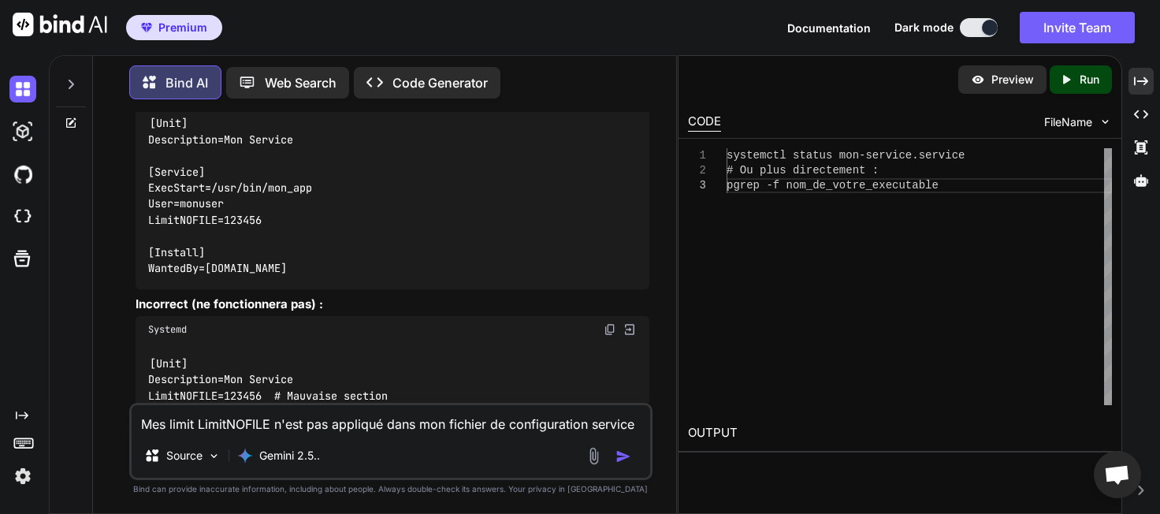
drag, startPoint x: 425, startPoint y: 245, endPoint x: 531, endPoint y: 246, distance: 105.6
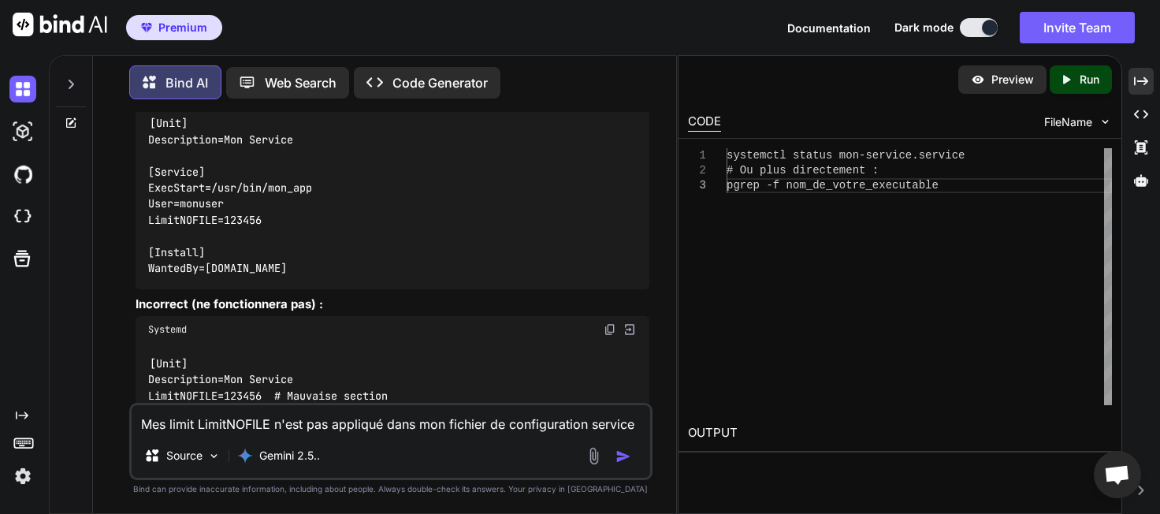
drag, startPoint x: 199, startPoint y: 280, endPoint x: 366, endPoint y: 287, distance: 167.2
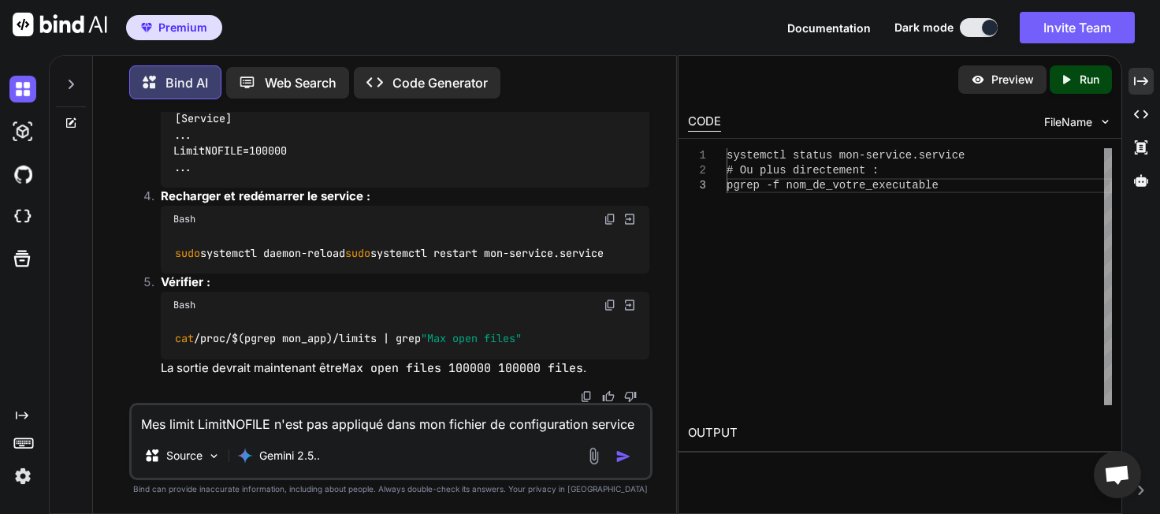
scroll to position [27247, 0]
drag, startPoint x: 151, startPoint y: 232, endPoint x: 429, endPoint y: 255, distance: 278.3
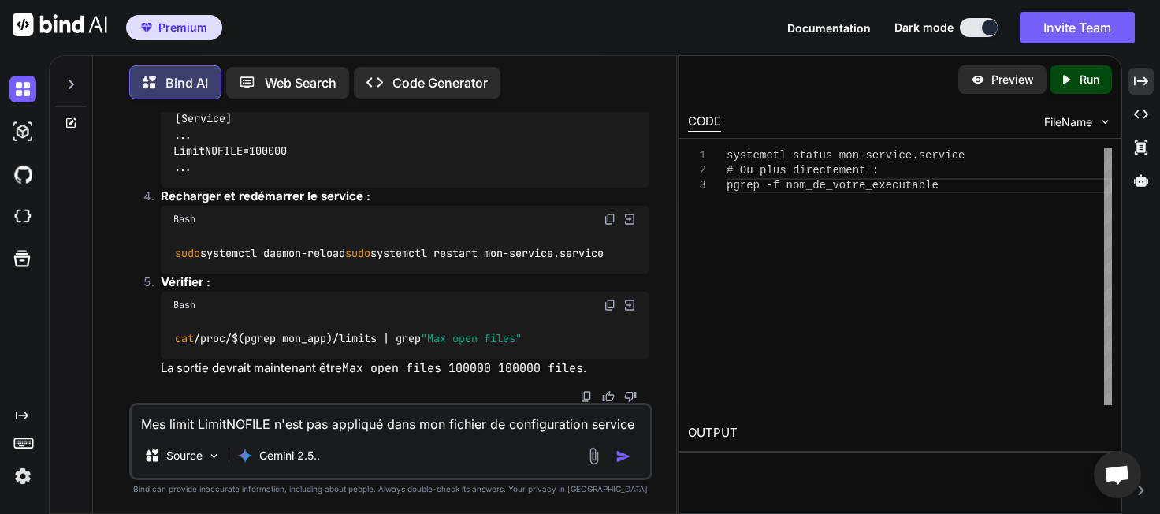
drag, startPoint x: 165, startPoint y: 143, endPoint x: 513, endPoint y: 196, distance: 352.2
drag, startPoint x: 209, startPoint y: 188, endPoint x: 314, endPoint y: 189, distance: 105.6
click at [314, 52] on strong "Définir la limite locale dans votre service :" at bounding box center [282, 44] width 243 height 15
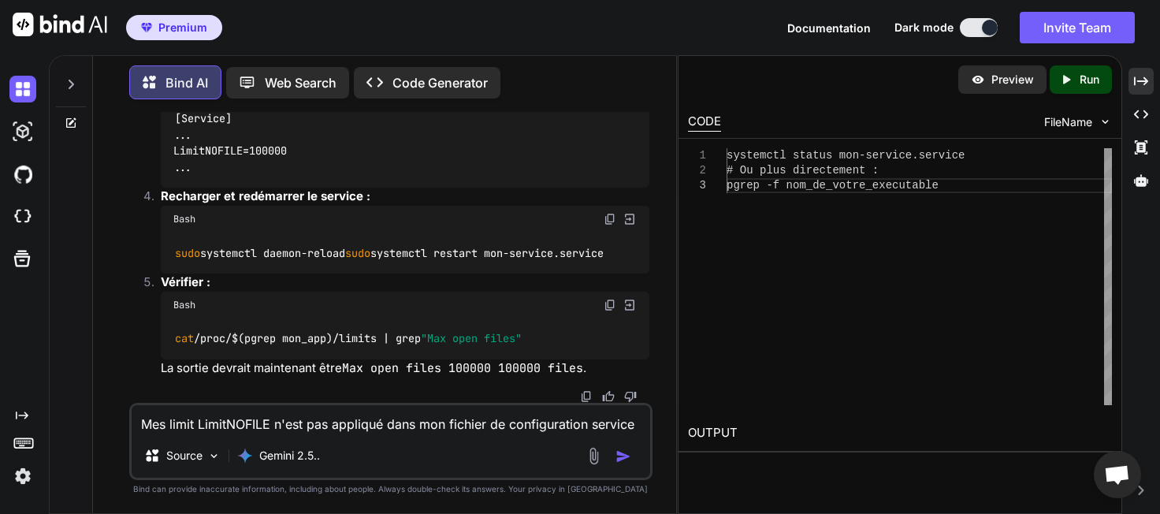
click at [422, 72] on p "Définir la limite locale dans votre service : Éditez /etc/systemd/system/mon-se…" at bounding box center [405, 53] width 488 height 35
click at [306, 336] on code "cat /proc/$(pgrep mon_app)/limits | grep "Max open files"" at bounding box center [347, 338] width 349 height 17
drag, startPoint x: 253, startPoint y: 339, endPoint x: 379, endPoint y: 347, distance: 126.3
click at [315, 343] on code "cat /proc/$(pgrep mon_app)/limits | grep "Max open files"" at bounding box center [347, 338] width 349 height 17
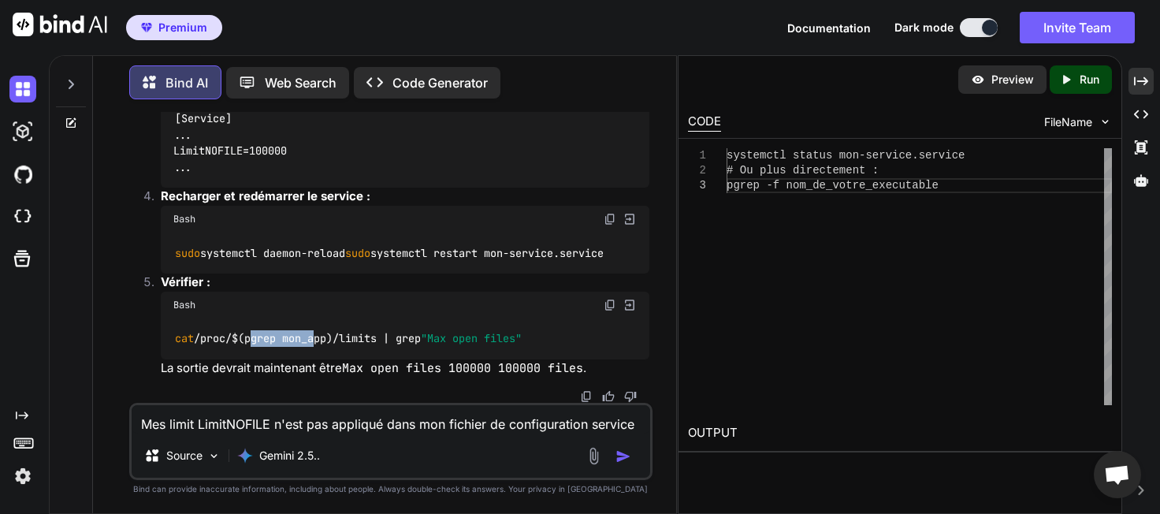
click at [431, 351] on div "cat /proc/$(pgrep mon_app)/limits | grep "Max open files"" at bounding box center [405, 338] width 488 height 41
click at [450, 344] on span ""Max open files"" at bounding box center [471, 339] width 101 height 14
drag, startPoint x: 232, startPoint y: 341, endPoint x: 343, endPoint y: 343, distance: 111.1
click at [331, 343] on code "cat /proc/$(pgrep mon_app)/limits | grep "Max open files"" at bounding box center [347, 338] width 349 height 17
click at [396, 346] on code "cat /proc/$(pgrep mon_app)/limits | grep "Max open files"" at bounding box center [347, 338] width 349 height 17
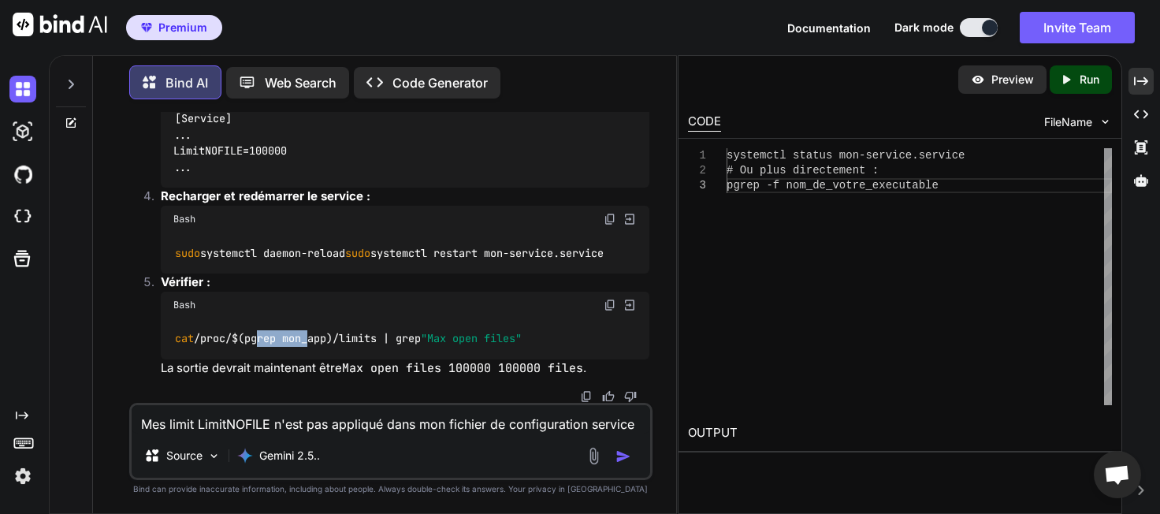
drag, startPoint x: 260, startPoint y: 338, endPoint x: 351, endPoint y: 337, distance: 90.6
click at [322, 338] on code "cat /proc/$(pgrep mon_app)/limits | grep "Max open files"" at bounding box center [347, 338] width 349 height 17
click at [353, 337] on code "cat /proc/$(pgrep mon_app)/limits | grep "Max open files"" at bounding box center [347, 338] width 349 height 17
drag, startPoint x: 218, startPoint y: 371, endPoint x: 392, endPoint y: 364, distance: 174.3
click at [327, 370] on p "La sortie devrait maintenant être Max open files 100000 100000 files ." at bounding box center [405, 368] width 488 height 18
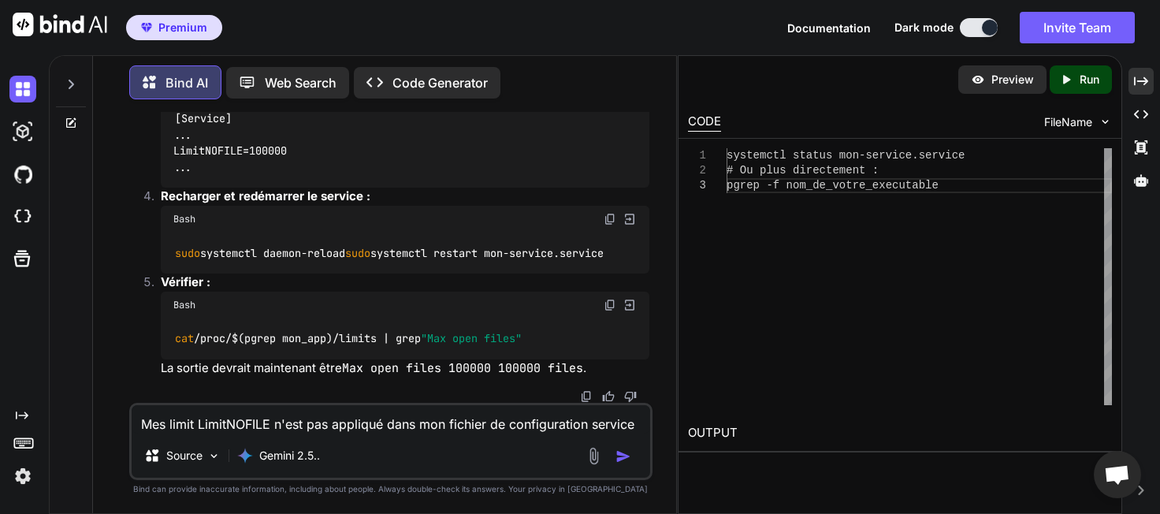
click at [394, 363] on code "Max open files 100000 100000 files" at bounding box center [462, 368] width 241 height 16
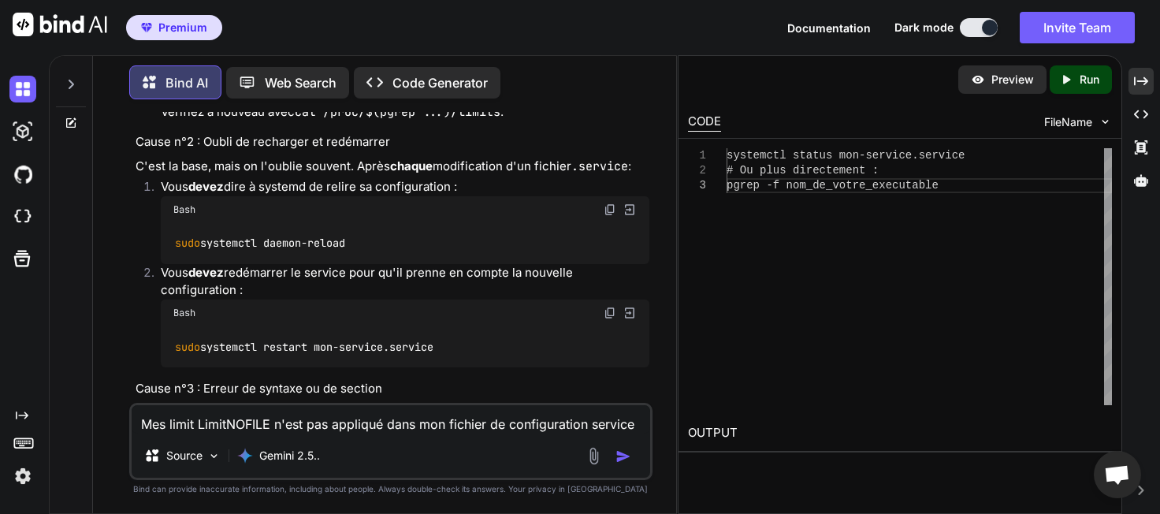
scroll to position [25692, 0]
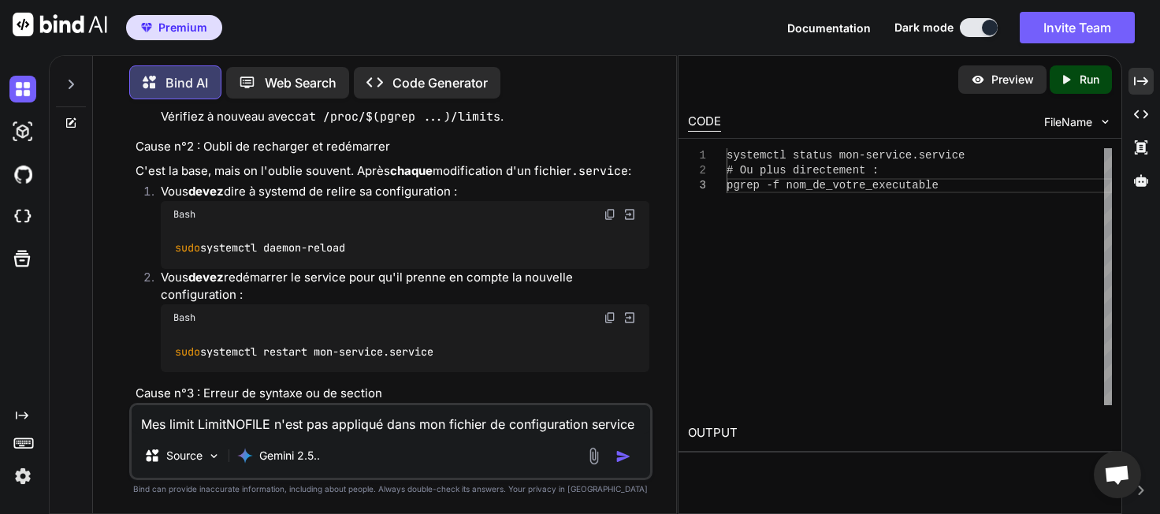
drag, startPoint x: 206, startPoint y: 242, endPoint x: 271, endPoint y: 243, distance: 64.6
drag, startPoint x: 410, startPoint y: 245, endPoint x: 336, endPoint y: 245, distance: 74.1
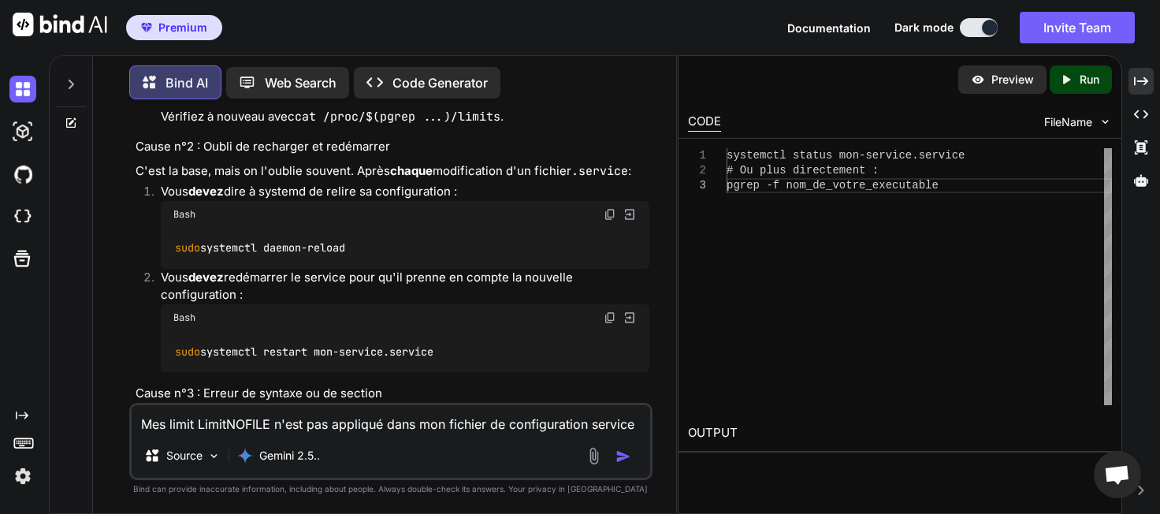
drag, startPoint x: 209, startPoint y: 203, endPoint x: 348, endPoint y: 222, distance: 140.7
drag, startPoint x: 377, startPoint y: 225, endPoint x: 392, endPoint y: 225, distance: 14.2
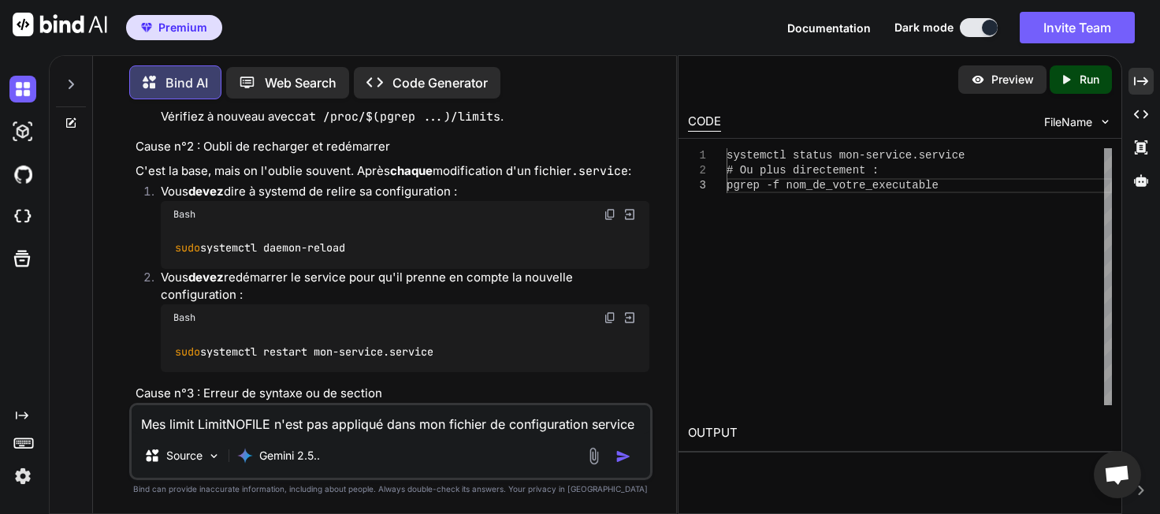
drag, startPoint x: 412, startPoint y: 225, endPoint x: 186, endPoint y: 202, distance: 227.3
drag, startPoint x: 175, startPoint y: 300, endPoint x: 475, endPoint y: 302, distance: 300.2
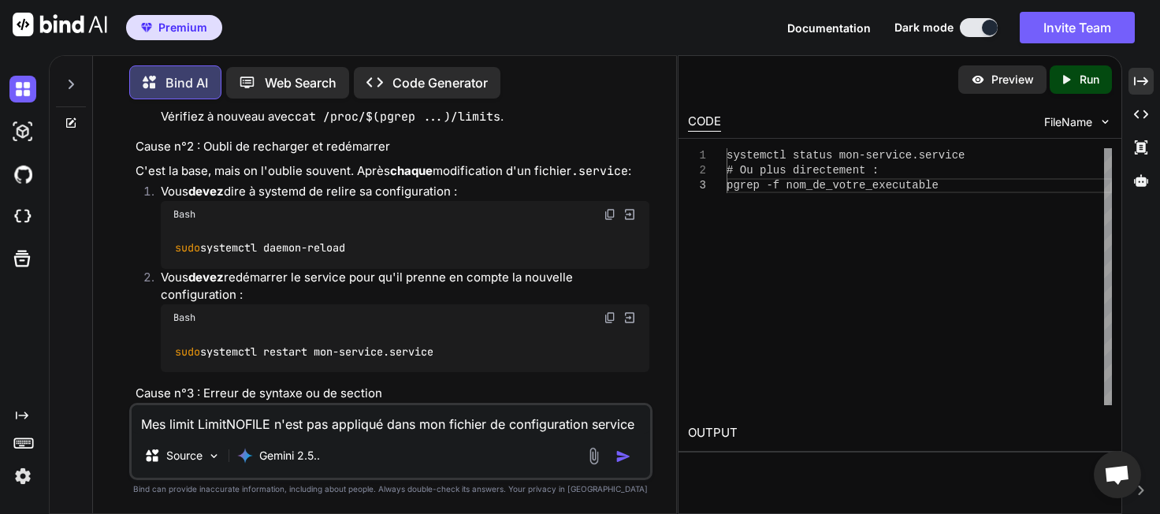
drag, startPoint x: 187, startPoint y: 297, endPoint x: 325, endPoint y: 303, distance: 138.0
drag, startPoint x: 496, startPoint y: 299, endPoint x: 173, endPoint y: 302, distance: 323.8
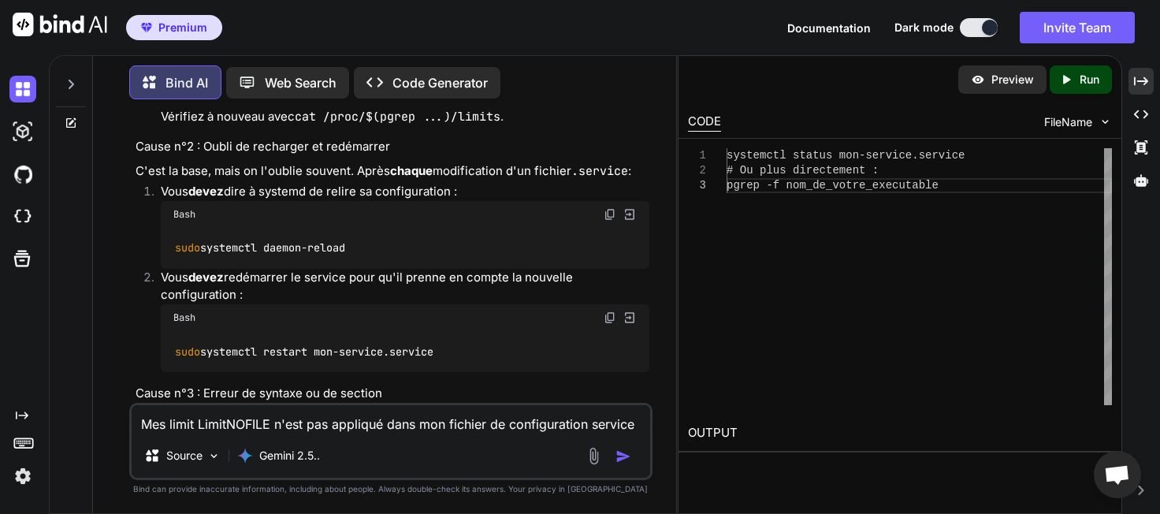
drag, startPoint x: 467, startPoint y: 300, endPoint x: 173, endPoint y: 306, distance: 293.9
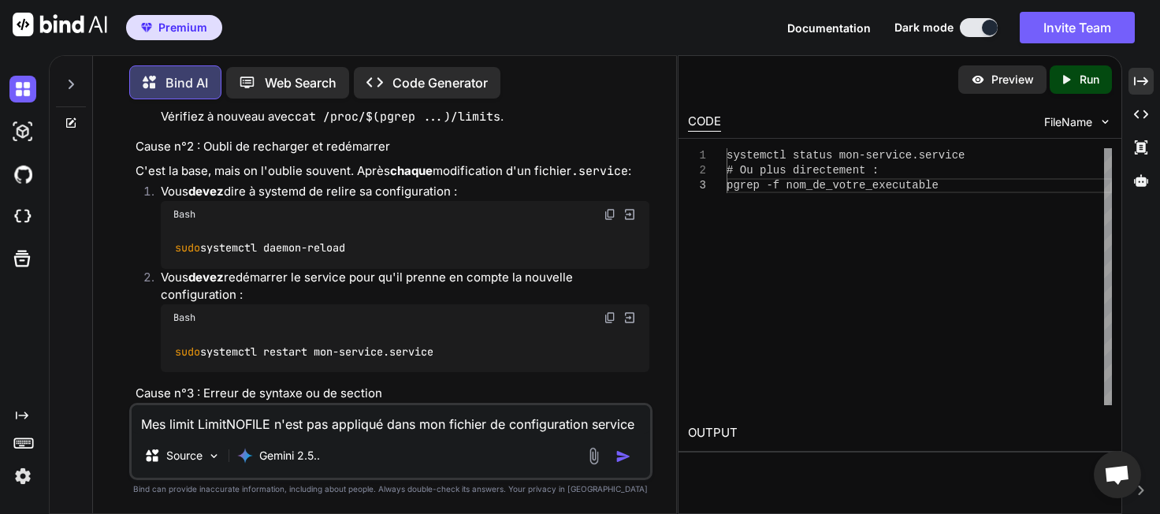
drag, startPoint x: 188, startPoint y: 300, endPoint x: 248, endPoint y: 303, distance: 60.0
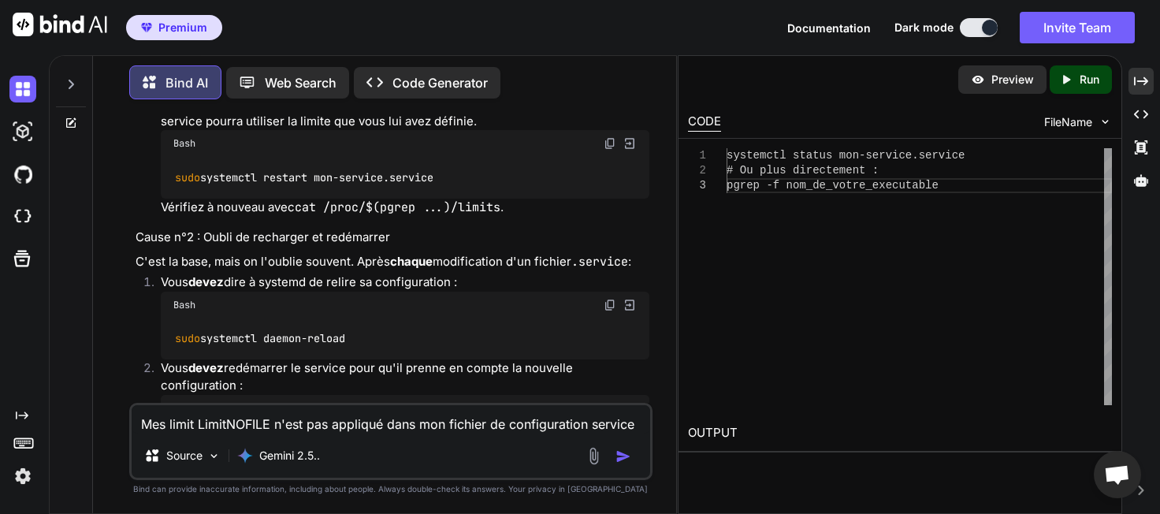
drag, startPoint x: 169, startPoint y: 274, endPoint x: 509, endPoint y: 276, distance: 339.6
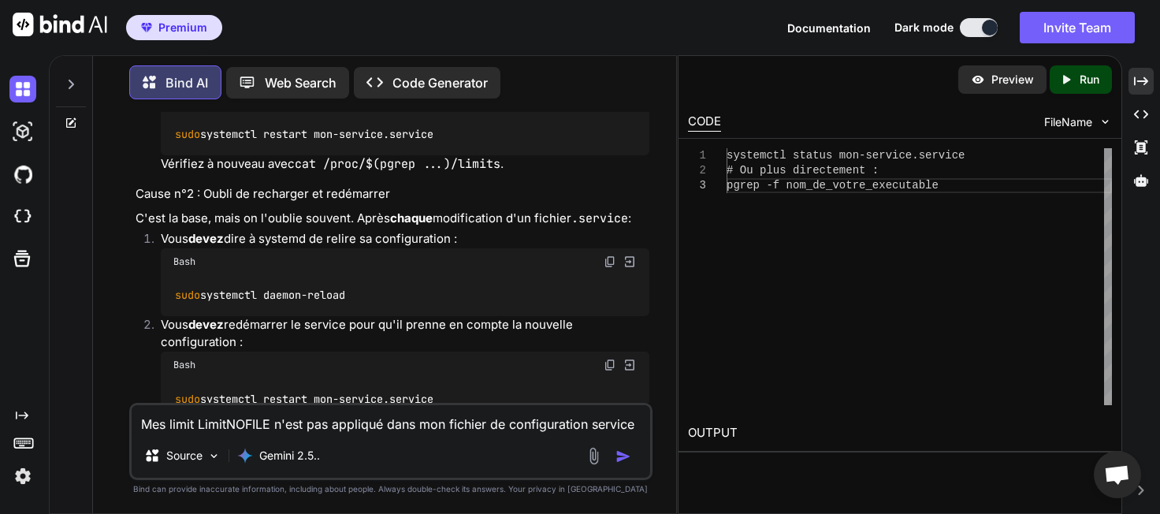
scroll to position [25692, 0]
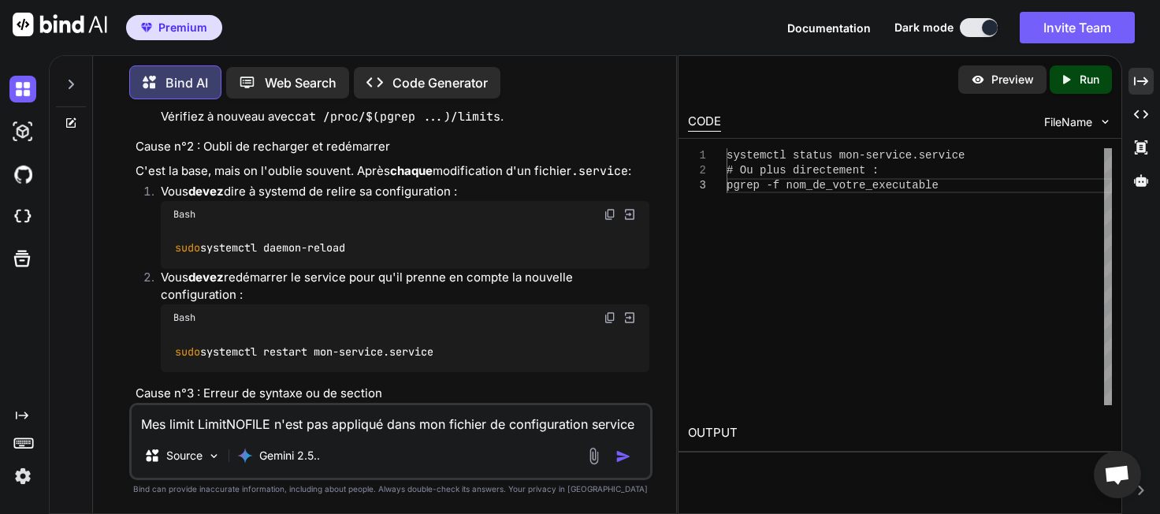
drag, startPoint x: 178, startPoint y: 302, endPoint x: 496, endPoint y: 306, distance: 318.3
drag, startPoint x: 474, startPoint y: 300, endPoint x: 170, endPoint y: 299, distance: 304.1
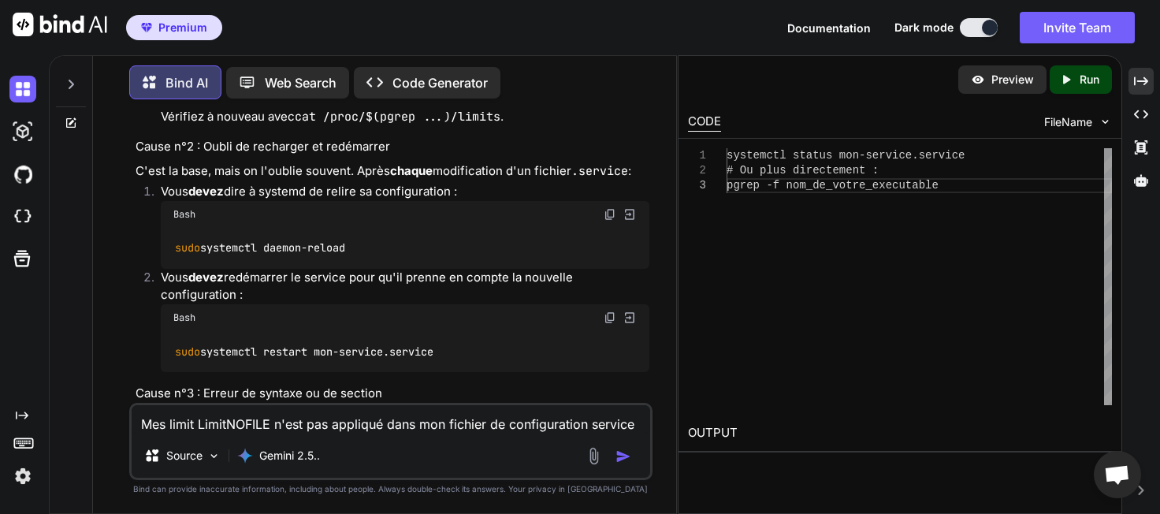
copy code "systemctl show --property DefaultLimitNOFILE"
click at [298, 425] on textarea "Mes limit LimitNOFILE n'est pas appliqué dans mon fichier de configuration serv…" at bounding box center [391, 419] width 518 height 28
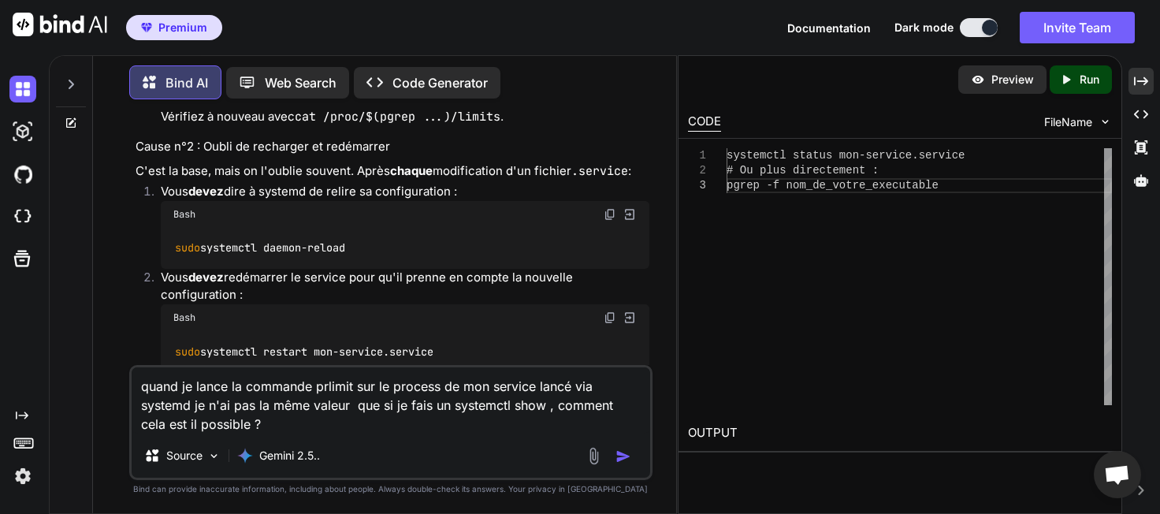
click at [620, 451] on img "button" at bounding box center [623, 456] width 16 height 16
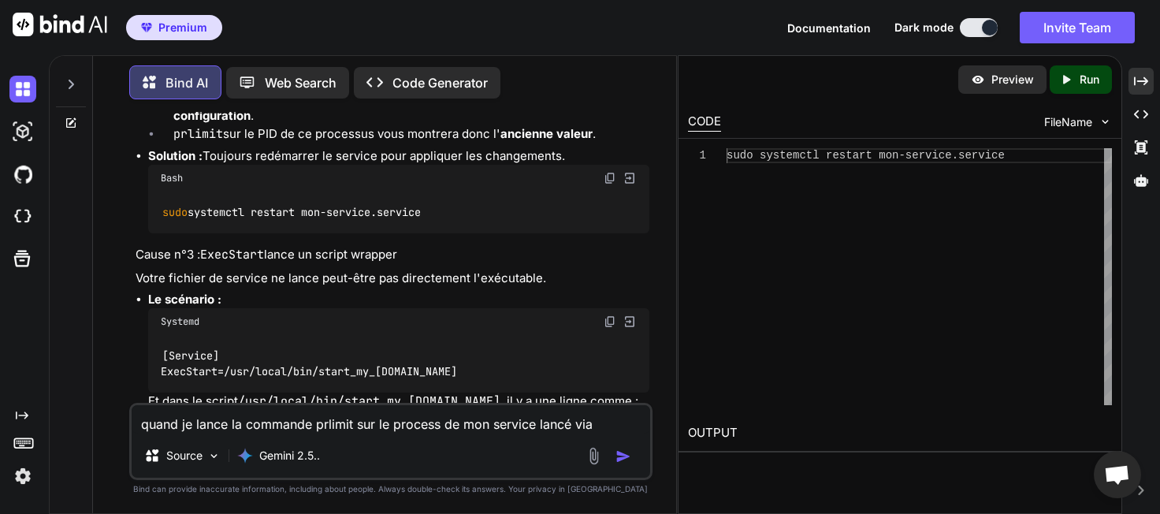
scroll to position [28206, 0]
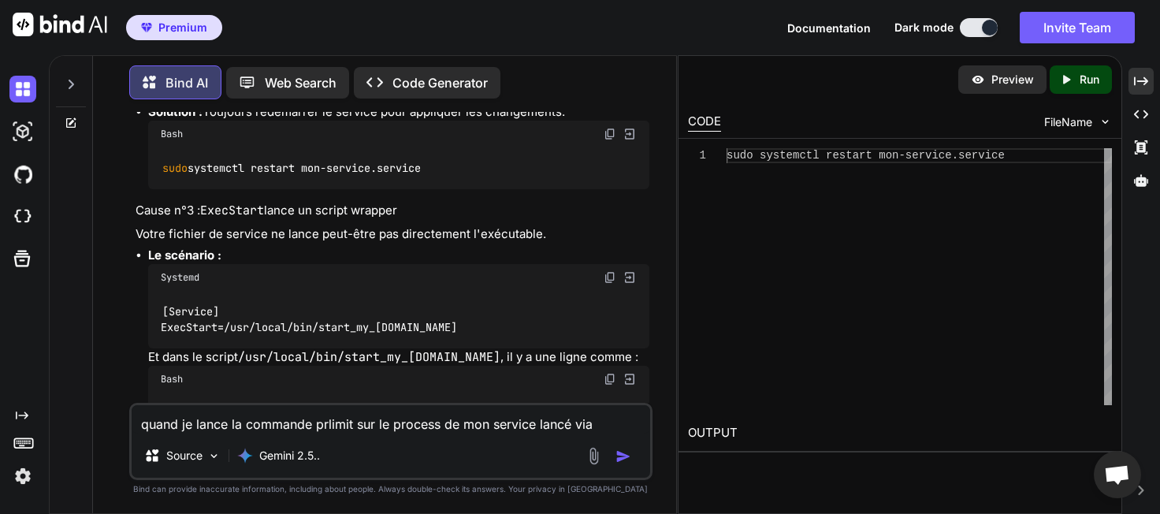
drag, startPoint x: 336, startPoint y: 204, endPoint x: 293, endPoint y: 237, distance: 54.5
drag, startPoint x: 151, startPoint y: 263, endPoint x: 266, endPoint y: 302, distance: 120.6
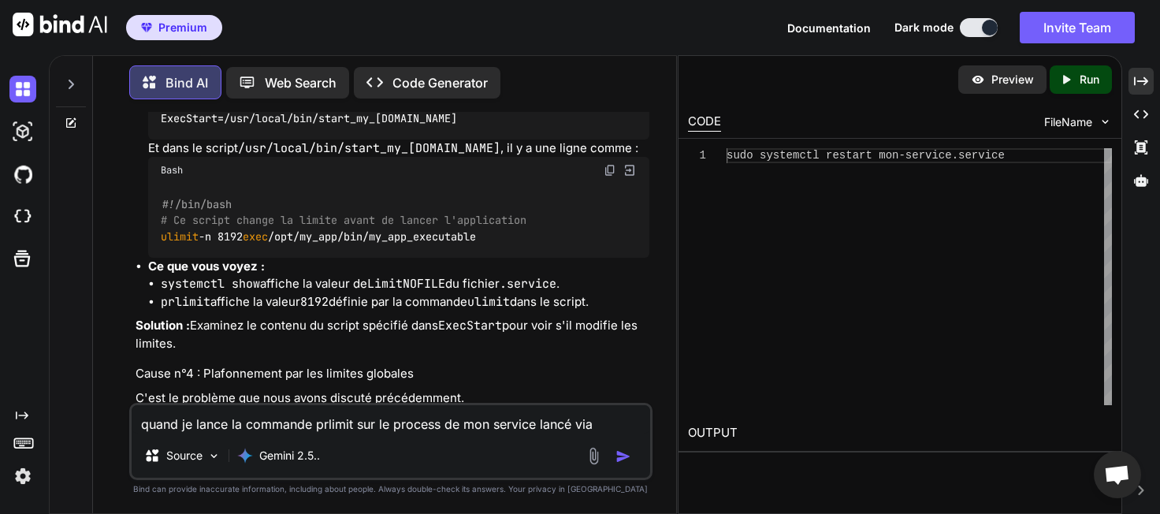
scroll to position [28478, 0]
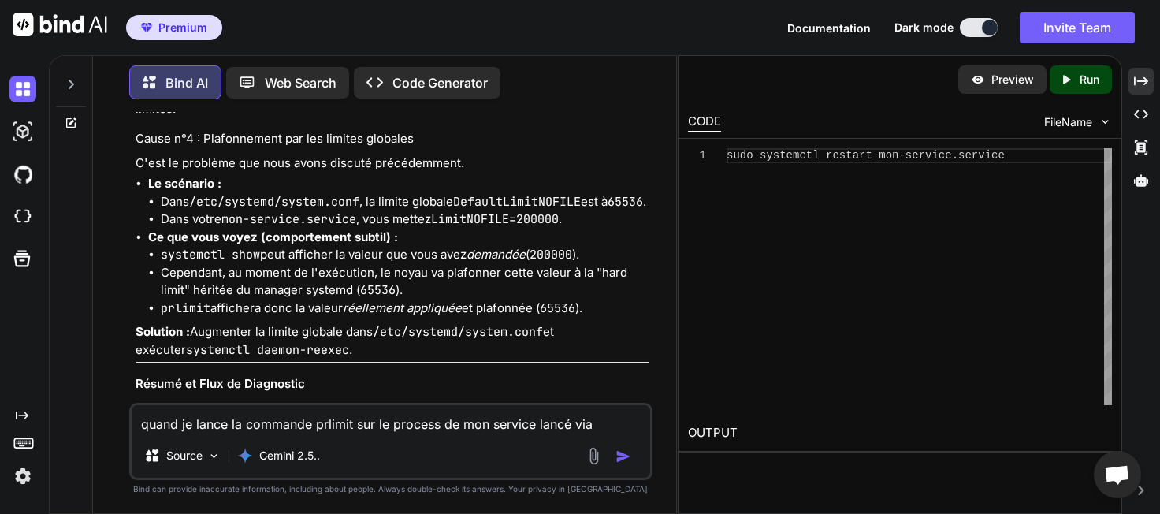
scroll to position [28659, 0]
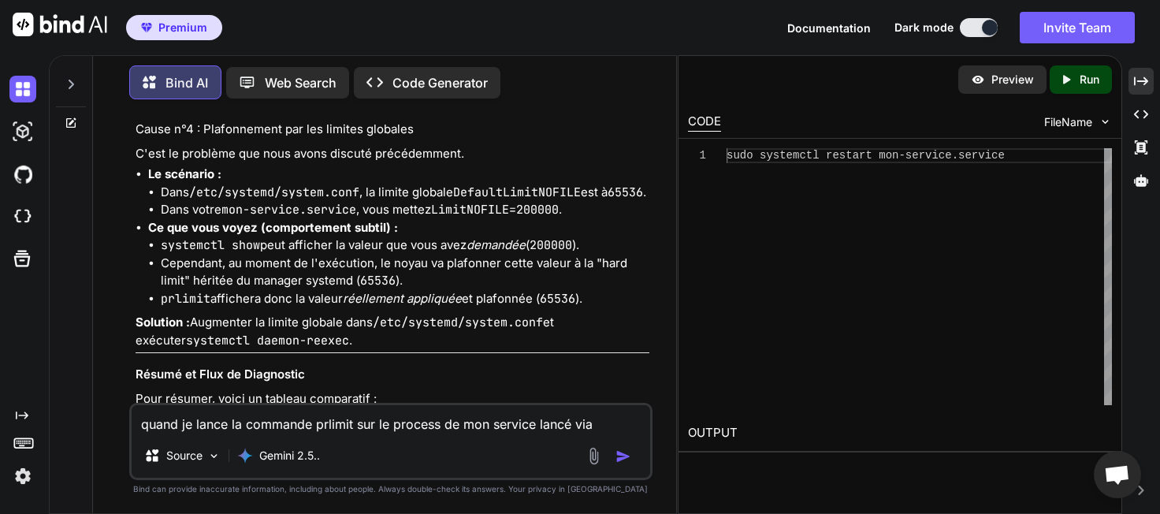
drag, startPoint x: 174, startPoint y: 189, endPoint x: 288, endPoint y: 195, distance: 114.4
drag, startPoint x: 212, startPoint y: 191, endPoint x: 573, endPoint y: 195, distance: 360.9
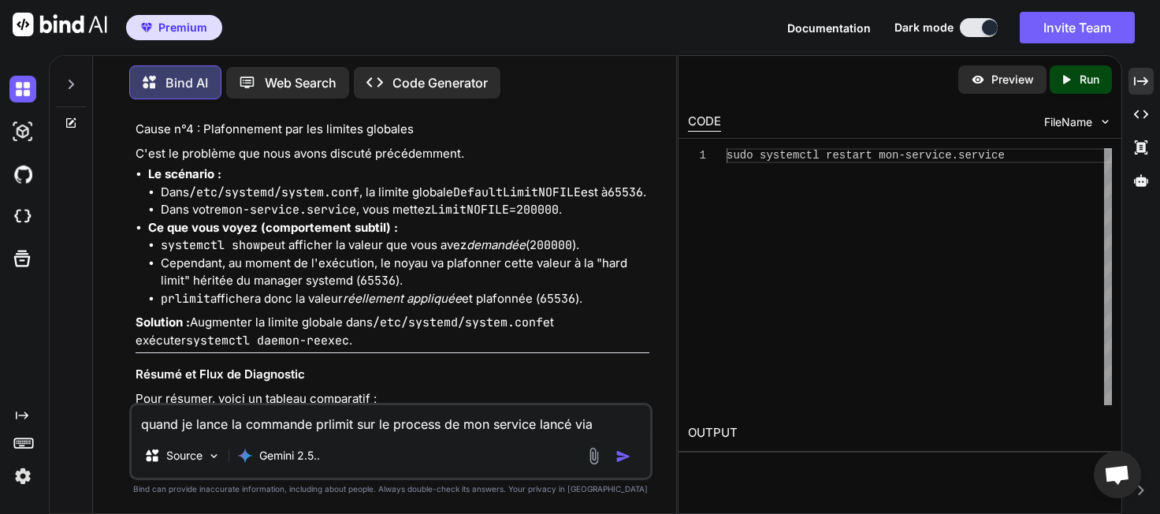
drag, startPoint x: 437, startPoint y: 230, endPoint x: 449, endPoint y: 287, distance: 57.9
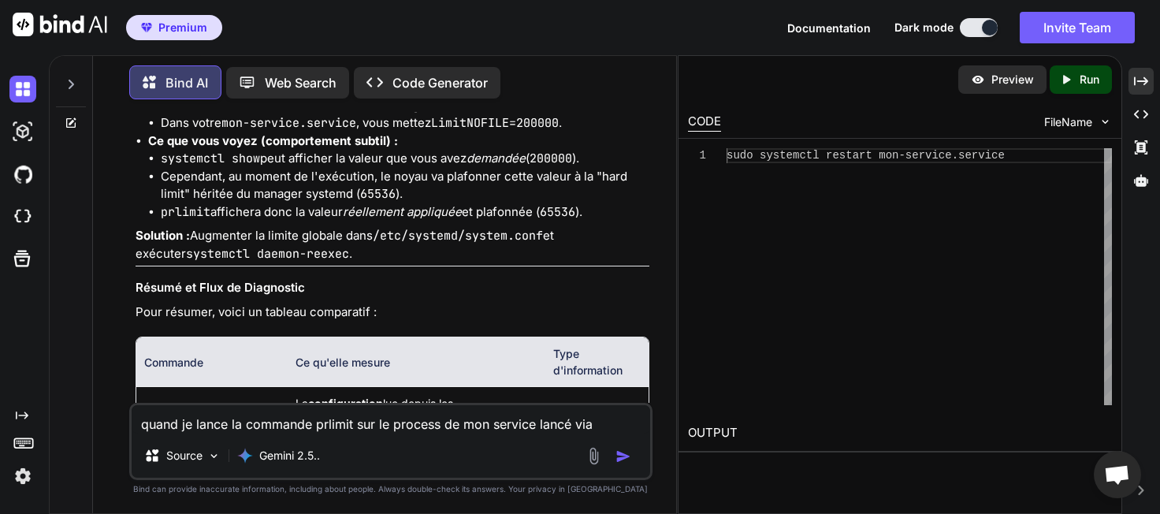
scroll to position [28750, 0]
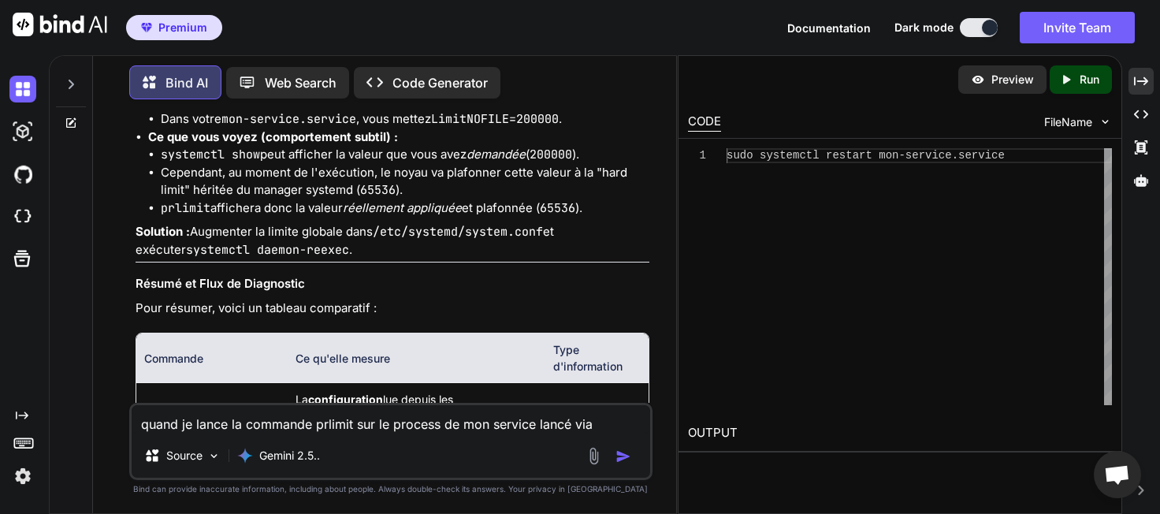
drag, startPoint x: 195, startPoint y: 269, endPoint x: 388, endPoint y: 296, distance: 195.8
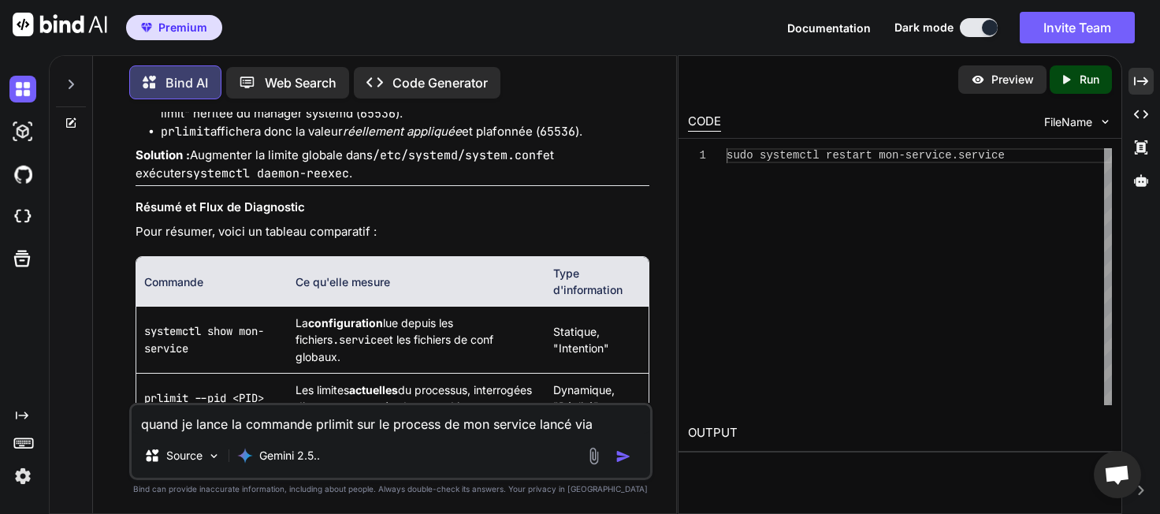
scroll to position [28840, 0]
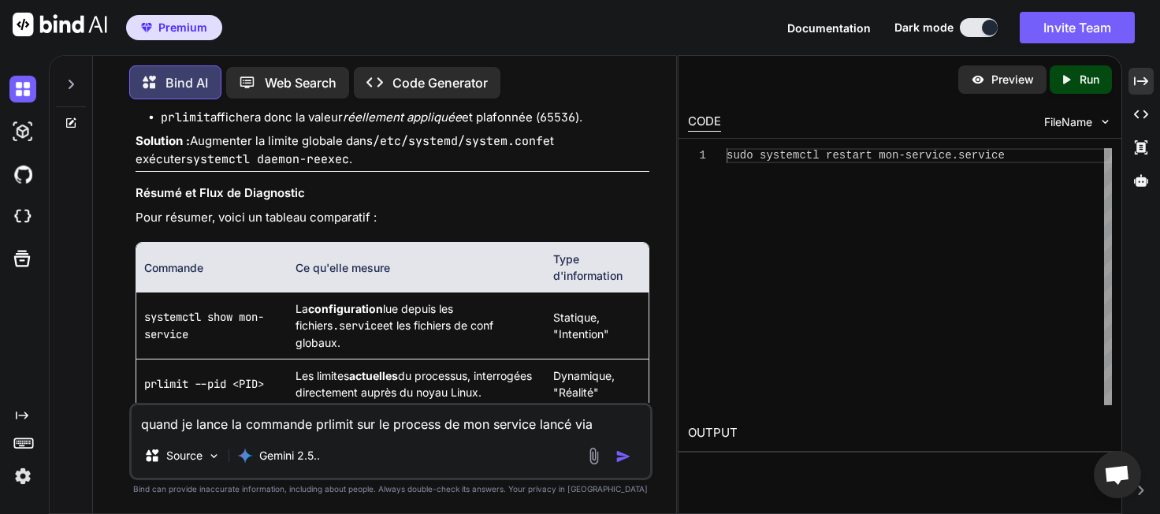
drag, startPoint x: 273, startPoint y: 237, endPoint x: 409, endPoint y: 237, distance: 136.3
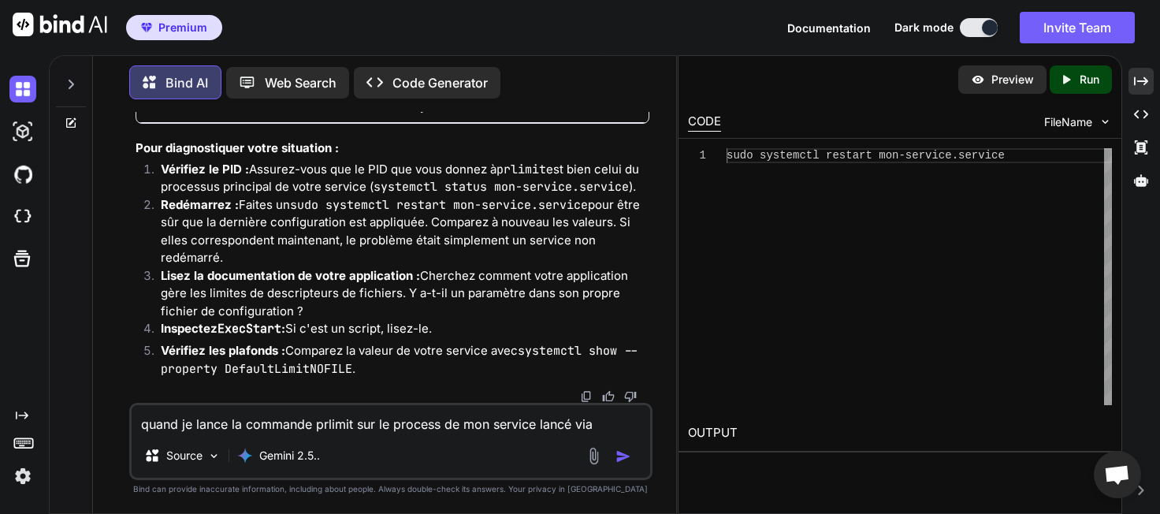
scroll to position [29293, 0]
drag, startPoint x: 194, startPoint y: 199, endPoint x: 321, endPoint y: 199, distance: 127.6
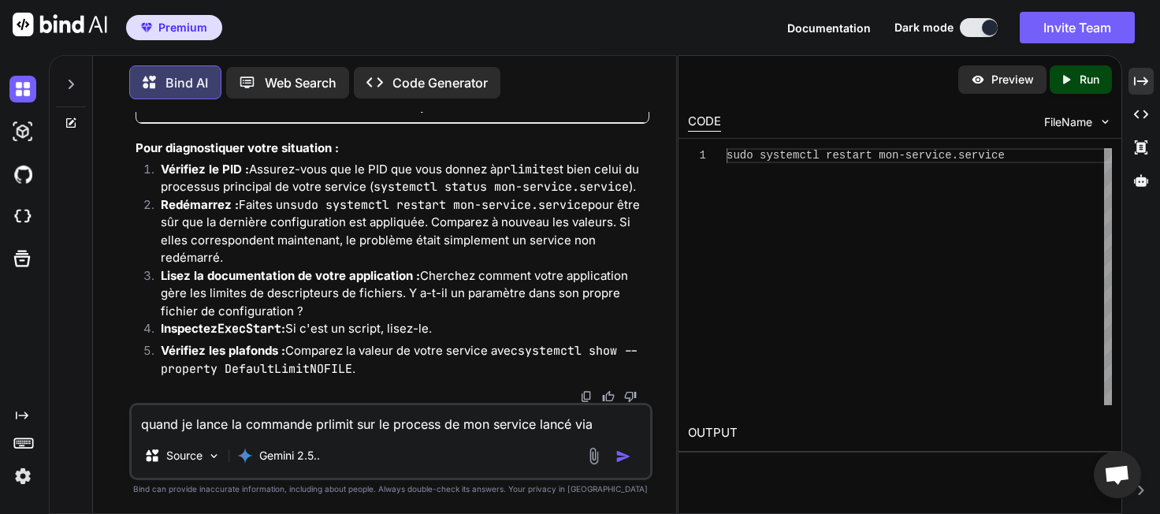
scroll to position [30042, 0]
click at [382, 346] on li "Vérifiez les plafonds : Comparez la valeur de votre service avec systemctl show…" at bounding box center [398, 359] width 500 height 35
click at [284, 418] on textarea "quand je lance la commande prlimit sur le process de mon service lancé via syst…" at bounding box center [391, 419] width 518 height 28
click at [628, 448] on img "button" at bounding box center [623, 456] width 16 height 16
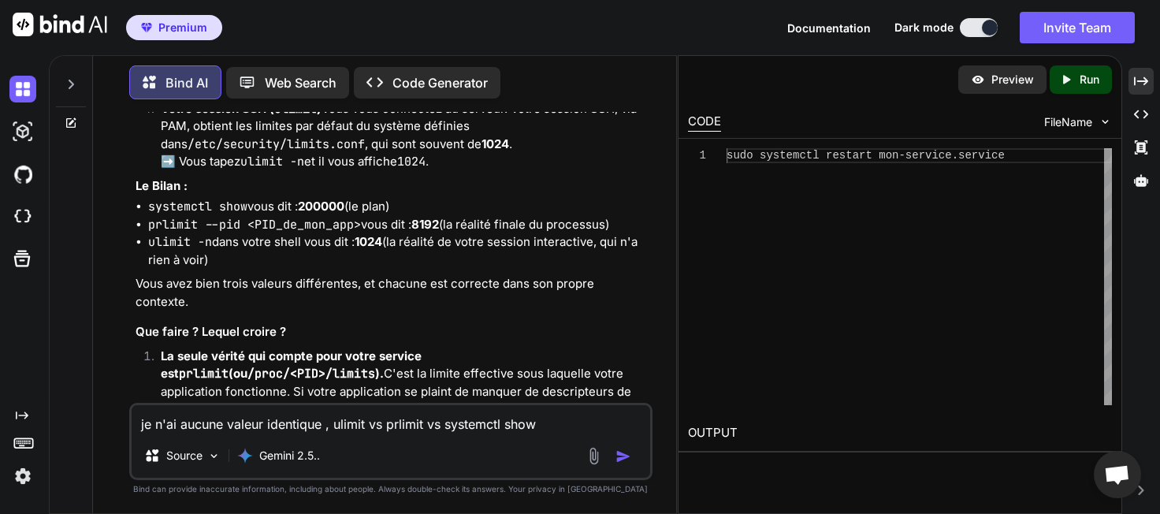
scroll to position [30645, 0]
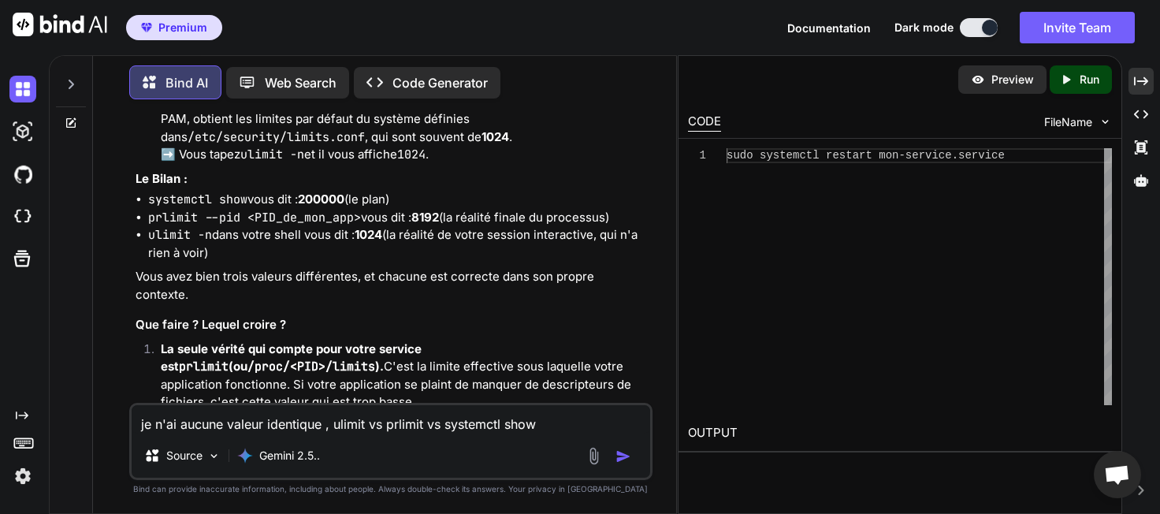
drag, startPoint x: 302, startPoint y: 221, endPoint x: 465, endPoint y: 260, distance: 167.6
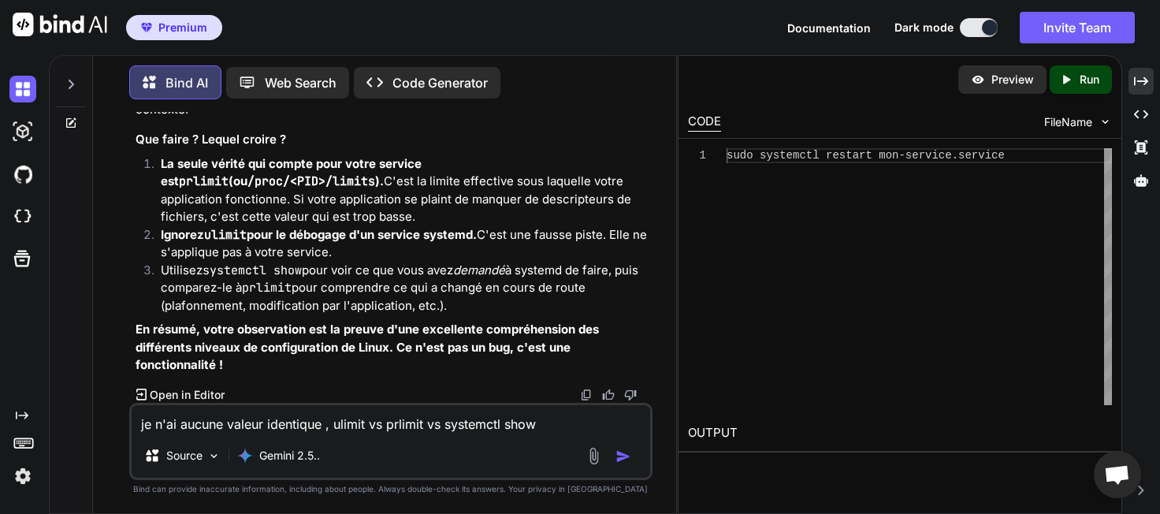
scroll to position [30917, 0]
drag, startPoint x: 214, startPoint y: 244, endPoint x: 296, endPoint y: 247, distance: 82.8
drag, startPoint x: 269, startPoint y: 247, endPoint x: 429, endPoint y: 306, distance: 169.8
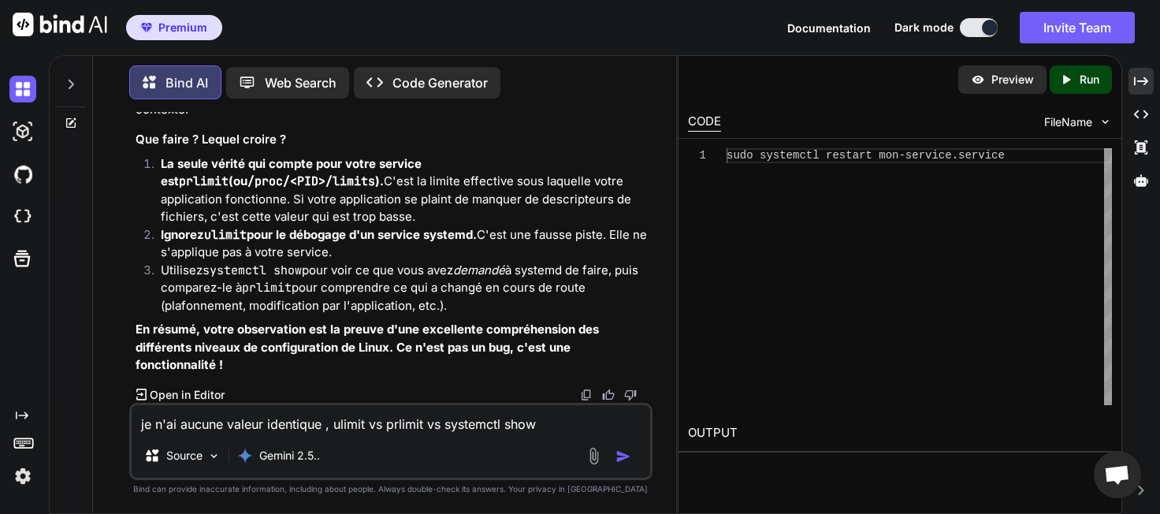
drag, startPoint x: 429, startPoint y: 325, endPoint x: 414, endPoint y: 330, distance: 15.7
drag, startPoint x: 209, startPoint y: 278, endPoint x: 587, endPoint y: 347, distance: 384.5
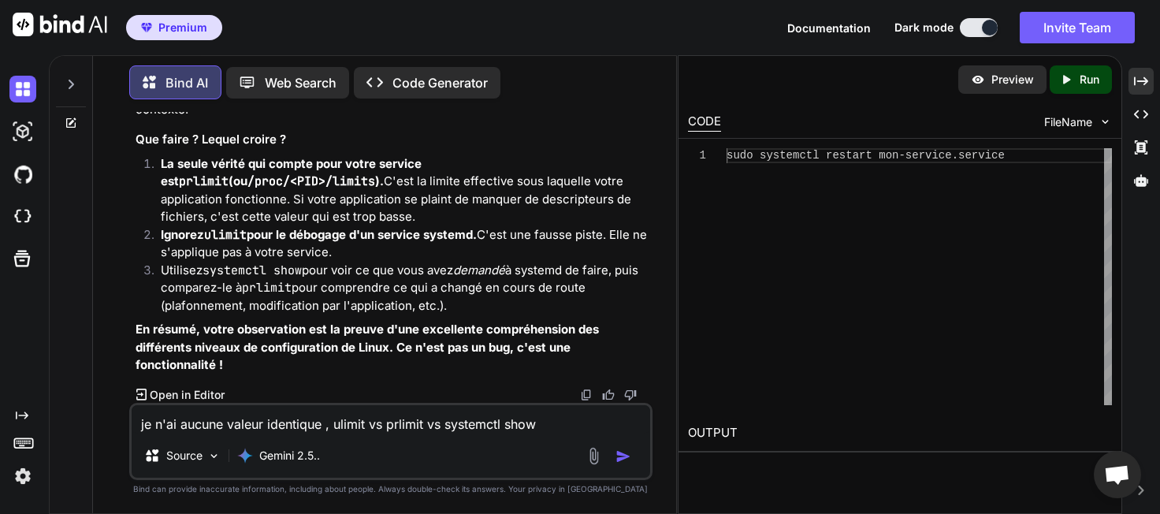
scroll to position [31279, 0]
drag, startPoint x: 201, startPoint y: 175, endPoint x: 282, endPoint y: 175, distance: 81.1
click at [292, 421] on textarea "je n'ai aucune valeur identique , ulimit vs prlimit vs systemctl show" at bounding box center [391, 419] width 518 height 28
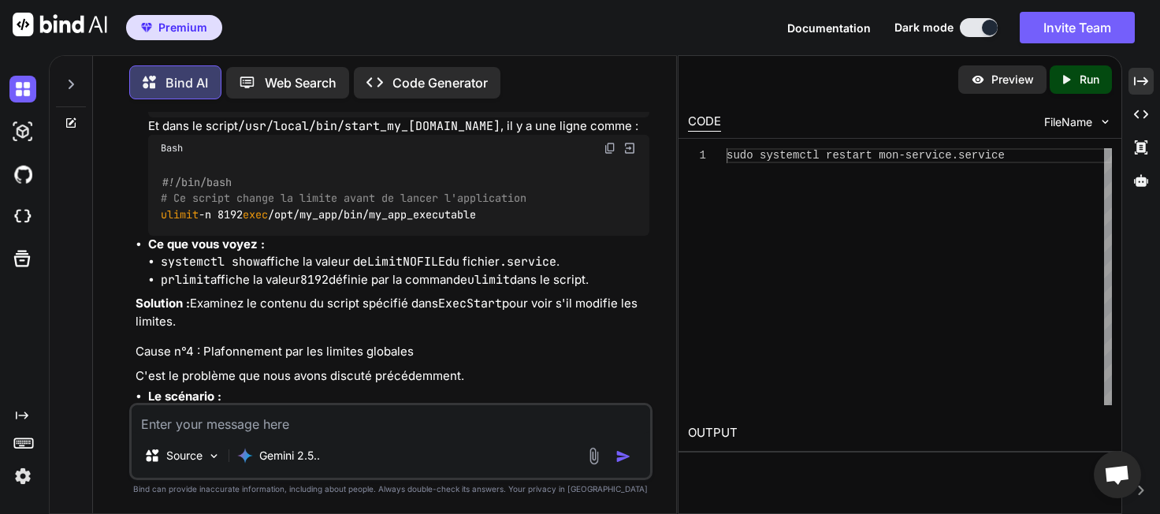
scroll to position [28471, 0]
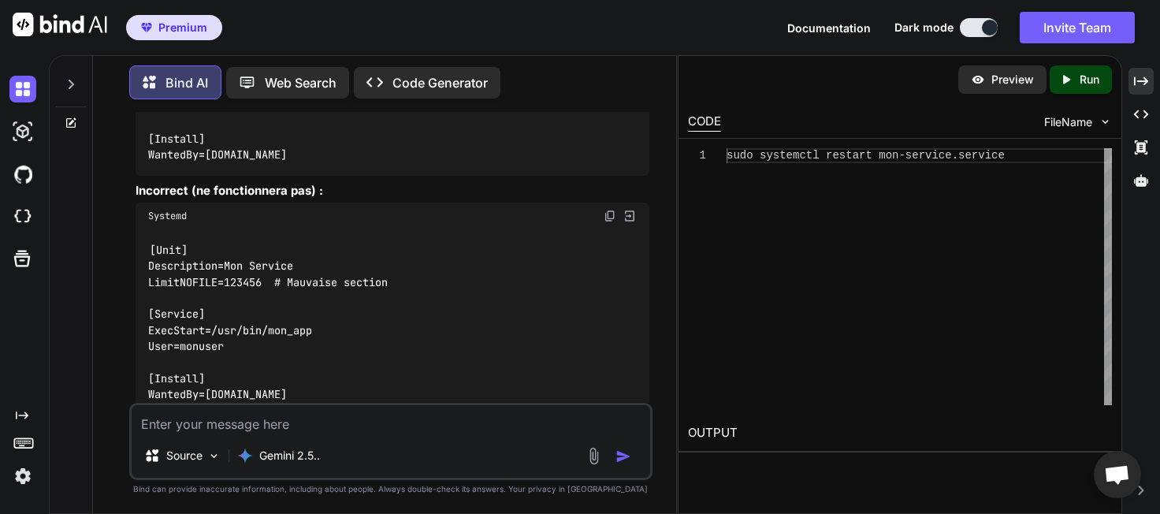
scroll to position [26183, 0]
click at [357, 425] on textarea at bounding box center [391, 419] width 518 height 28
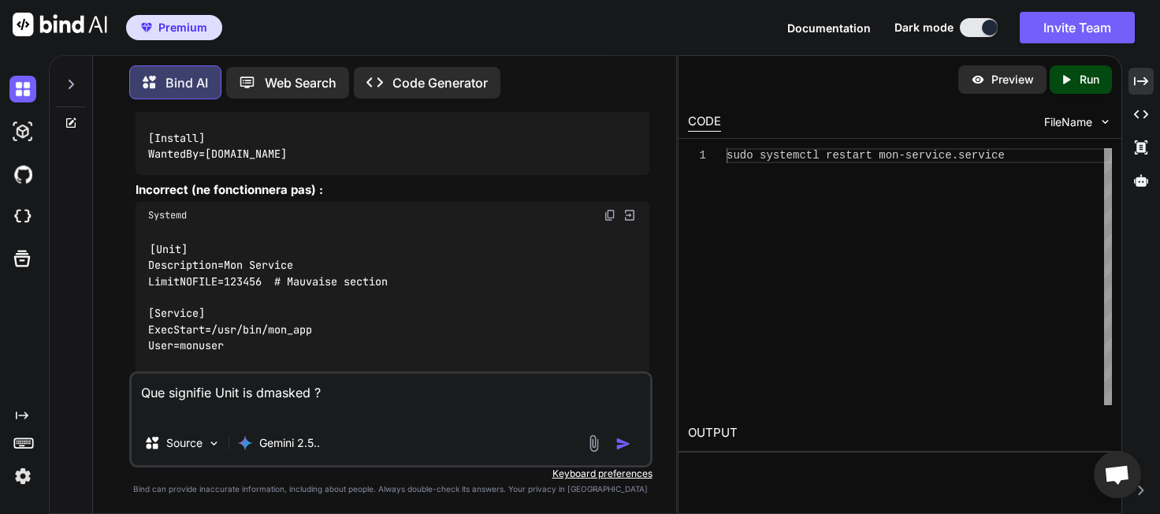
click at [618, 444] on img "button" at bounding box center [623, 444] width 16 height 16
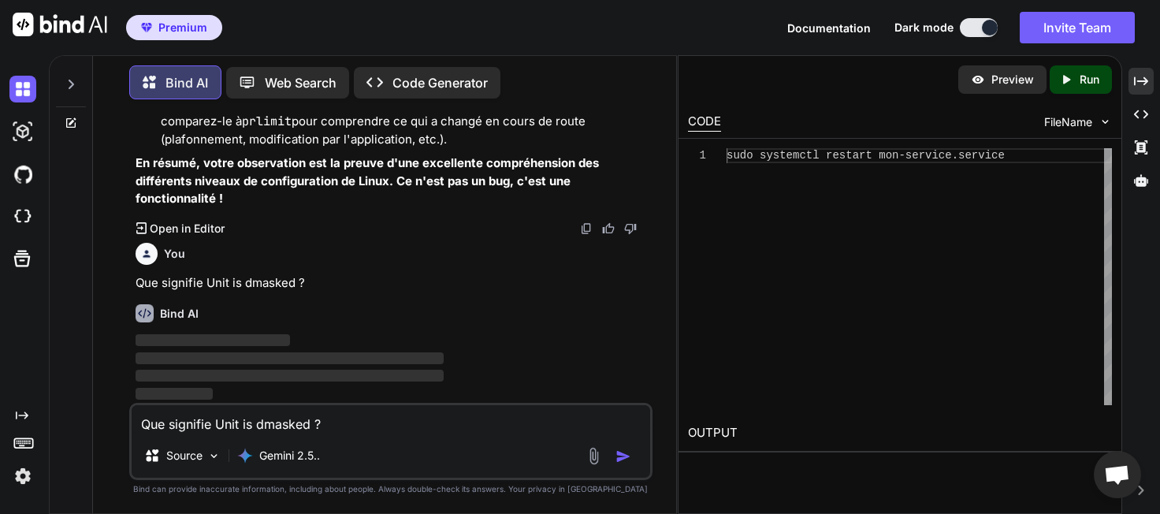
scroll to position [31914, 0]
click at [778, 304] on div "sudo systemctl restart mon-service.service" at bounding box center [918, 276] width 385 height 257
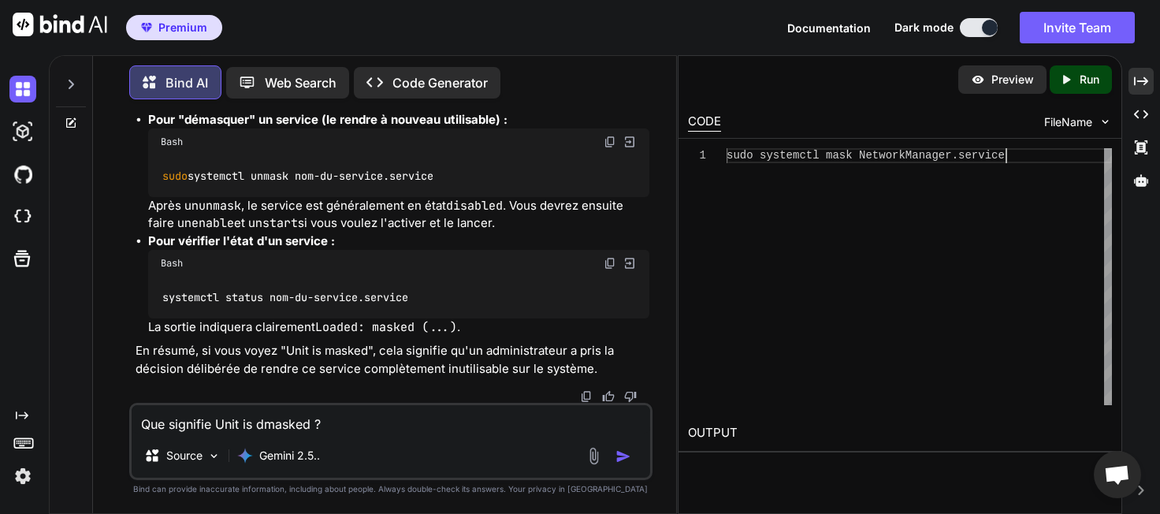
scroll to position [33347, 0]
click at [273, 420] on textarea "Que signifie Unit is dmasked ?" at bounding box center [391, 419] width 518 height 28
click at [547, 422] on textarea "ma version de systemctl est en 219 , ma default limit nofile est de 10000" at bounding box center [391, 419] width 518 height 28
drag, startPoint x: 580, startPoint y: 420, endPoint x: 73, endPoint y: 427, distance: 506.6
click at [132, 427] on textarea "ma version de systemctl est en 219 , ma default limit nofile est de 10000" at bounding box center [391, 419] width 518 height 28
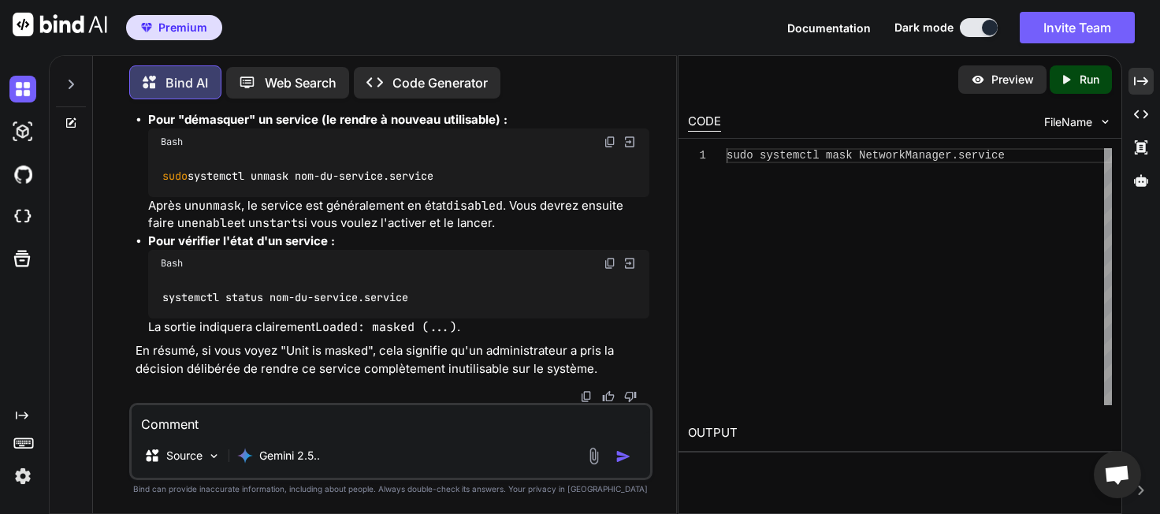
scroll to position [32804, 0]
drag, startPoint x: 255, startPoint y: 423, endPoint x: 80, endPoint y: 422, distance: 175.7
click at [132, 423] on textarea "Comment" at bounding box center [391, 419] width 518 height 28
click at [629, 457] on img "button" at bounding box center [623, 456] width 16 height 16
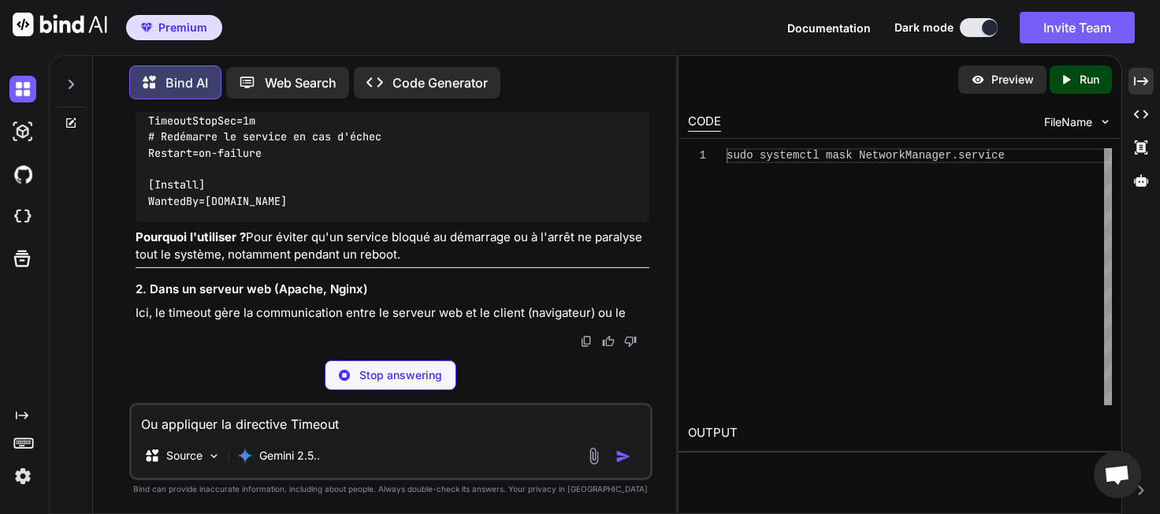
scroll to position [33908, 0]
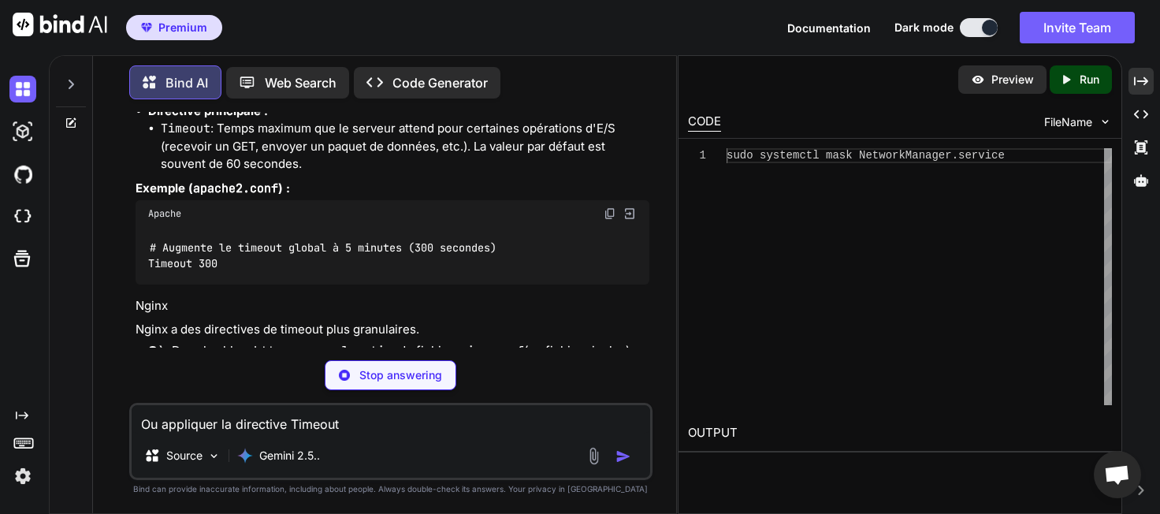
scroll to position [33726, 0]
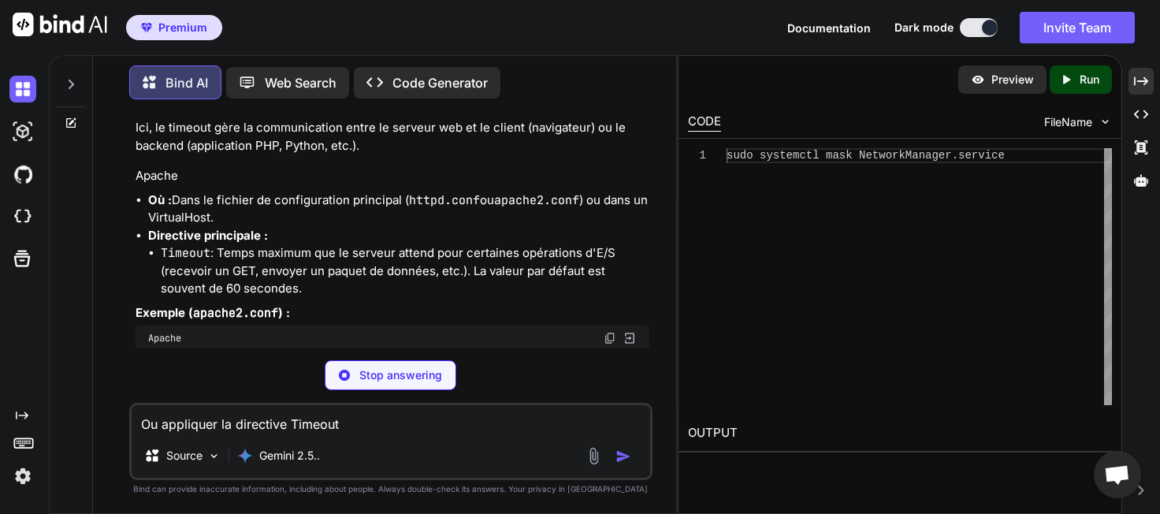
drag, startPoint x: 215, startPoint y: 266, endPoint x: 481, endPoint y: 304, distance: 268.3
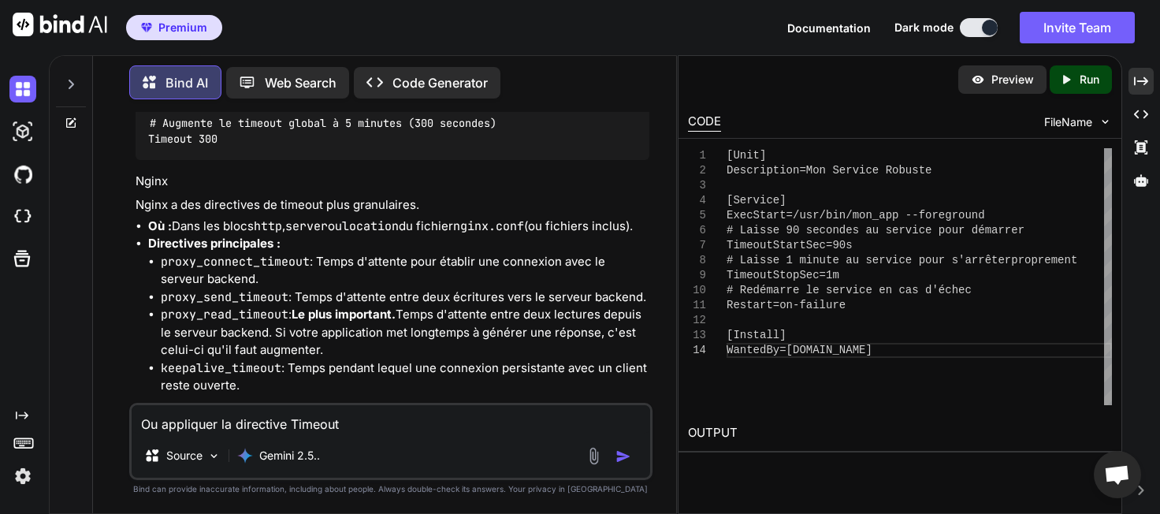
scroll to position [33998, 0]
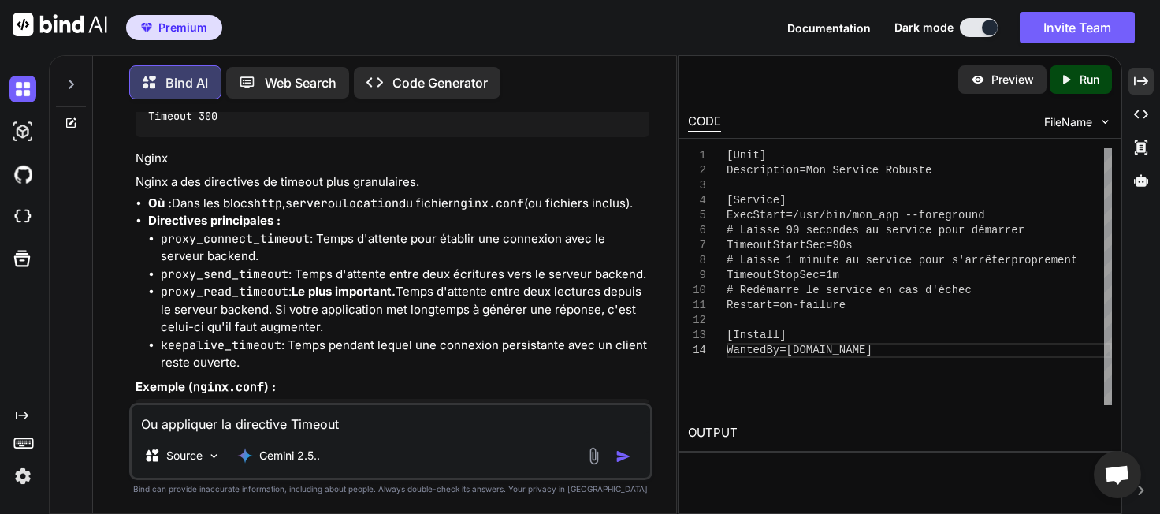
drag, startPoint x: 201, startPoint y: 237, endPoint x: 303, endPoint y: 293, distance: 116.0
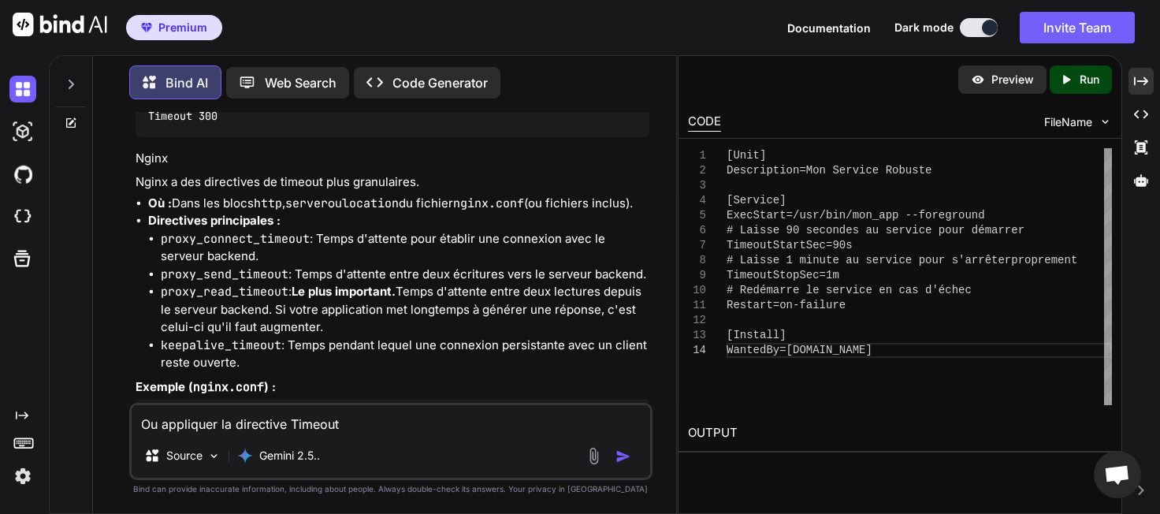
click at [325, 414] on textarea "Ou appliquer la directive Timeout" at bounding box center [391, 419] width 518 height 28
click at [628, 453] on img "button" at bounding box center [623, 456] width 16 height 16
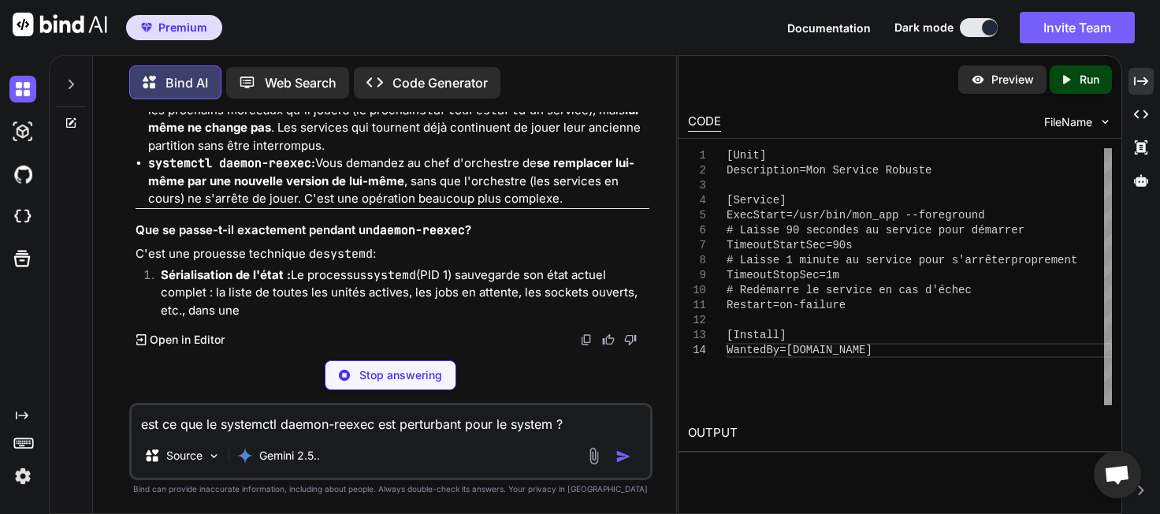
scroll to position [36826, 0]
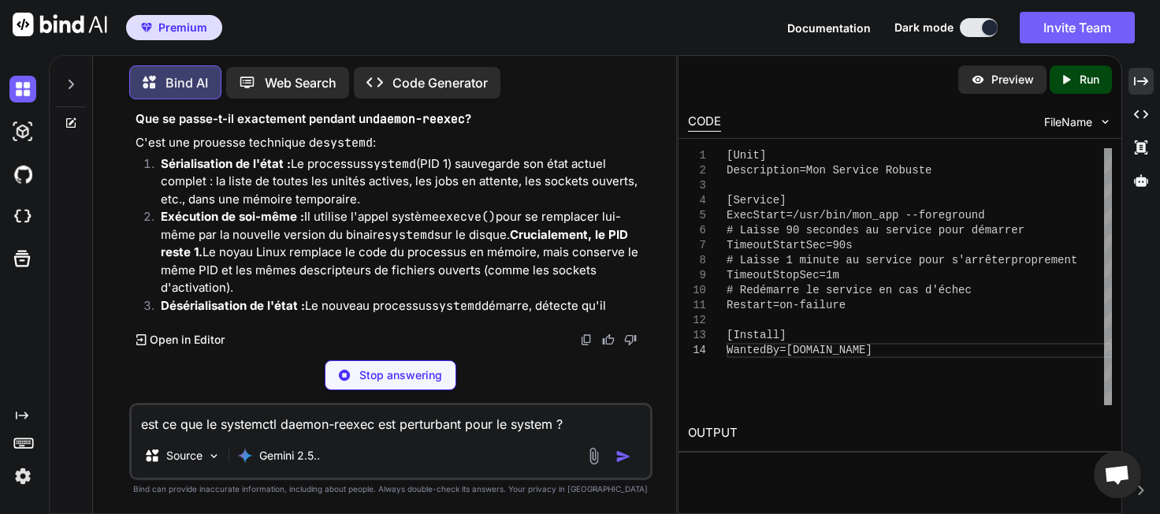
drag, startPoint x: 230, startPoint y: 195, endPoint x: 410, endPoint y: 191, distance: 179.7
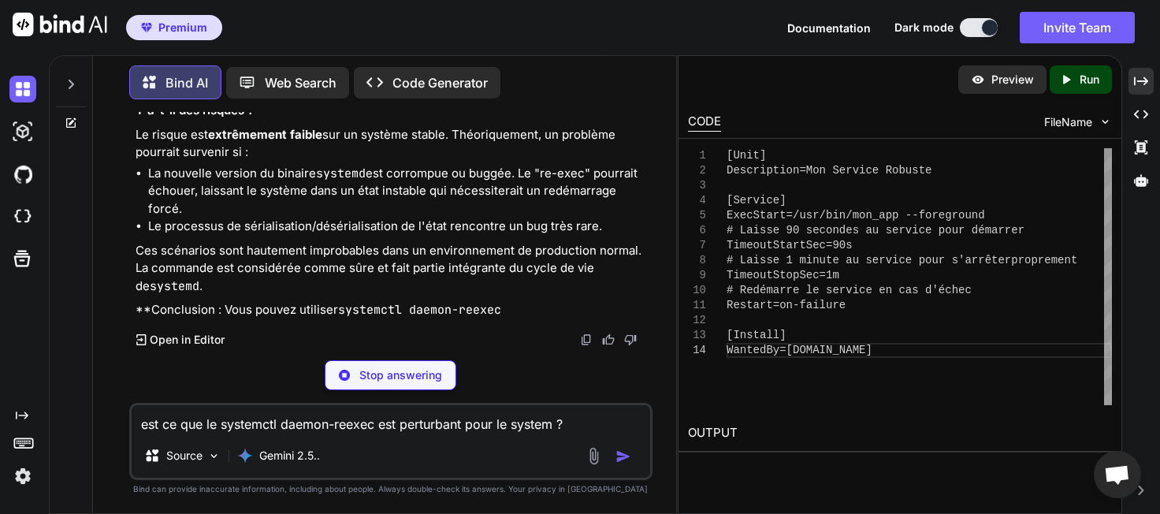
scroll to position [37798, 0]
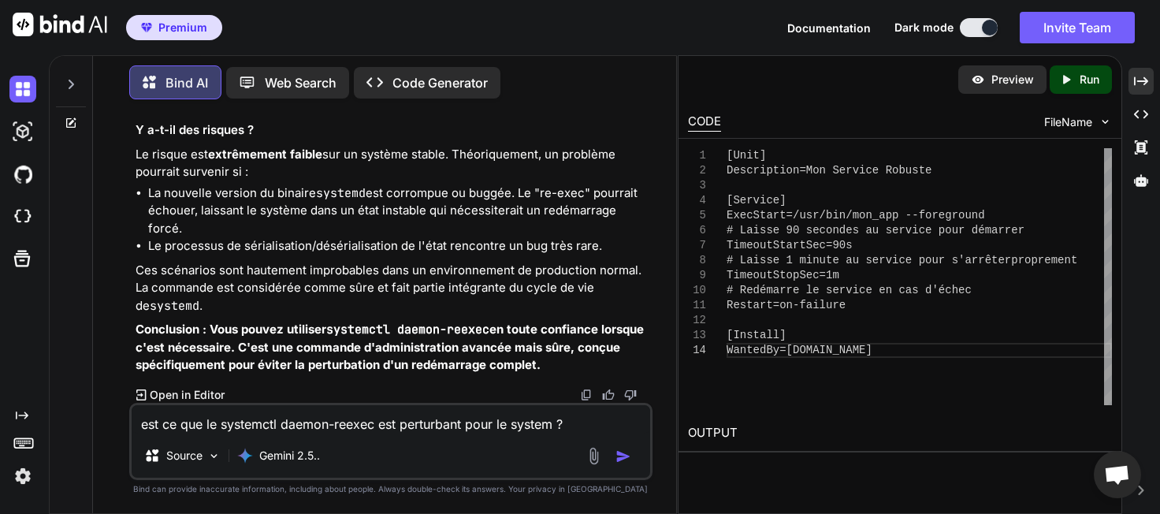
drag, startPoint x: 471, startPoint y: 214, endPoint x: 648, endPoint y: 214, distance: 176.5
click at [648, 42] on td "Faible. systemd se relance lui-même. Pas d'impact sur les services." at bounding box center [553, 8] width 188 height 67
click at [491, 42] on td "Faible. systemd se relance lui-même. Pas d'impact sur les services." at bounding box center [553, 8] width 188 height 67
drag, startPoint x: 459, startPoint y: 226, endPoint x: 535, endPoint y: 224, distance: 75.7
click at [525, 42] on td "Faible. systemd se relance lui-même. Pas d'impact sur les services." at bounding box center [553, 8] width 188 height 67
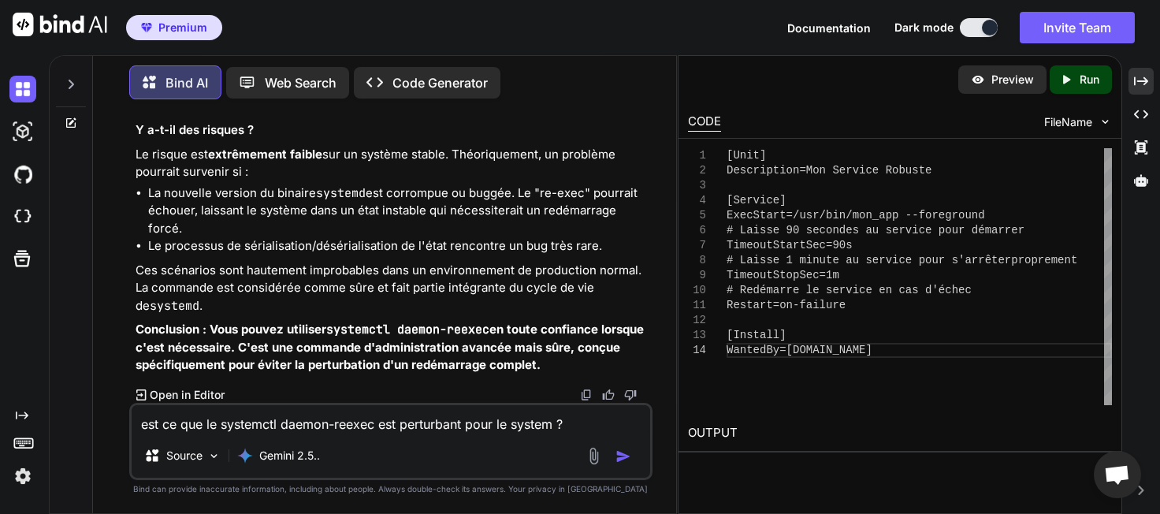
click at [555, 42] on td "Faible. systemd se relance lui-même. Pas d'impact sur les services." at bounding box center [553, 8] width 188 height 67
drag, startPoint x: 533, startPoint y: 225, endPoint x: 491, endPoint y: 225, distance: 42.5
click at [491, 42] on td "Faible. systemd se relance lui-même. Pas d'impact sur les services." at bounding box center [553, 8] width 188 height 67
drag, startPoint x: 185, startPoint y: 209, endPoint x: 221, endPoint y: 211, distance: 36.3
click at [221, 42] on td "J'ai modifié /etc/systemd/system.conf ." at bounding box center [246, 8] width 221 height 67
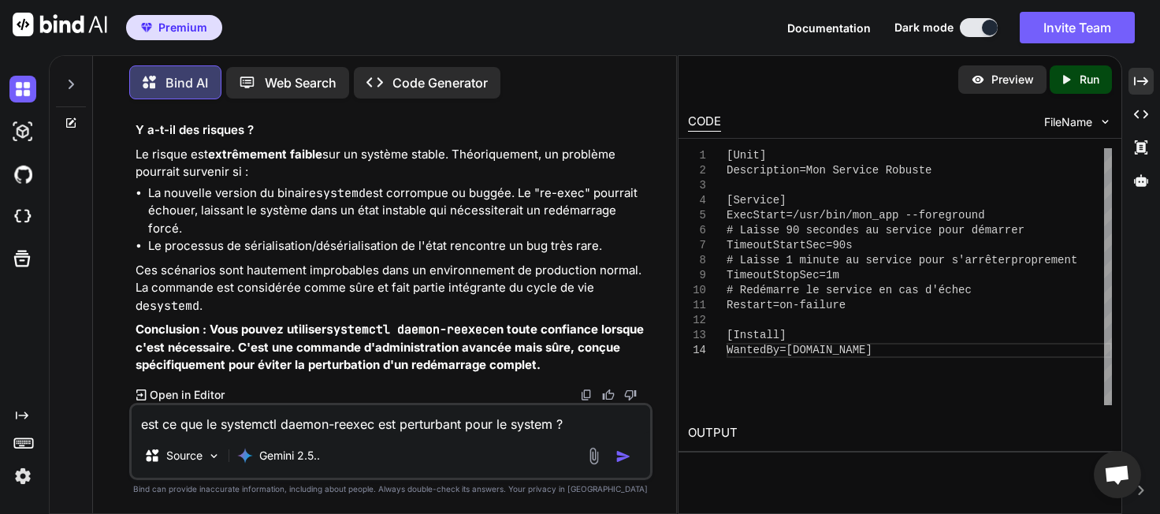
click at [219, 42] on td "J'ai modifié /etc/systemd/system.conf ." at bounding box center [246, 8] width 221 height 67
drag, startPoint x: 455, startPoint y: 206, endPoint x: 506, endPoint y: 225, distance: 54.9
click at [511, 42] on td "Faible. systemd se relance lui-même. Pas d'impact sur les services." at bounding box center [553, 8] width 188 height 67
click at [496, 42] on td "Faible. systemd se relance lui-même. Pas d'impact sur les services." at bounding box center [553, 8] width 188 height 67
drag, startPoint x: 484, startPoint y: 209, endPoint x: 584, endPoint y: 220, distance: 100.7
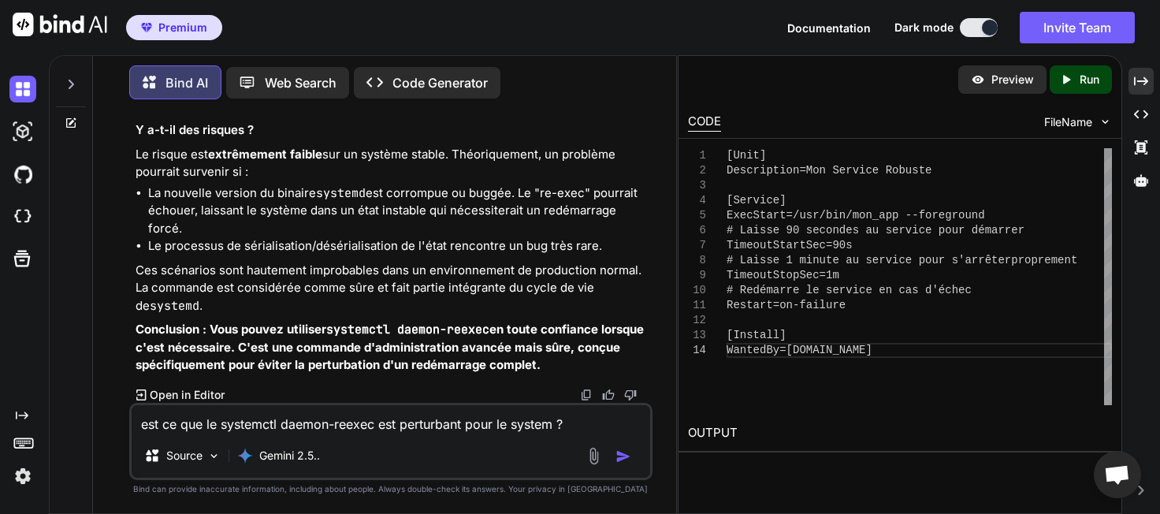
click at [571, 42] on td "Faible. systemd se relance lui-même. Pas d'impact sur les services." at bounding box center [553, 8] width 188 height 67
click at [628, 42] on td "Faible. systemd se relance lui-même. Pas d'impact sur les services." at bounding box center [553, 8] width 188 height 67
